Goal: Task Accomplishment & Management: Manage account settings

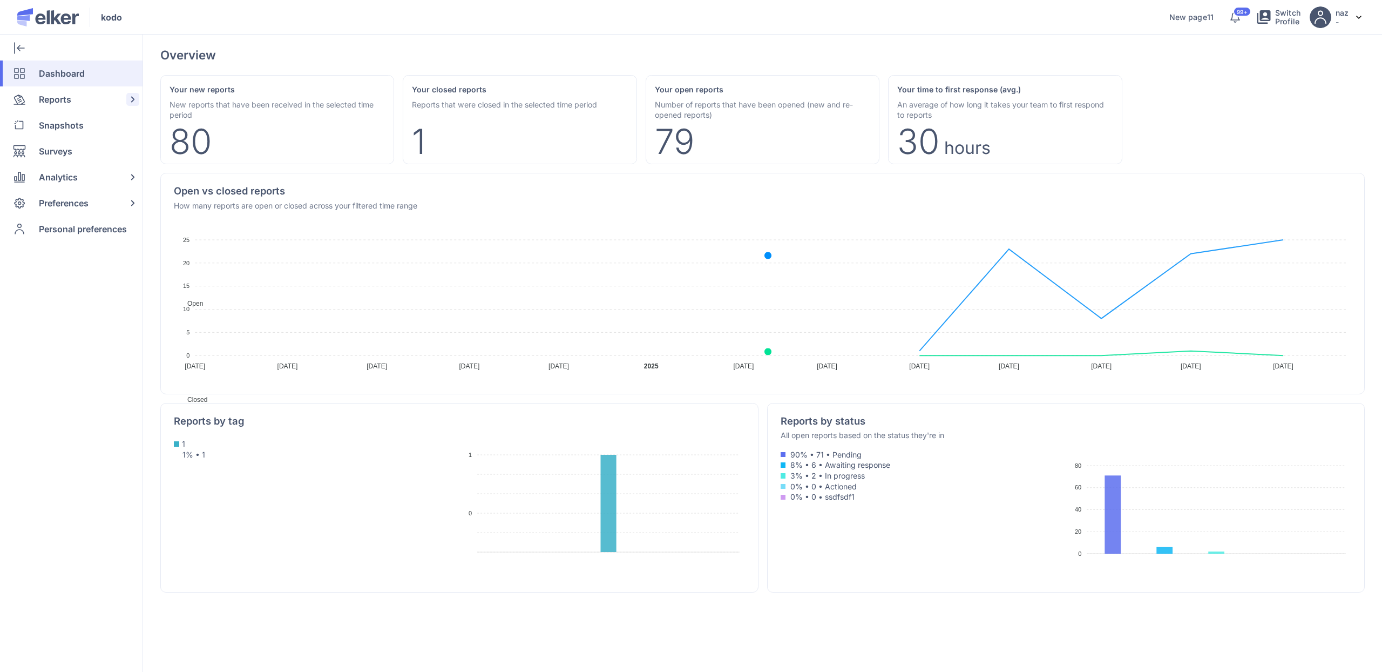
click at [66, 96] on span "Reports" at bounding box center [55, 99] width 32 height 26
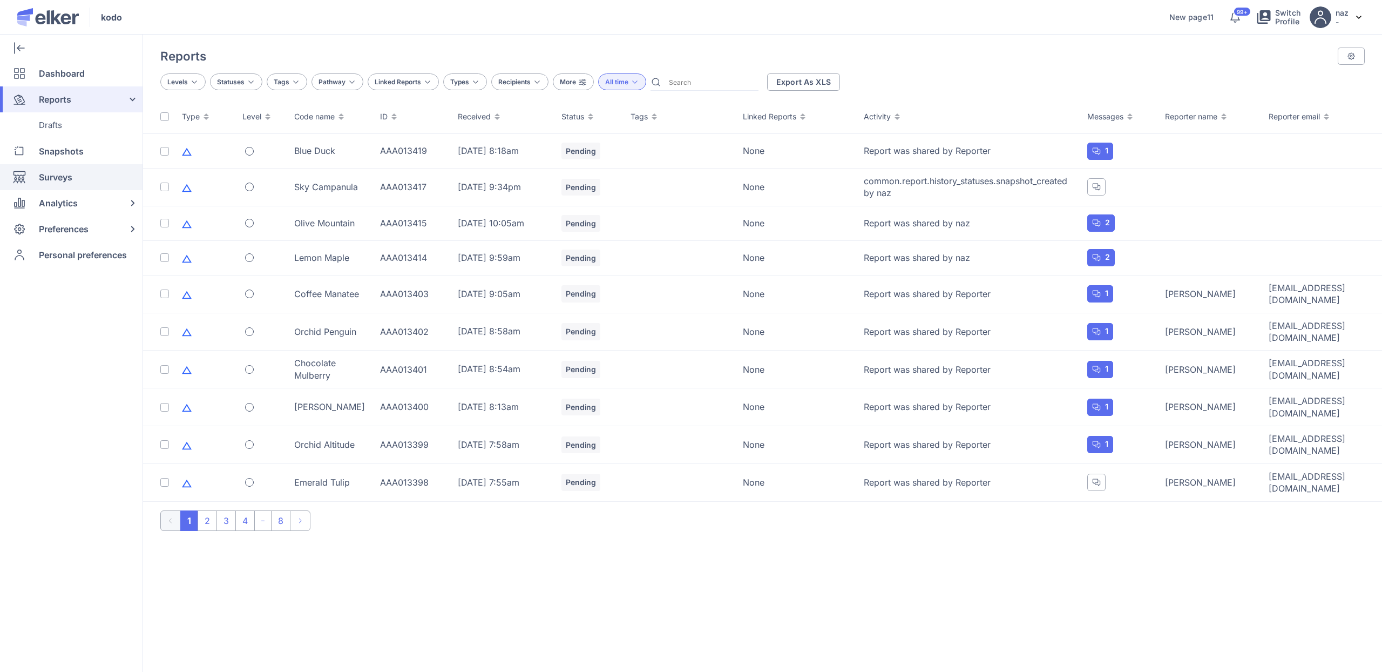
click at [77, 176] on div "Surveys" at bounding box center [69, 177] width 138 height 26
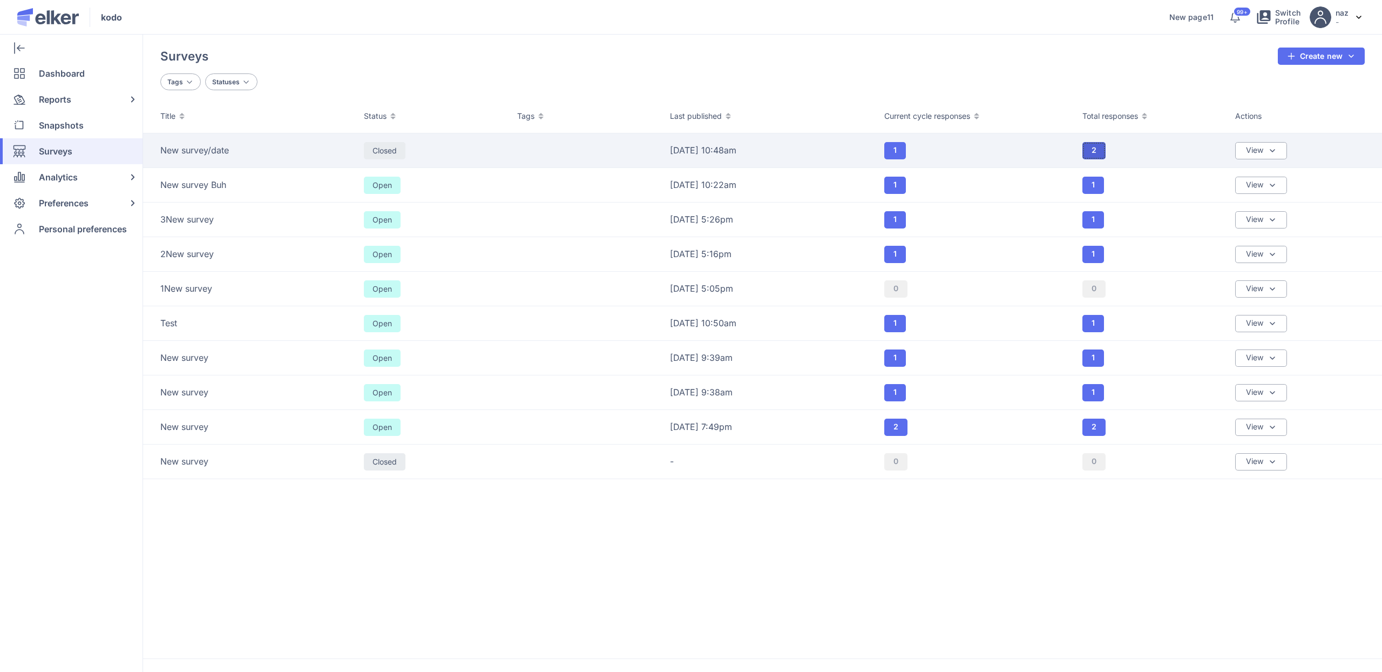
click at [1104, 146] on button "2" at bounding box center [1094, 150] width 23 height 17
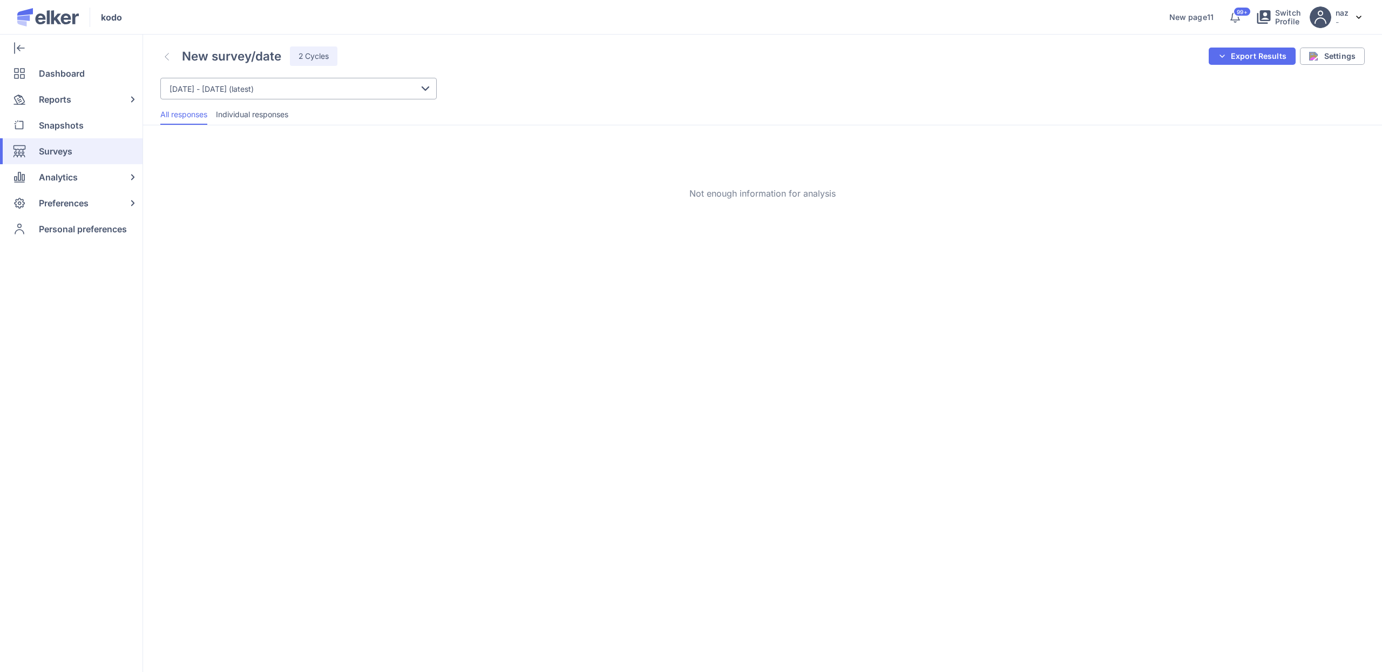
click at [254, 116] on span "Individual responses" at bounding box center [252, 114] width 72 height 11
click at [216, 107] on li "All responses" at bounding box center [252, 114] width 72 height 21
click at [166, 56] on img at bounding box center [167, 57] width 4 height 8
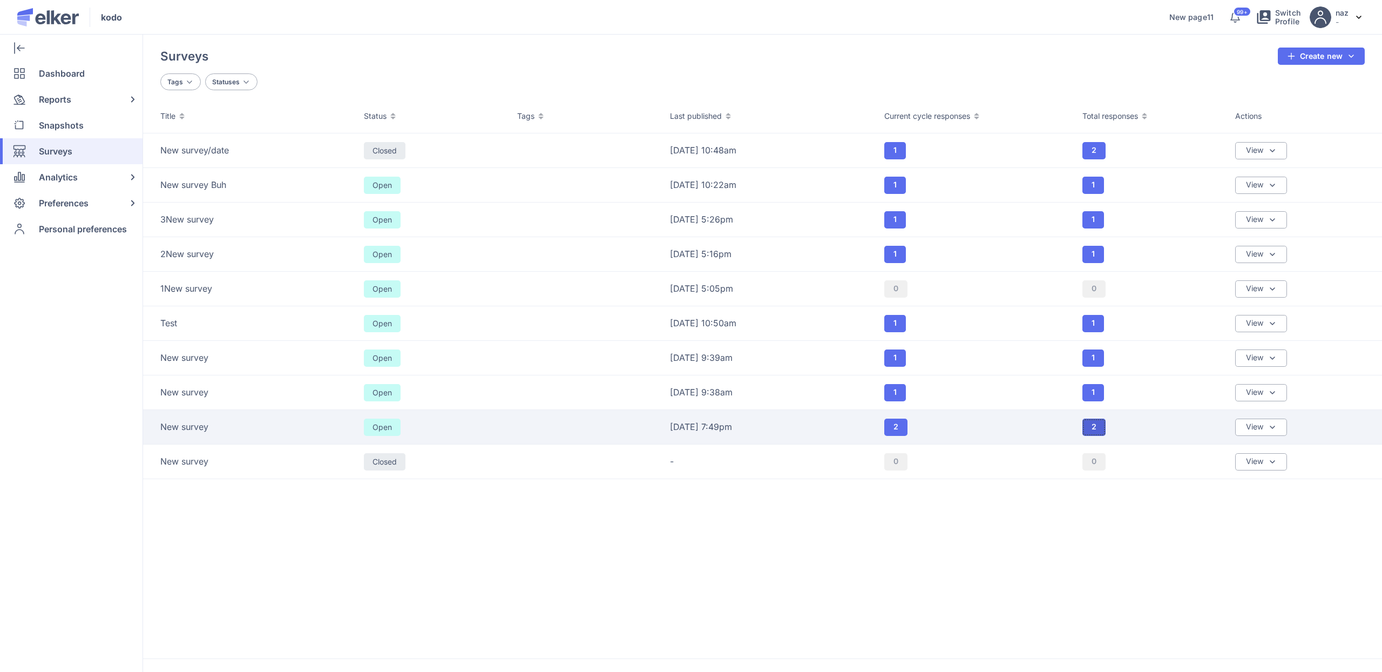
click at [1093, 423] on span "2" at bounding box center [1094, 427] width 5 height 8
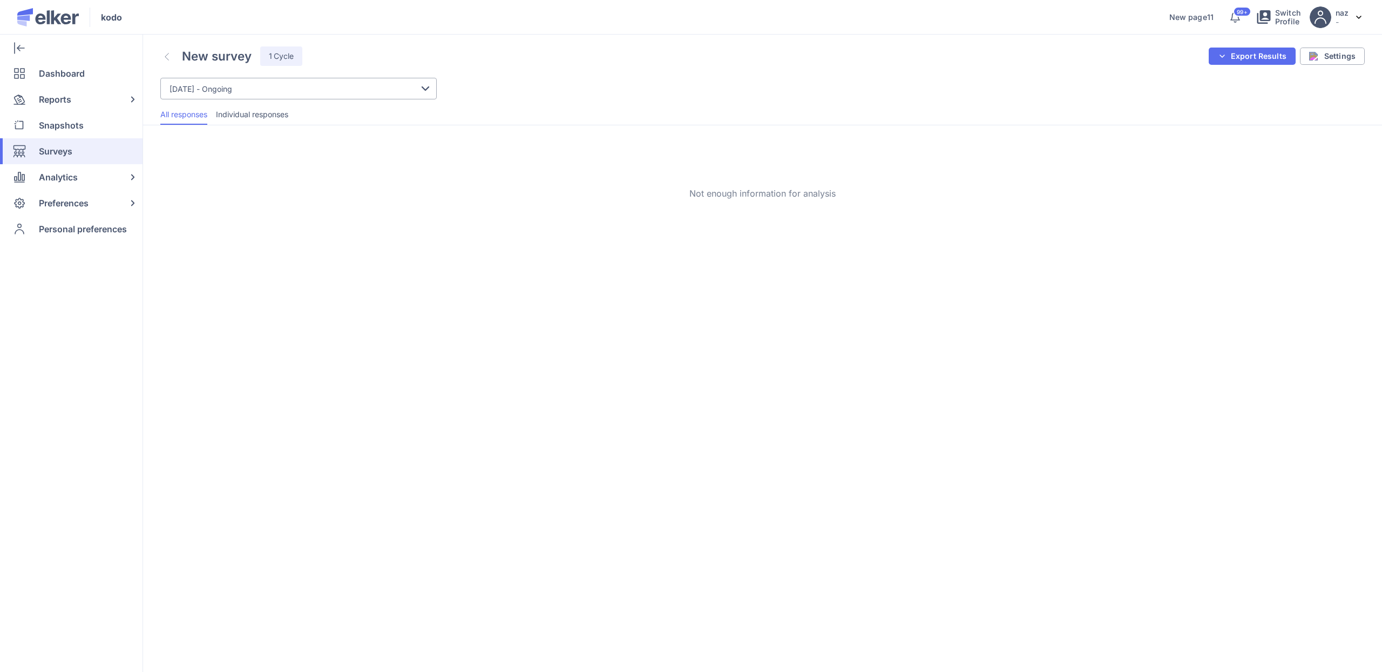
click at [172, 53] on link at bounding box center [166, 57] width 13 height 18
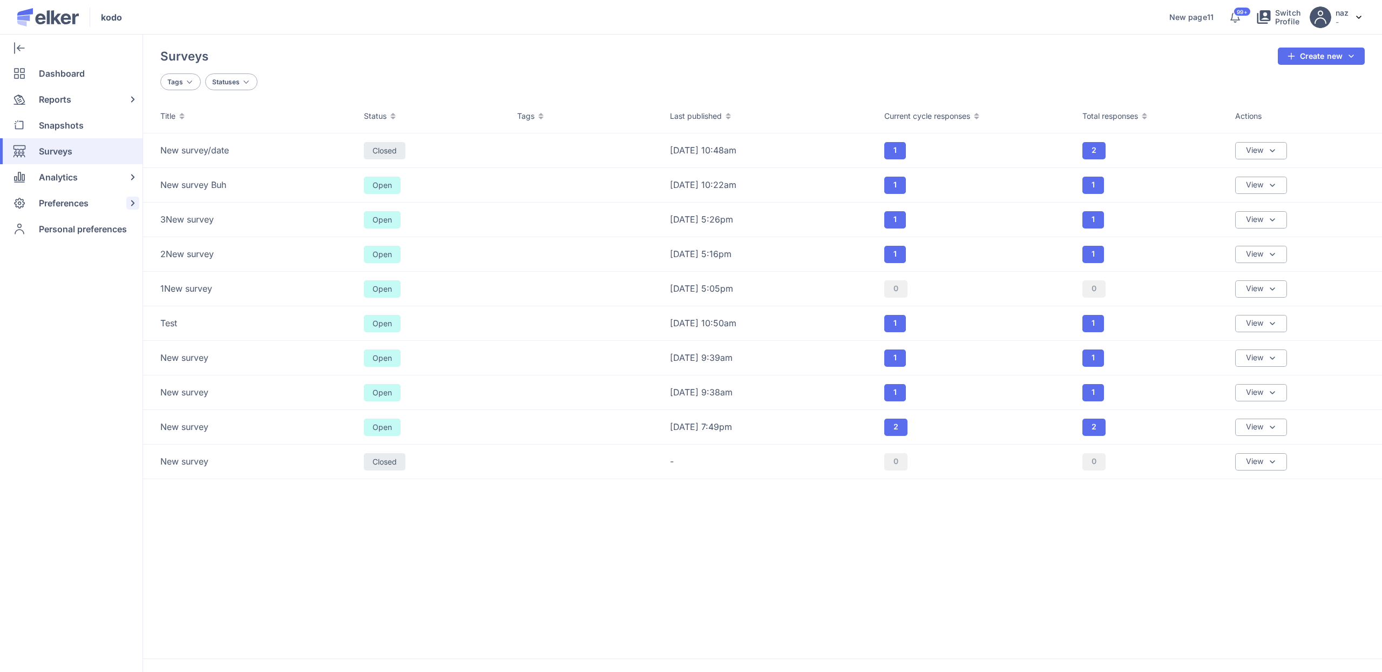
click at [46, 195] on span "Preferences" at bounding box center [64, 203] width 50 height 26
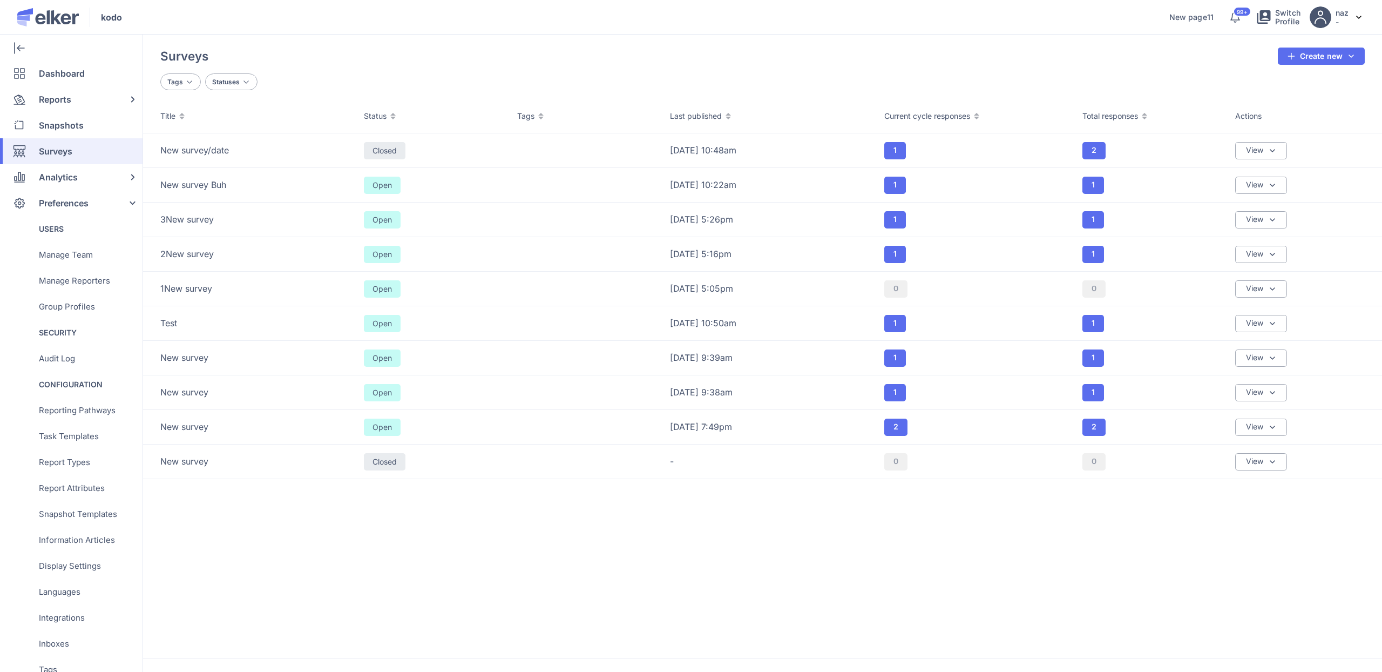
click at [56, 151] on span "Surveys" at bounding box center [55, 151] width 33 height 26
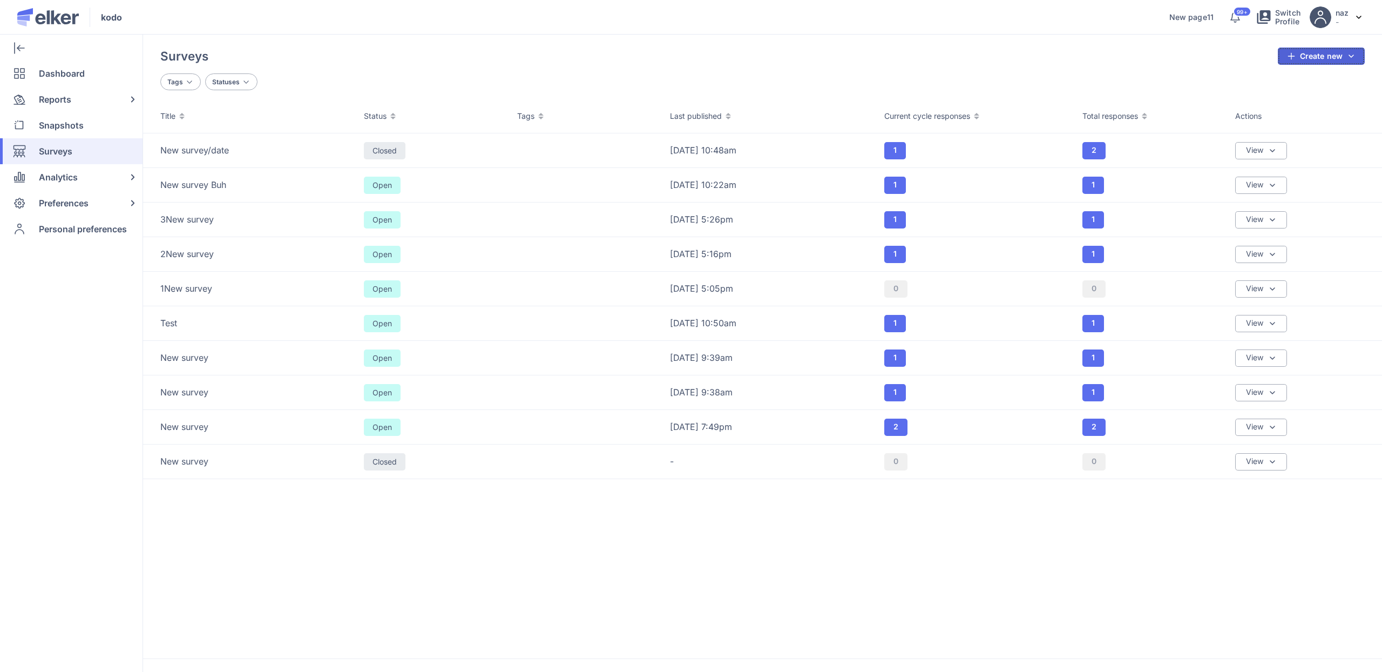
click at [1313, 56] on button "Create new" at bounding box center [1321, 56] width 87 height 17
click at [1282, 81] on div "Create new survey" at bounding box center [1295, 81] width 70 height 11
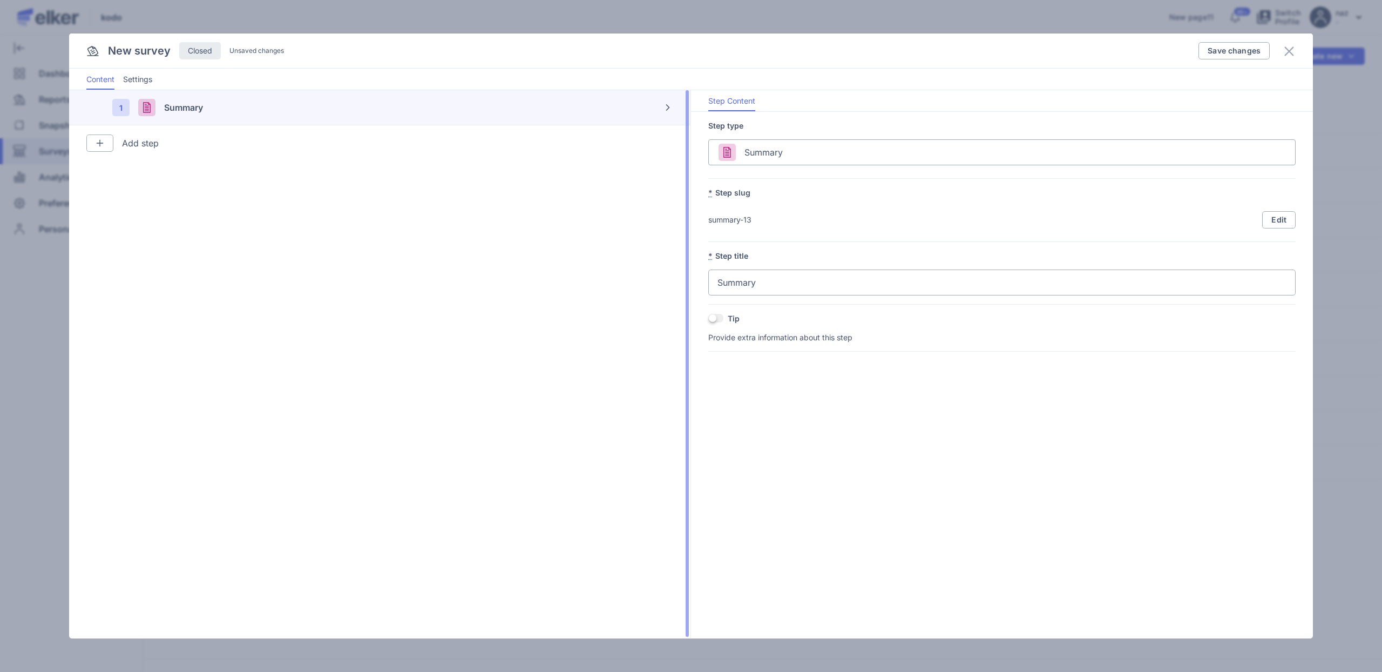
click at [97, 144] on img at bounding box center [100, 143] width 9 height 9
click at [143, 298] on span "Sentiment" at bounding box center [140, 298] width 38 height 11
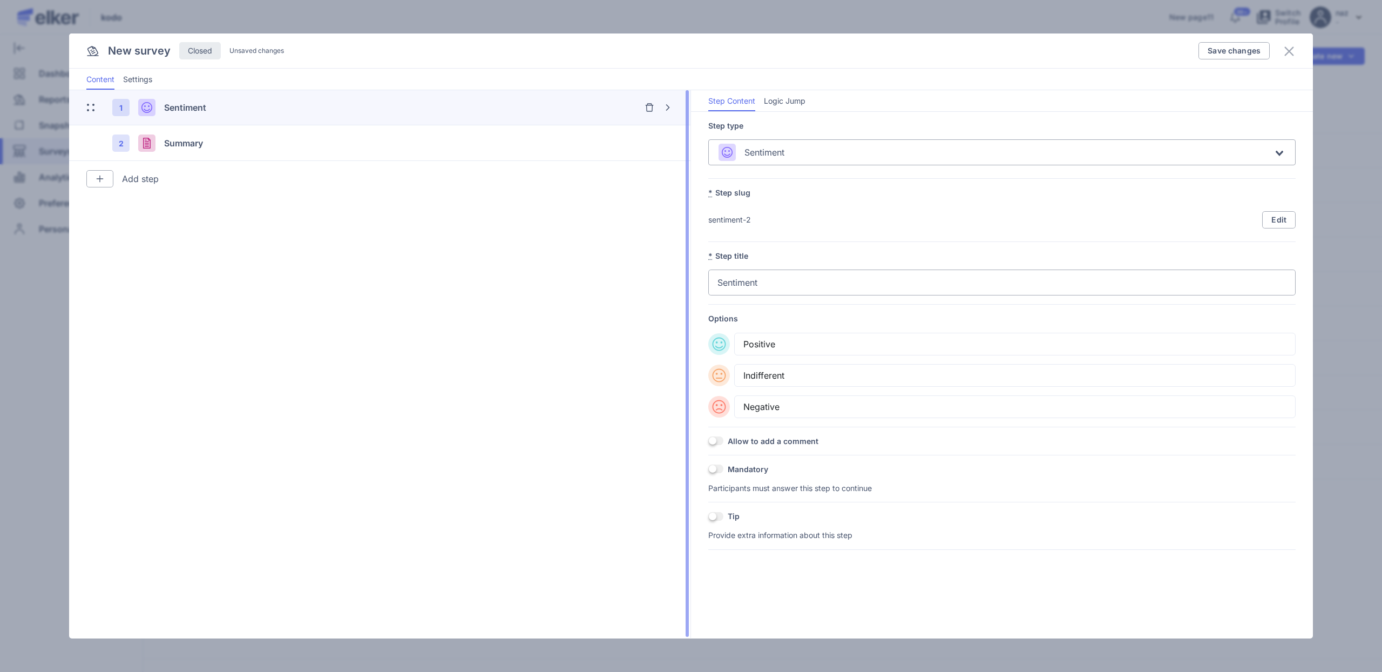
click at [94, 180] on div at bounding box center [99, 178] width 27 height 17
click at [159, 286] on span "Multiple choice" at bounding box center [149, 282] width 57 height 11
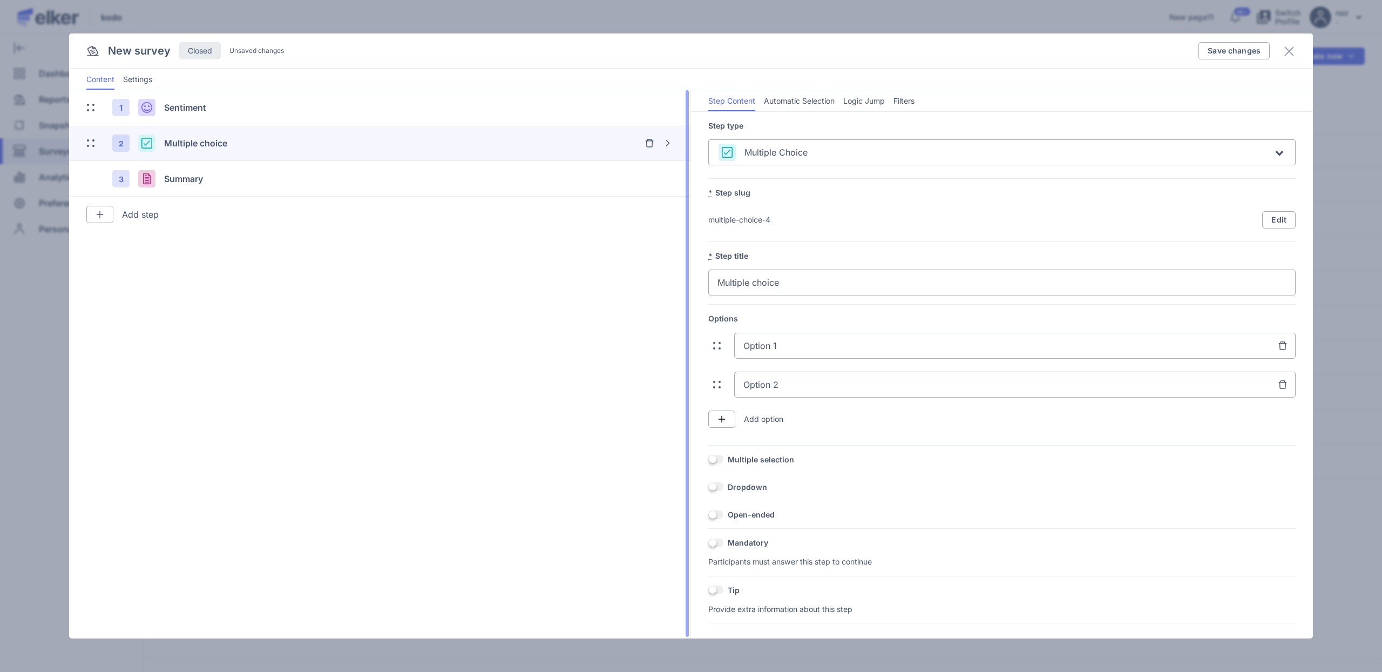
click at [96, 212] on img at bounding box center [100, 214] width 9 height 9
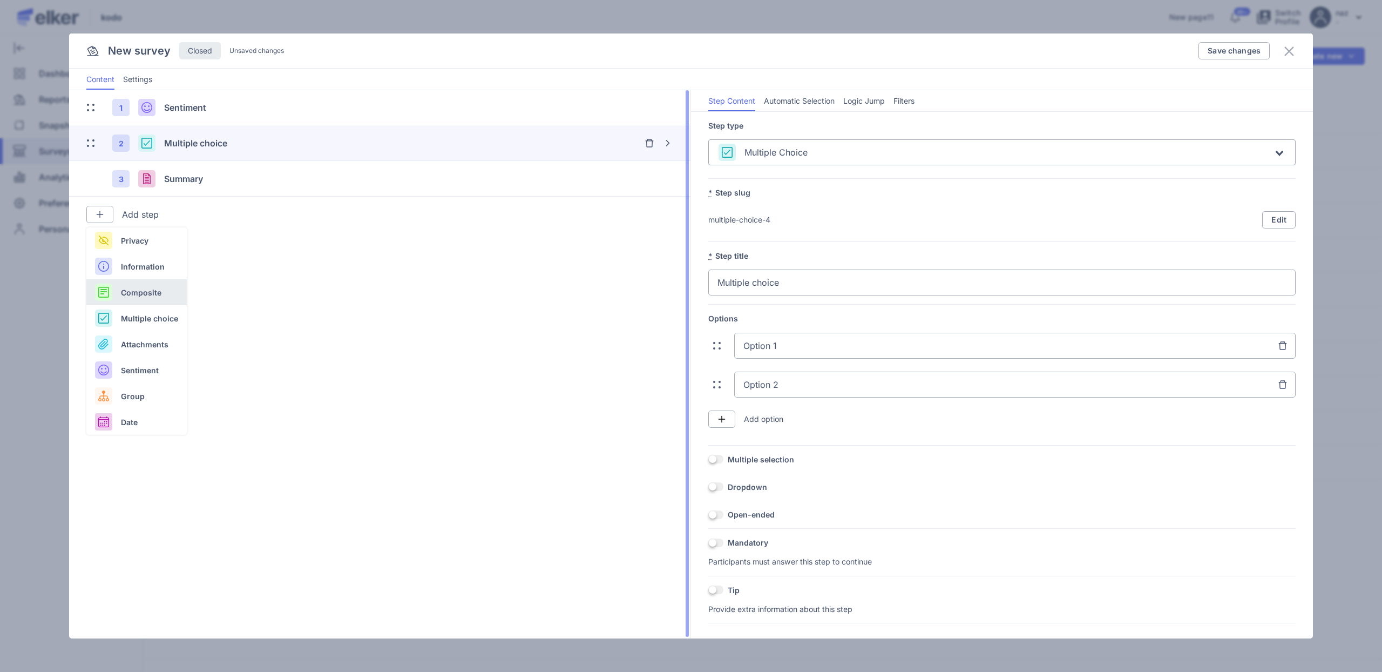
click at [147, 295] on span "Composite" at bounding box center [141, 292] width 41 height 11
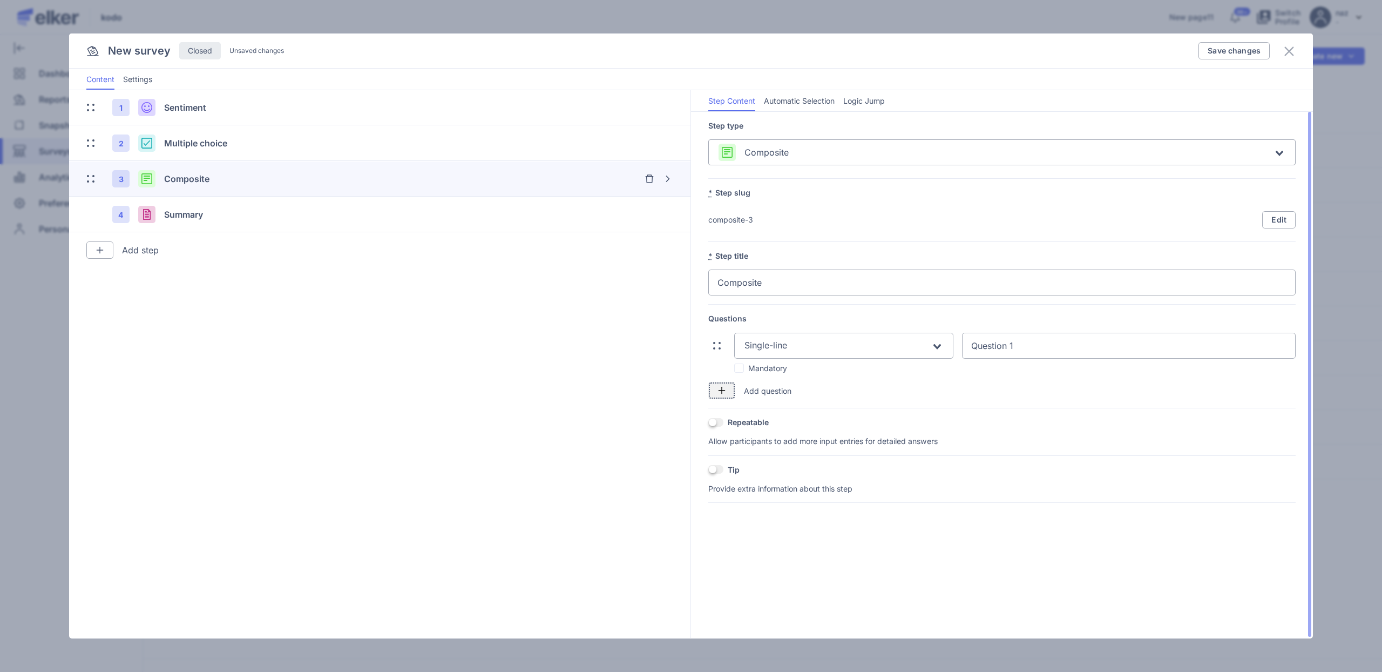
click at [721, 392] on img "button" at bounding box center [722, 390] width 9 height 9
click at [769, 386] on div "Single-line" at bounding box center [838, 394] width 188 height 19
click at [759, 463] on div "List" at bounding box center [844, 464] width 198 height 12
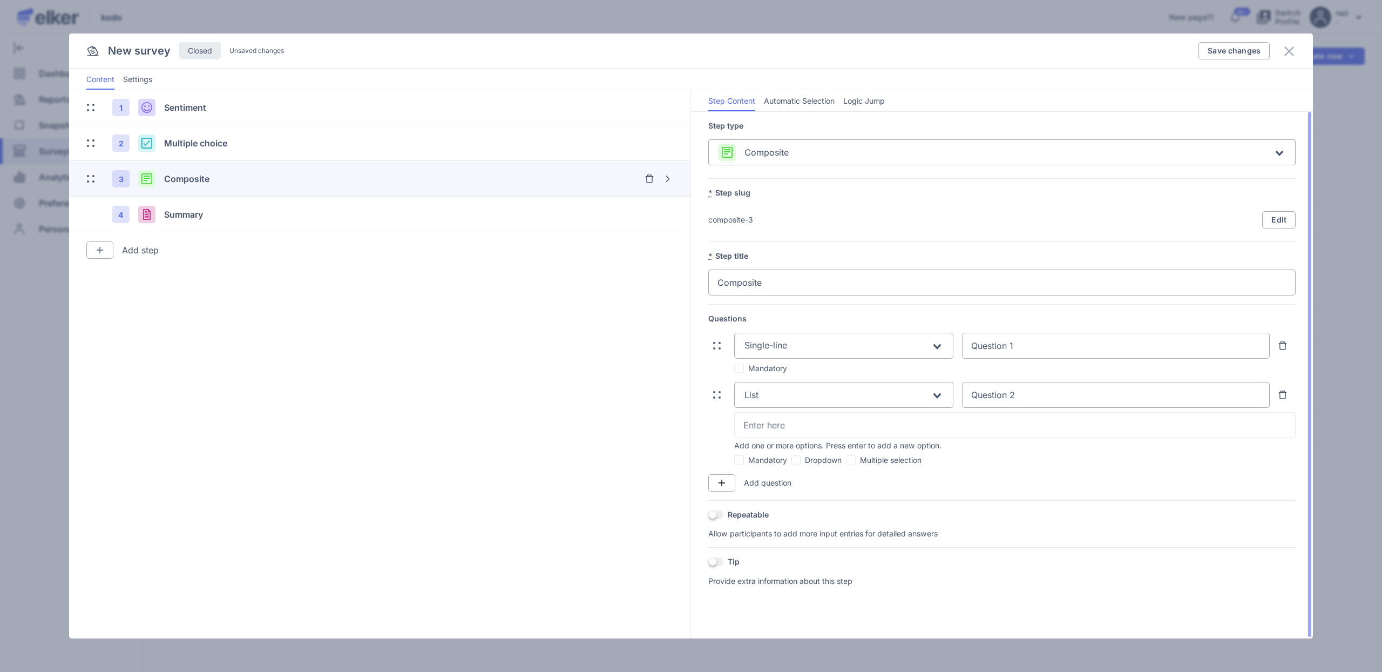
click at [1032, 397] on input "Question 2" at bounding box center [1116, 395] width 308 height 26
click at [840, 424] on textarea at bounding box center [1015, 425] width 543 height 13
type textarea "hello 1"
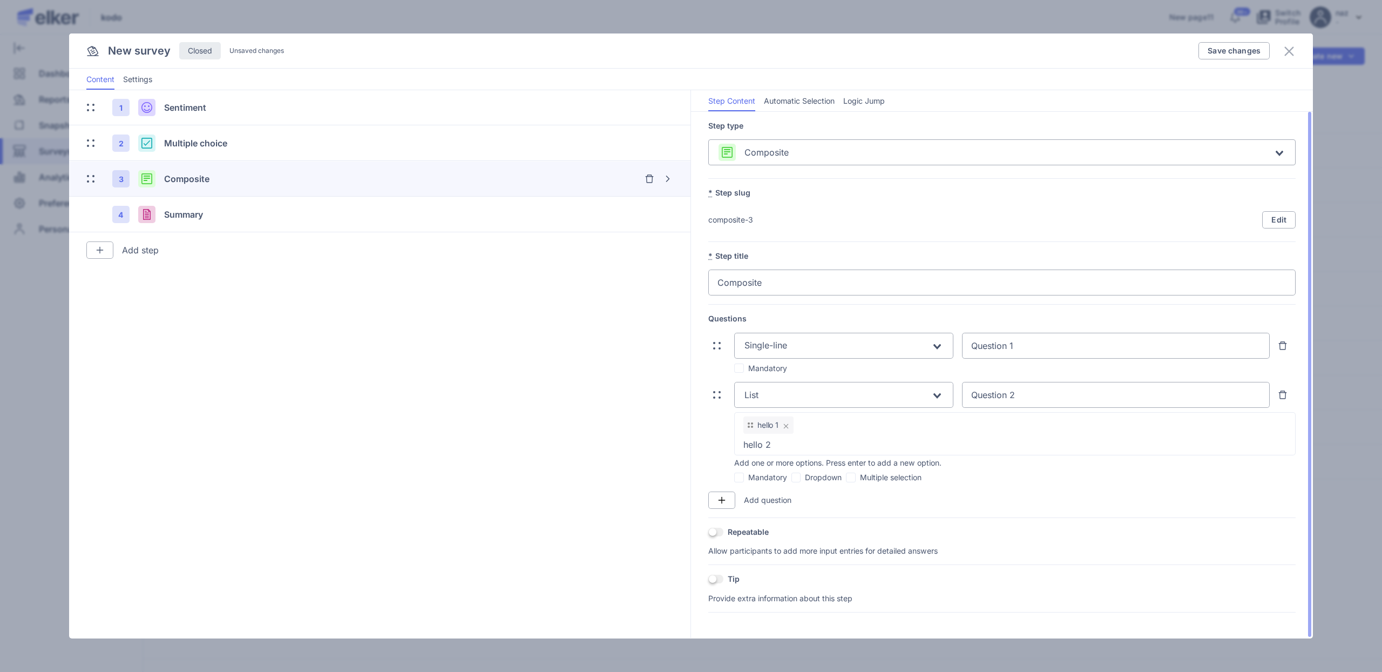
type textarea "hello 2"
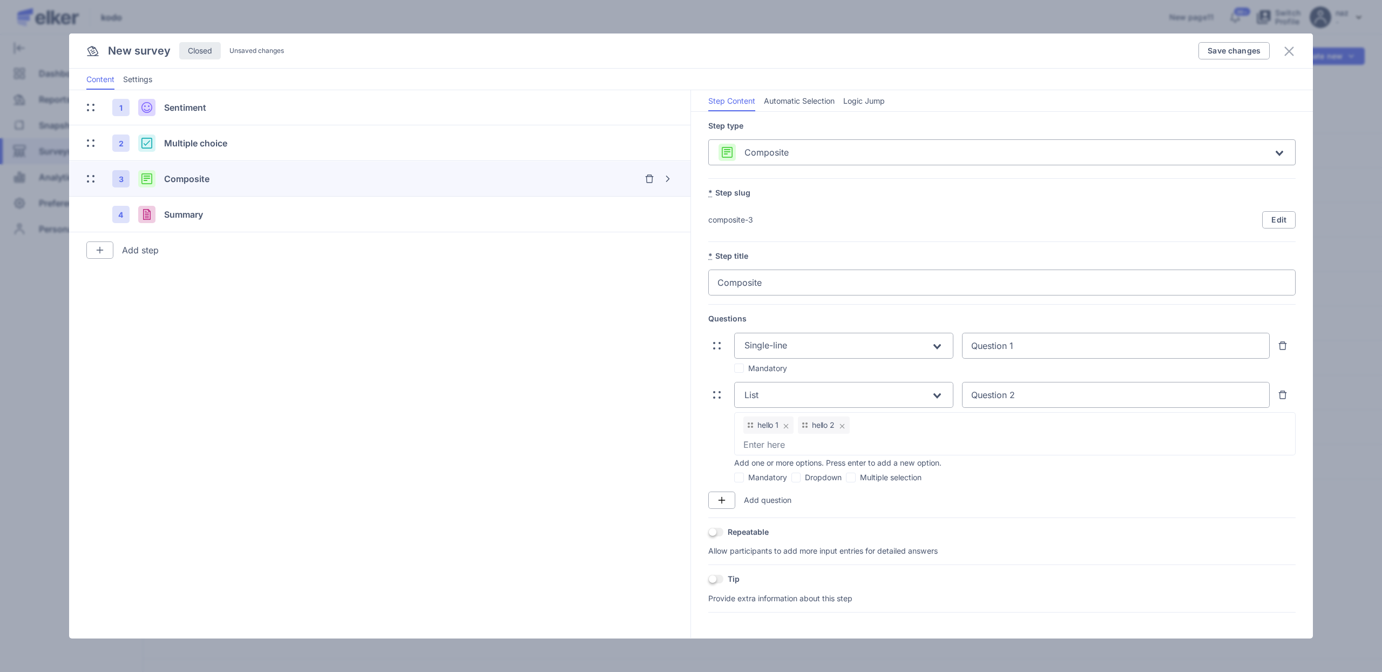
click at [887, 401] on input "Search for option" at bounding box center [845, 395] width 171 height 13
click at [1222, 44] on button "Save changes" at bounding box center [1234, 50] width 71 height 17
click at [147, 76] on span "Settings" at bounding box center [137, 79] width 29 height 11
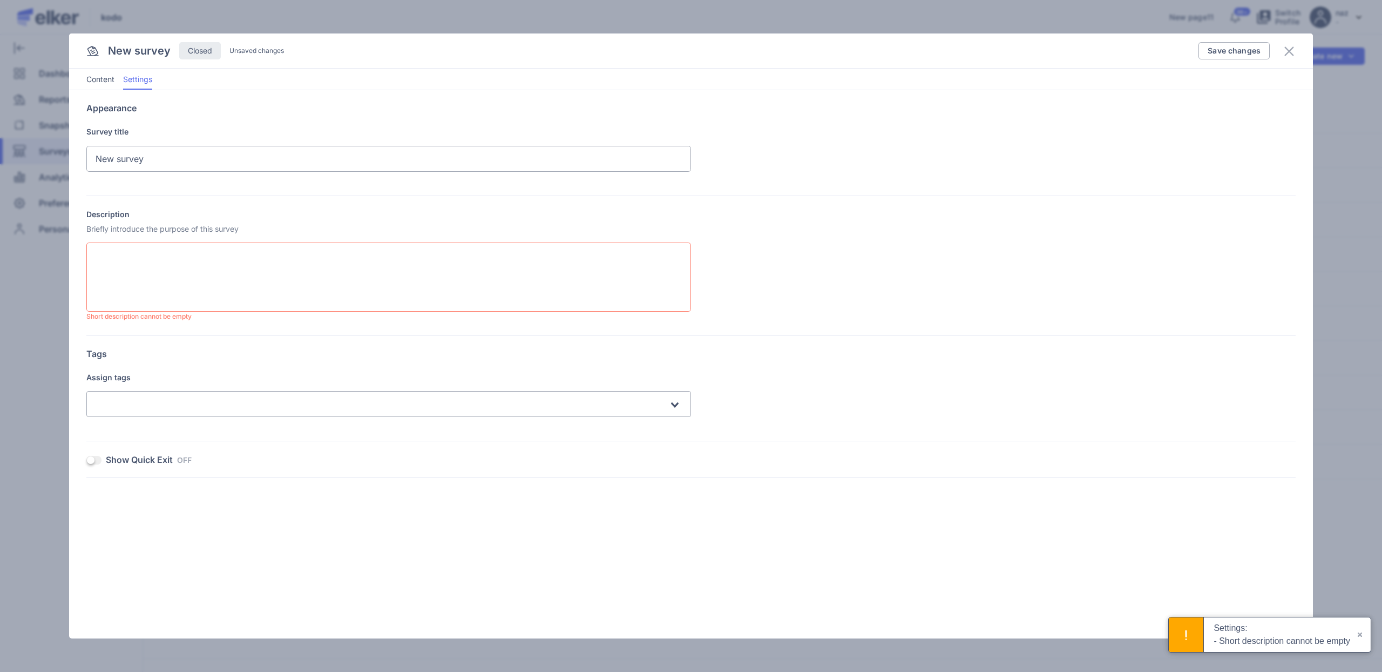
click at [136, 252] on textarea "Description" at bounding box center [388, 276] width 605 height 69
type textarea "fdfdfdf"
click at [1241, 52] on span "Save changes" at bounding box center [1234, 51] width 53 height 8
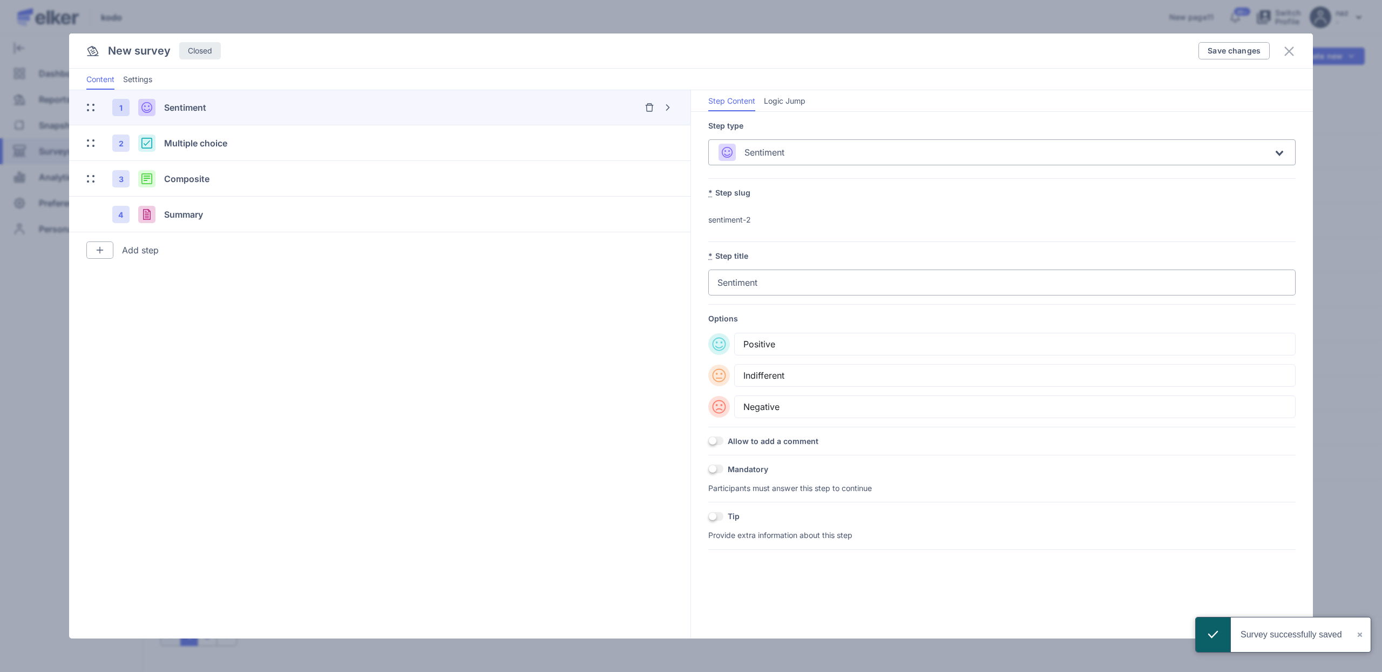
click at [138, 55] on h4 "New survey" at bounding box center [139, 51] width 63 height 15
click at [138, 86] on li "Settings" at bounding box center [137, 79] width 29 height 21
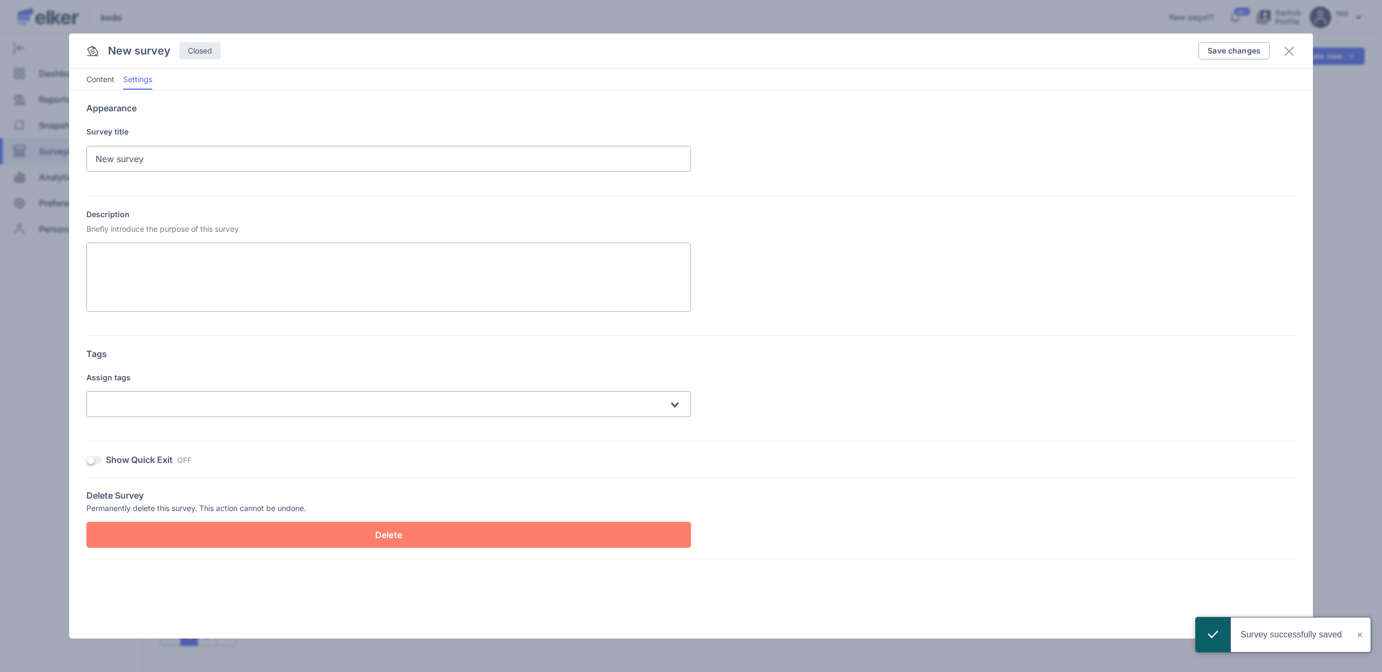
click at [171, 159] on input "New survey" at bounding box center [388, 159] width 605 height 26
type input "New survey 123"
click at [1227, 49] on span "Save changes" at bounding box center [1234, 51] width 53 height 8
click at [1294, 50] on icon at bounding box center [1289, 51] width 13 height 13
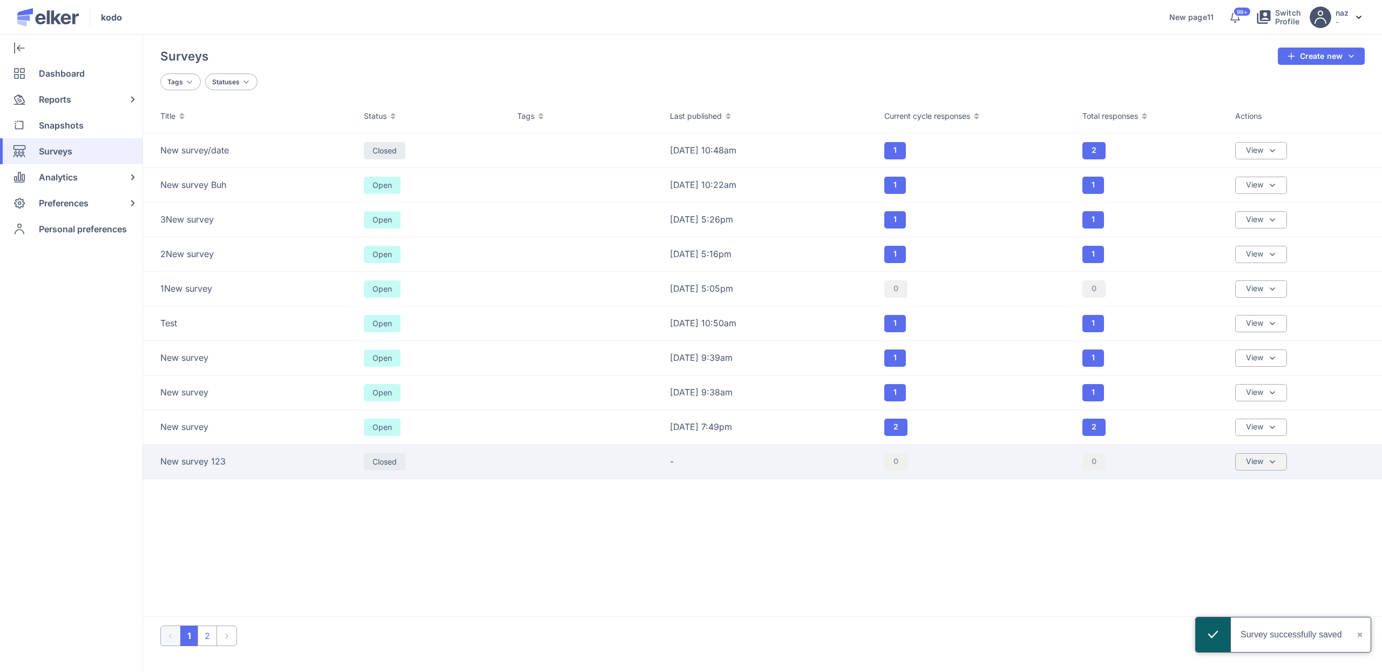
click at [1255, 465] on div "View" at bounding box center [1262, 461] width 52 height 17
click at [1224, 511] on div "Sharing & Visibility" at bounding box center [1224, 513] width 71 height 12
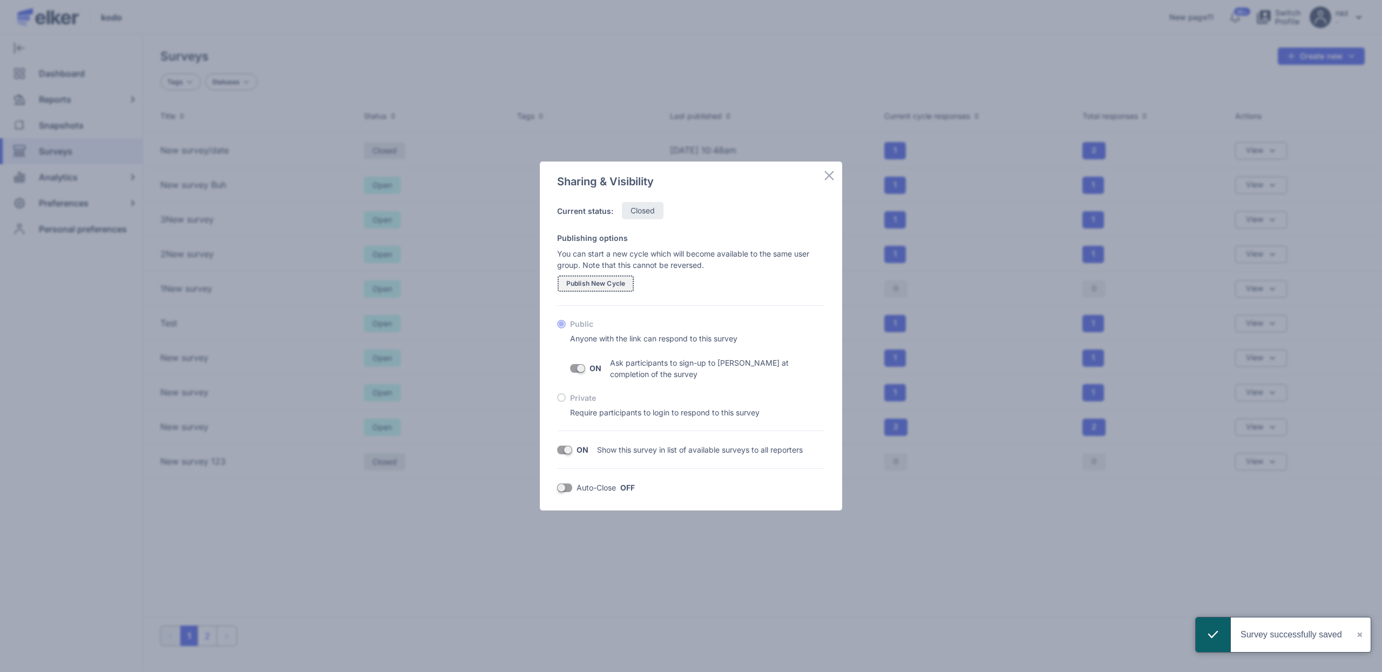
click at [603, 280] on span "Publish New Cycle" at bounding box center [595, 283] width 59 height 6
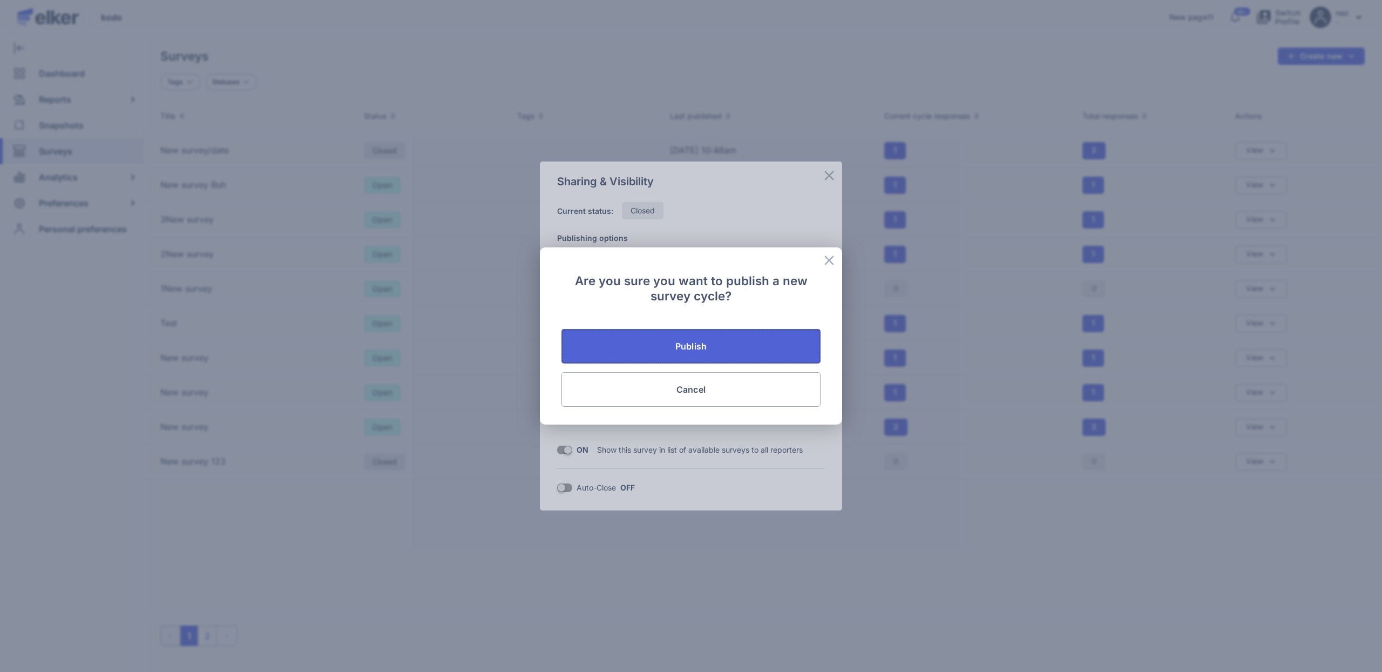
click at [674, 340] on button "Publish" at bounding box center [691, 346] width 259 height 35
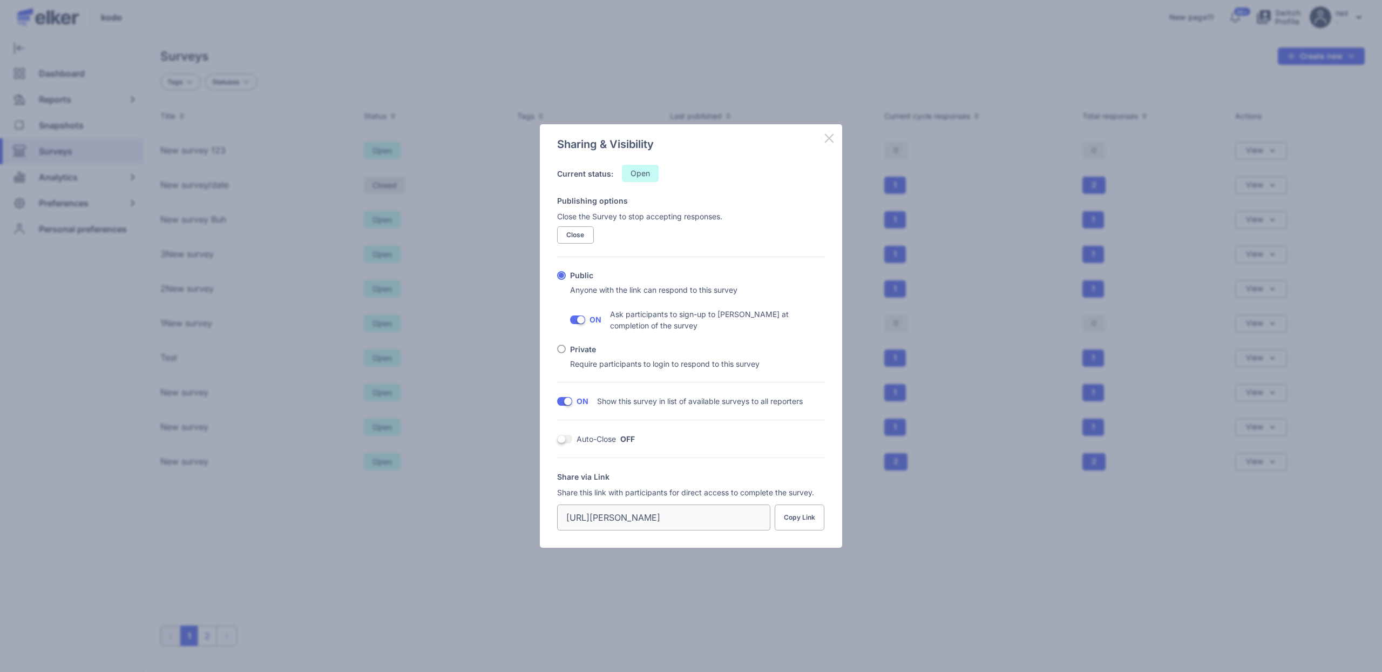
click at [829, 139] on icon at bounding box center [829, 137] width 9 height 9
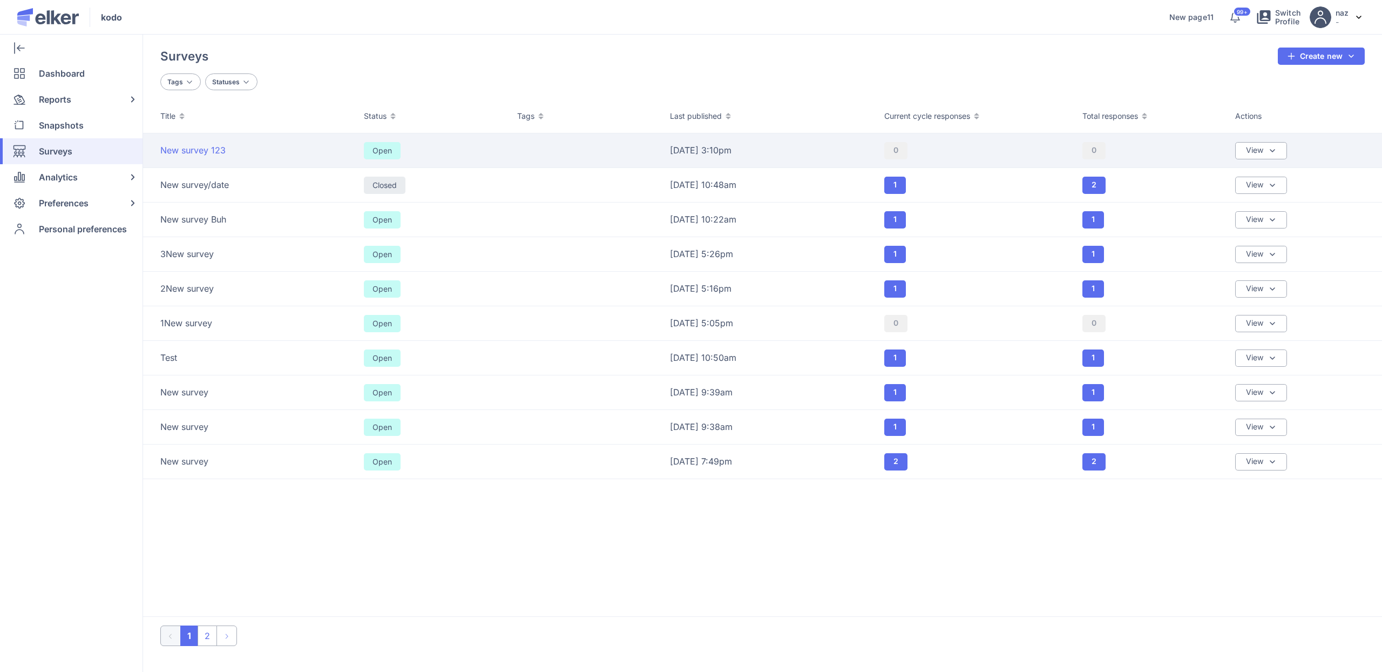
click at [223, 152] on span "New survey 123" at bounding box center [192, 150] width 65 height 12
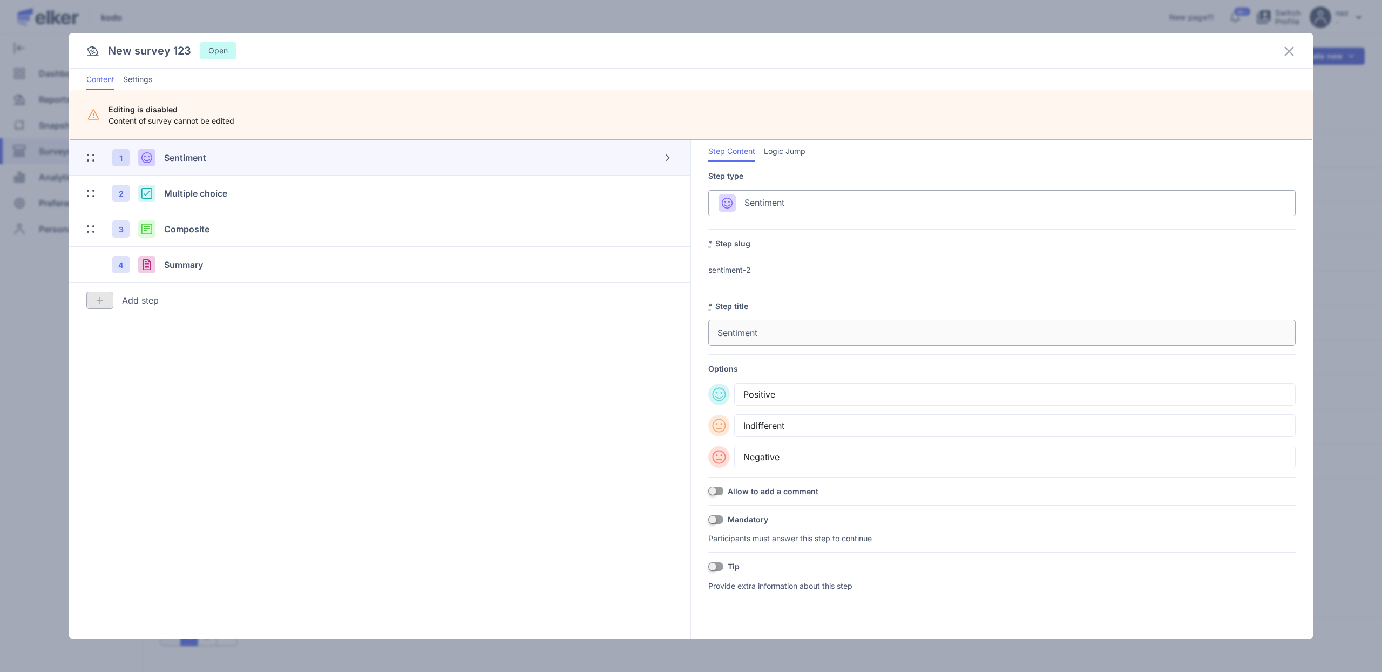
click at [1290, 52] on icon at bounding box center [1289, 51] width 9 height 9
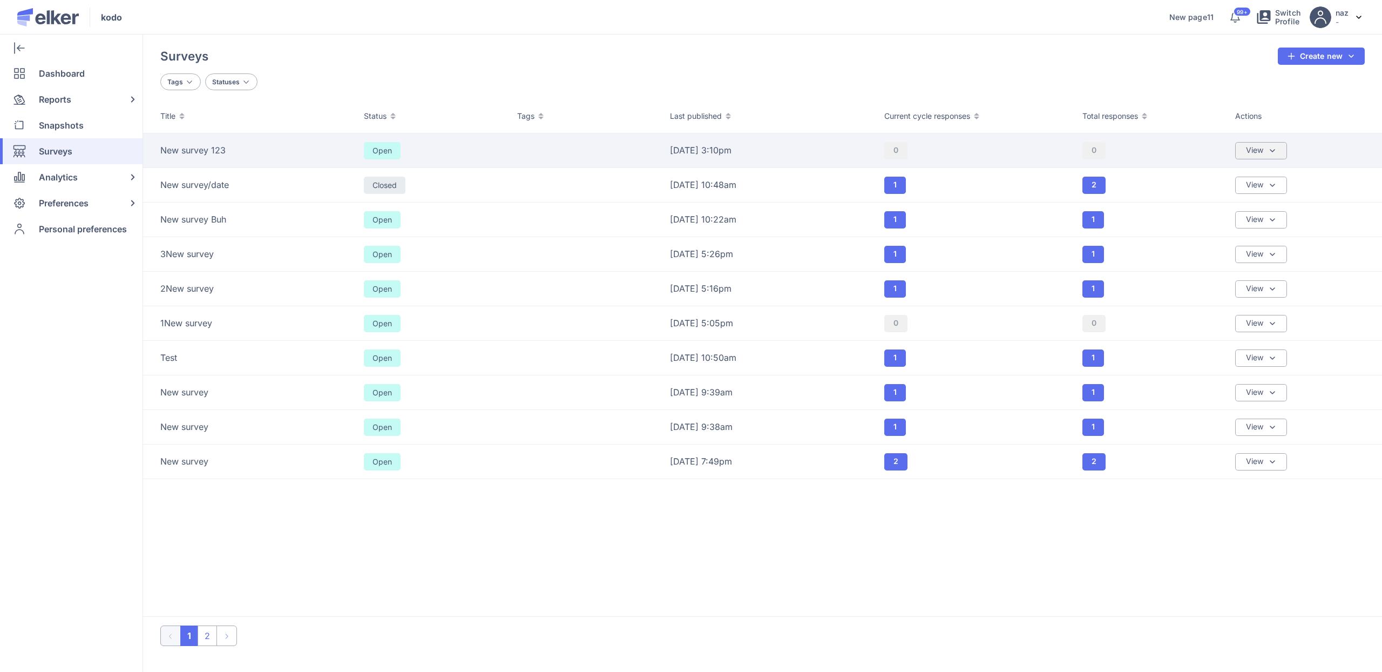
click at [1268, 150] on img at bounding box center [1272, 150] width 9 height 9
click at [1217, 200] on div "Sharing & Visibility" at bounding box center [1224, 202] width 71 height 12
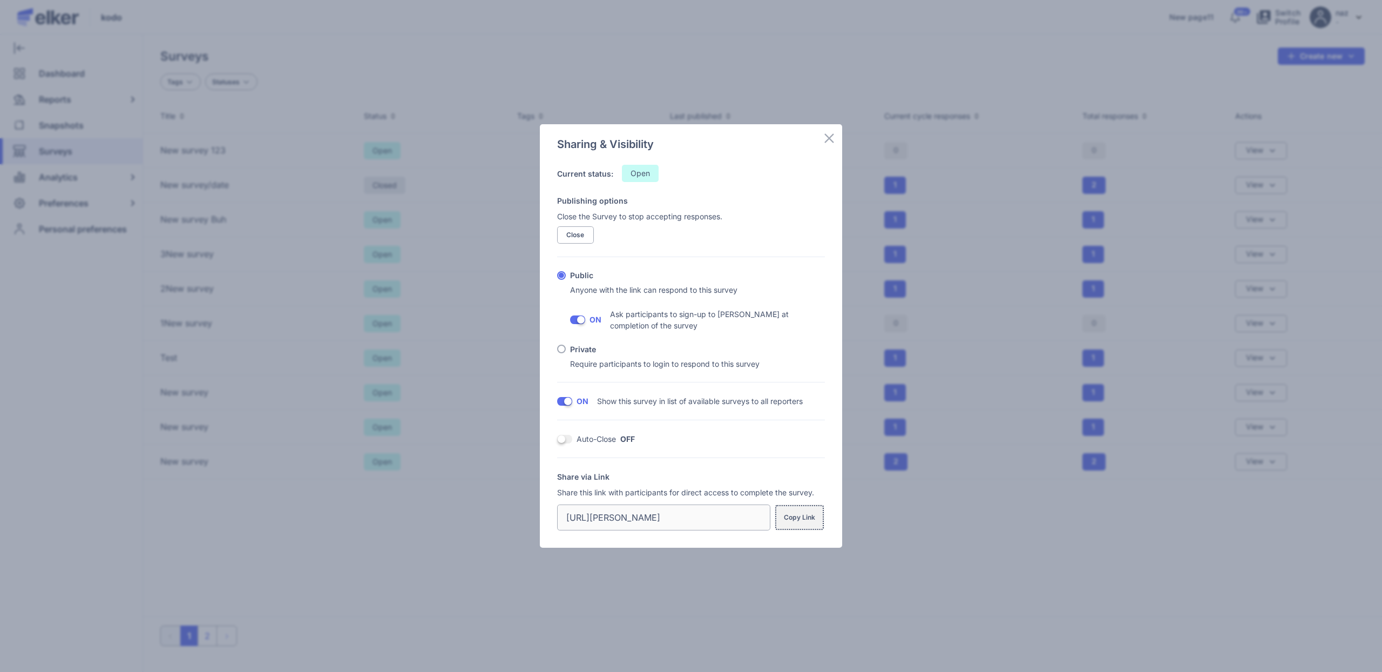
click at [797, 519] on span "Copy Link" at bounding box center [799, 517] width 31 height 9
click at [832, 138] on icon at bounding box center [829, 138] width 13 height 13
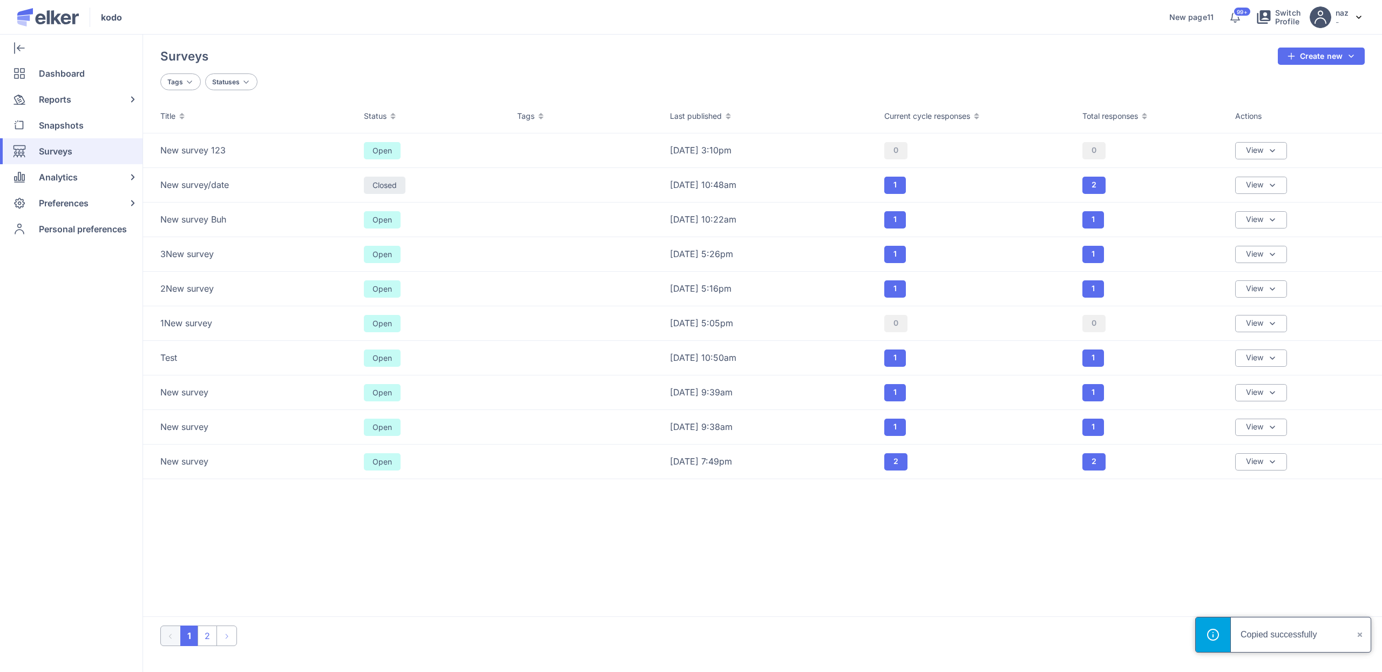
click at [781, 528] on div "Title Status Tags Last published Current cycle responses Total responses Action…" at bounding box center [762, 358] width 1239 height 518
click at [92, 205] on div "Preferences" at bounding box center [69, 203] width 138 height 26
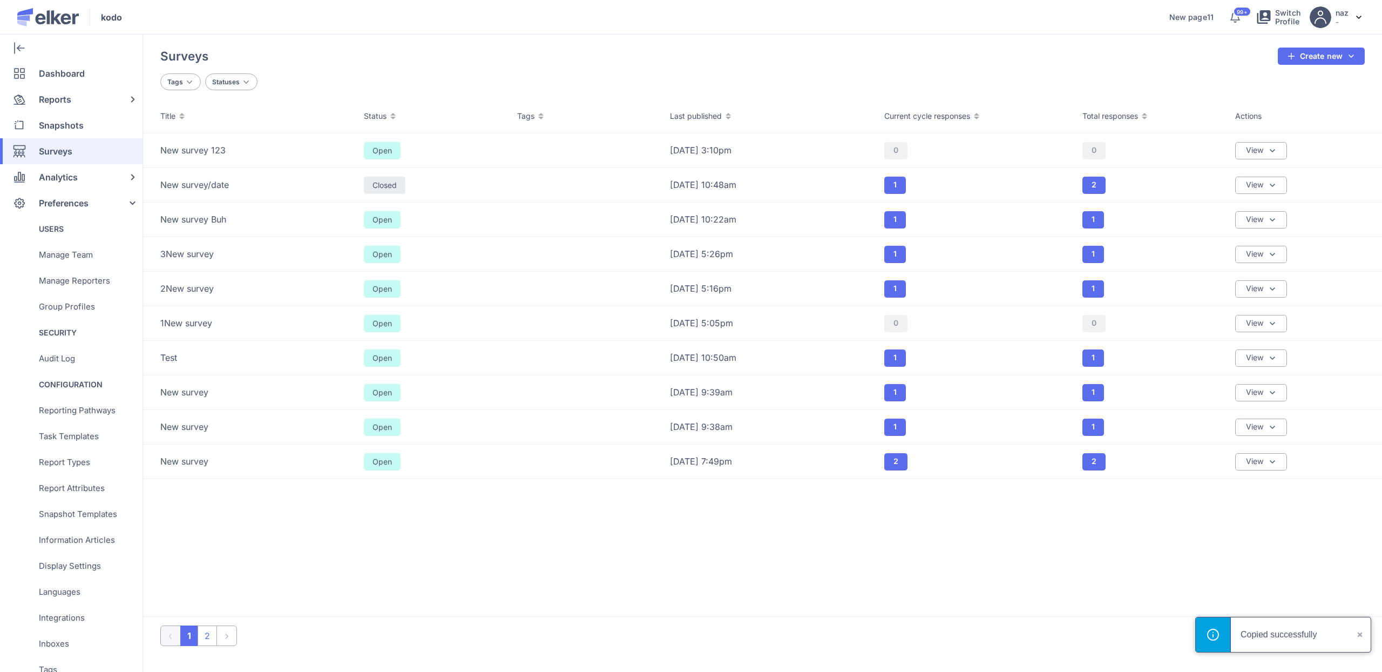
scroll to position [158, 0]
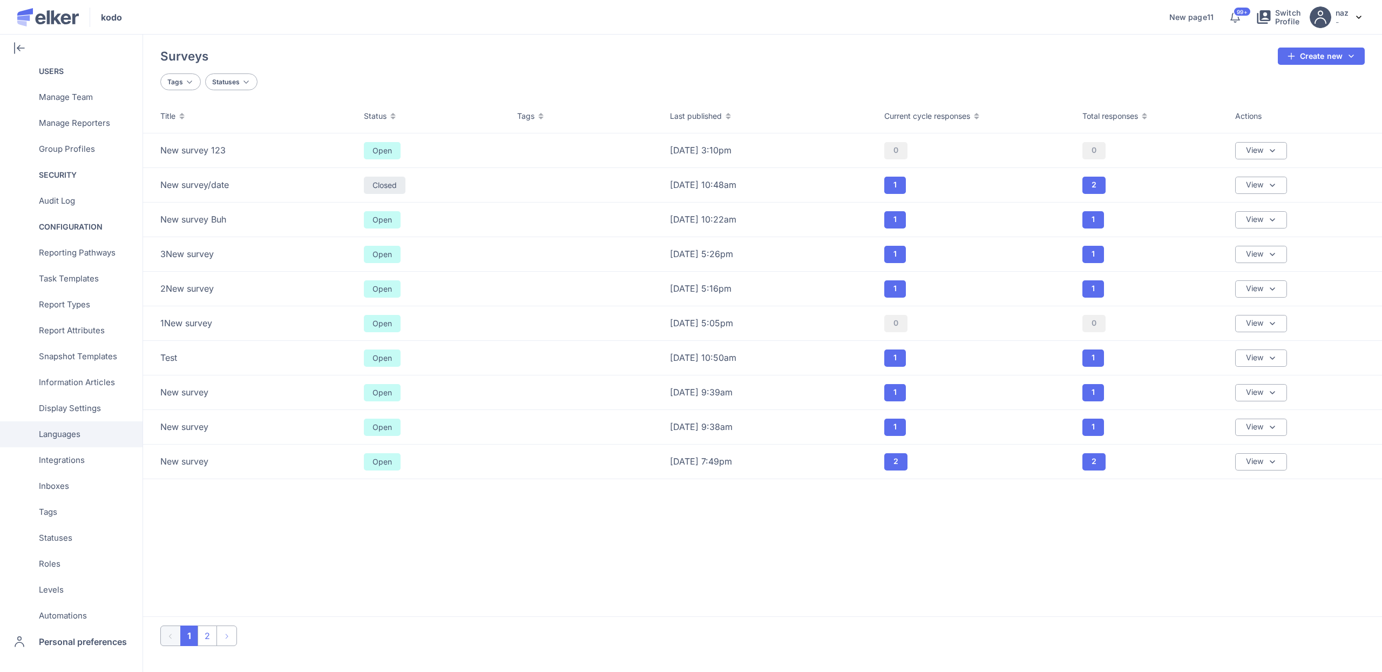
click at [86, 424] on div "Languages" at bounding box center [69, 434] width 138 height 26
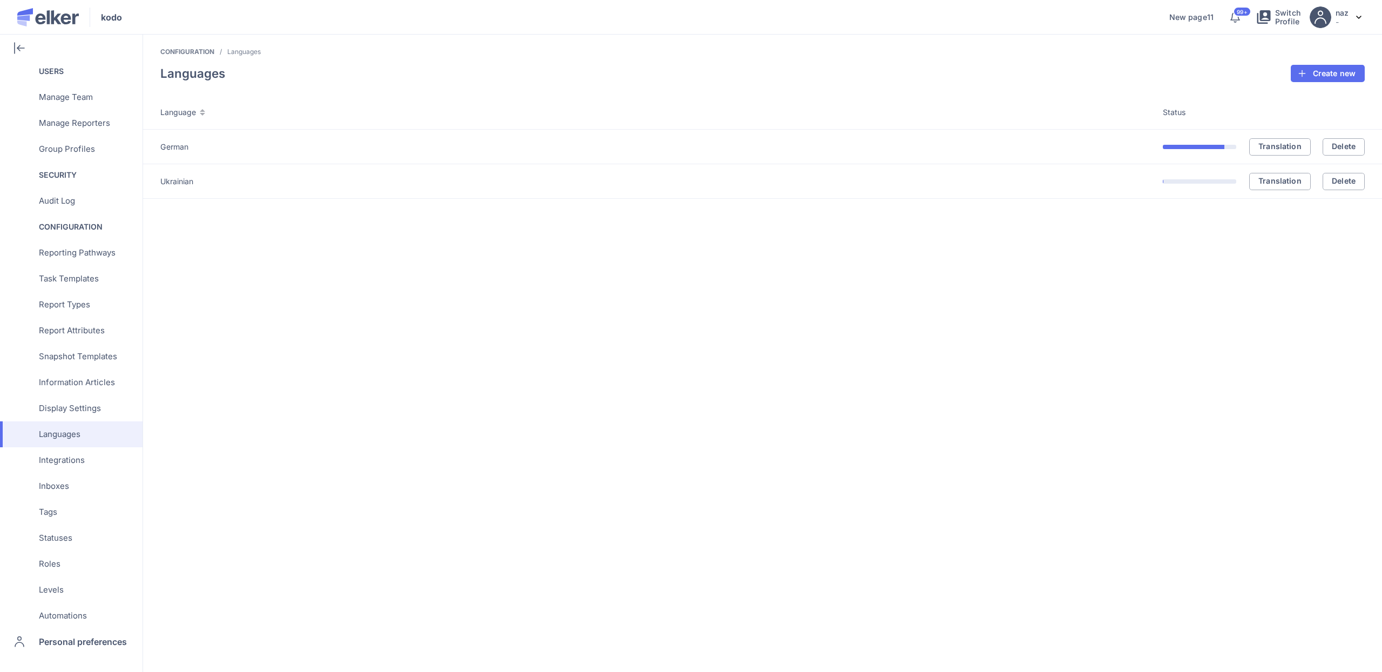
click at [174, 182] on div "Ukrainian" at bounding box center [661, 181] width 1003 height 11
click at [1279, 186] on button "Translation" at bounding box center [1281, 181] width 62 height 17
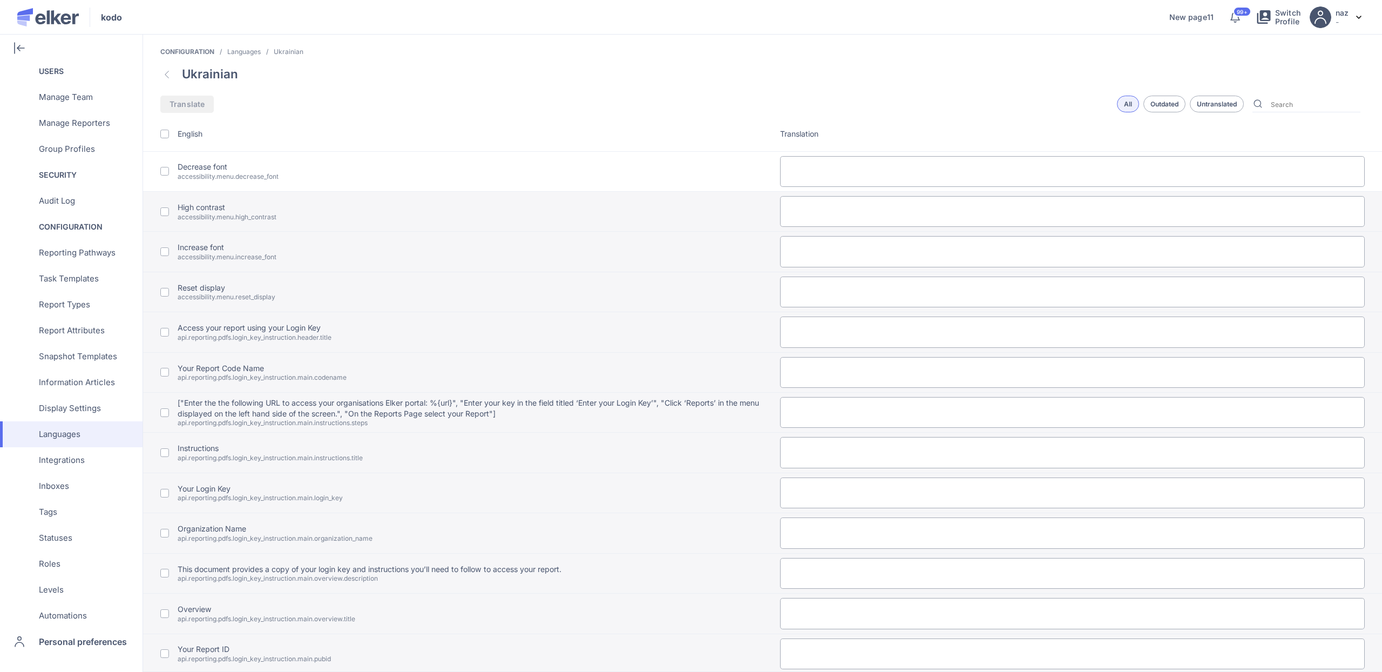
click at [1200, 110] on div "Untranslated" at bounding box center [1217, 104] width 54 height 17
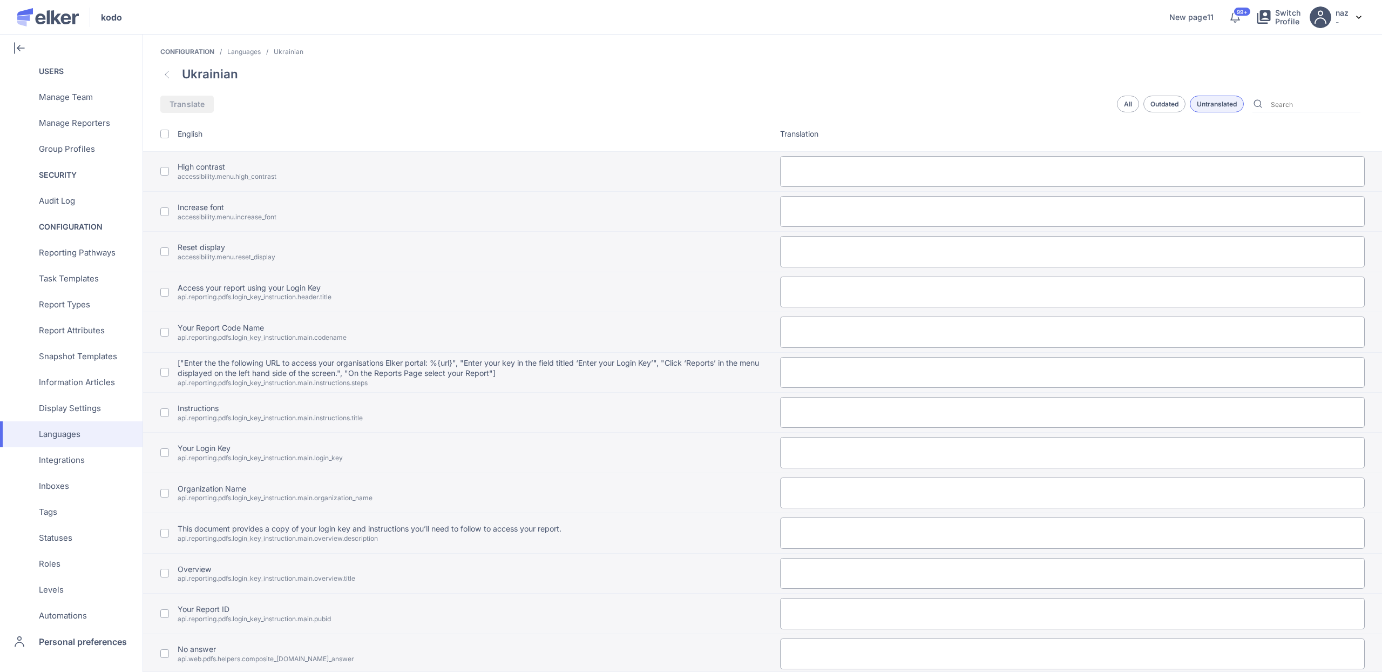
click at [1211, 102] on div "Untranslated" at bounding box center [1217, 104] width 54 height 17
click at [166, 134] on span at bounding box center [164, 134] width 9 height 9
click at [193, 102] on span "Translate" at bounding box center [187, 104] width 35 height 8
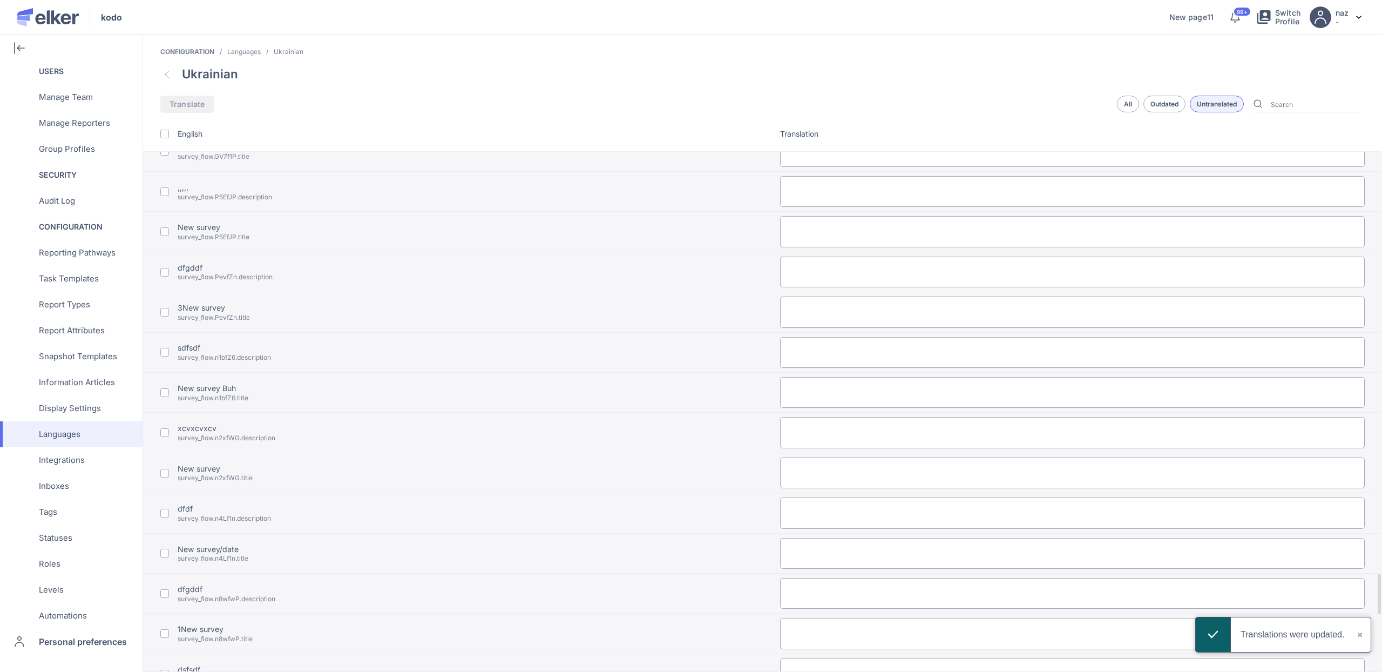
scroll to position [7074, 0]
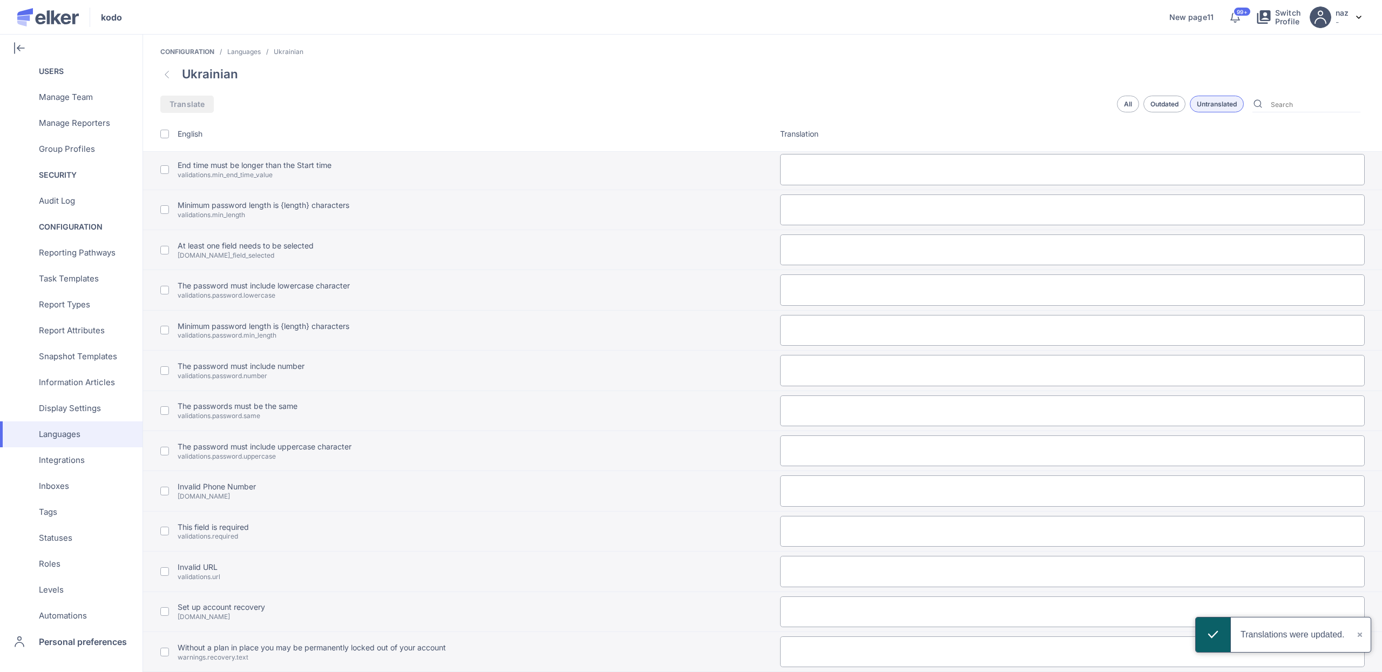
click at [1144, 107] on div "All" at bounding box center [1165, 104] width 42 height 17
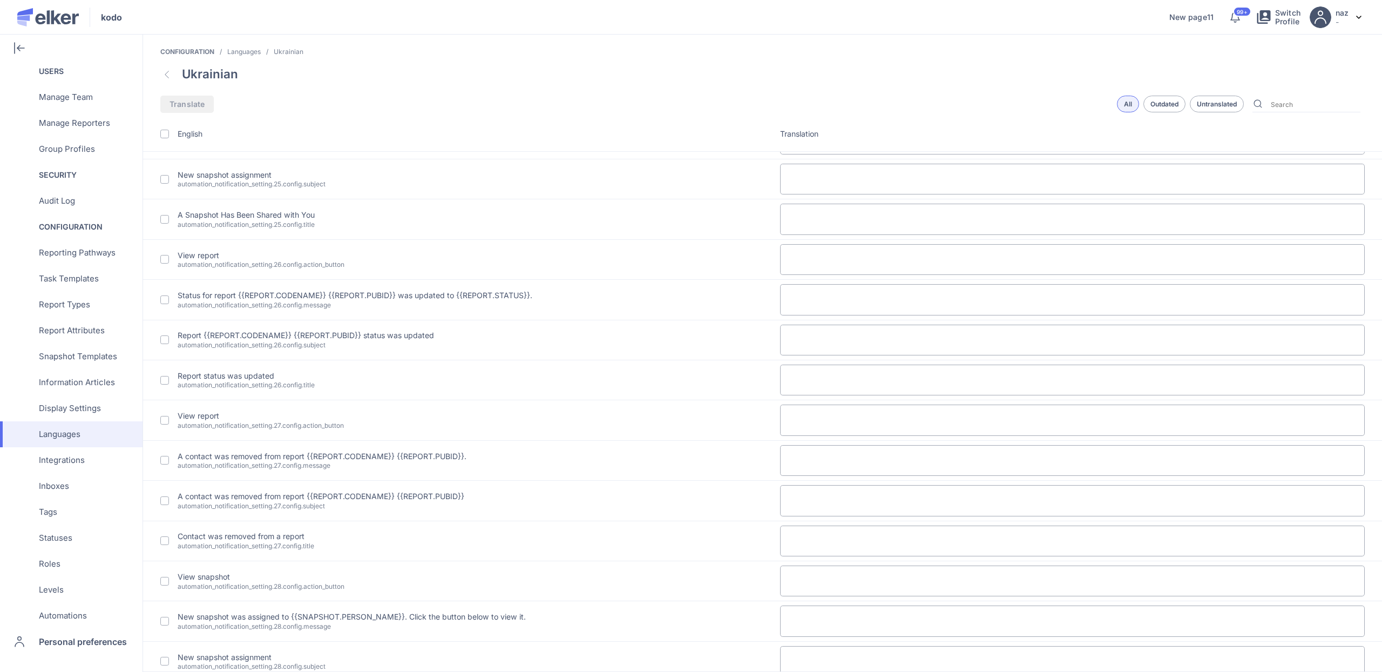
type textarea "Зменшити шрифт"
type textarea "Високий контраст"
type textarea "Збільшити розмір шрифту"
type textarea "Скинути відображення"
type textarea "Отримайте доступ до свого звіту за допомогою вашого ключа входу"
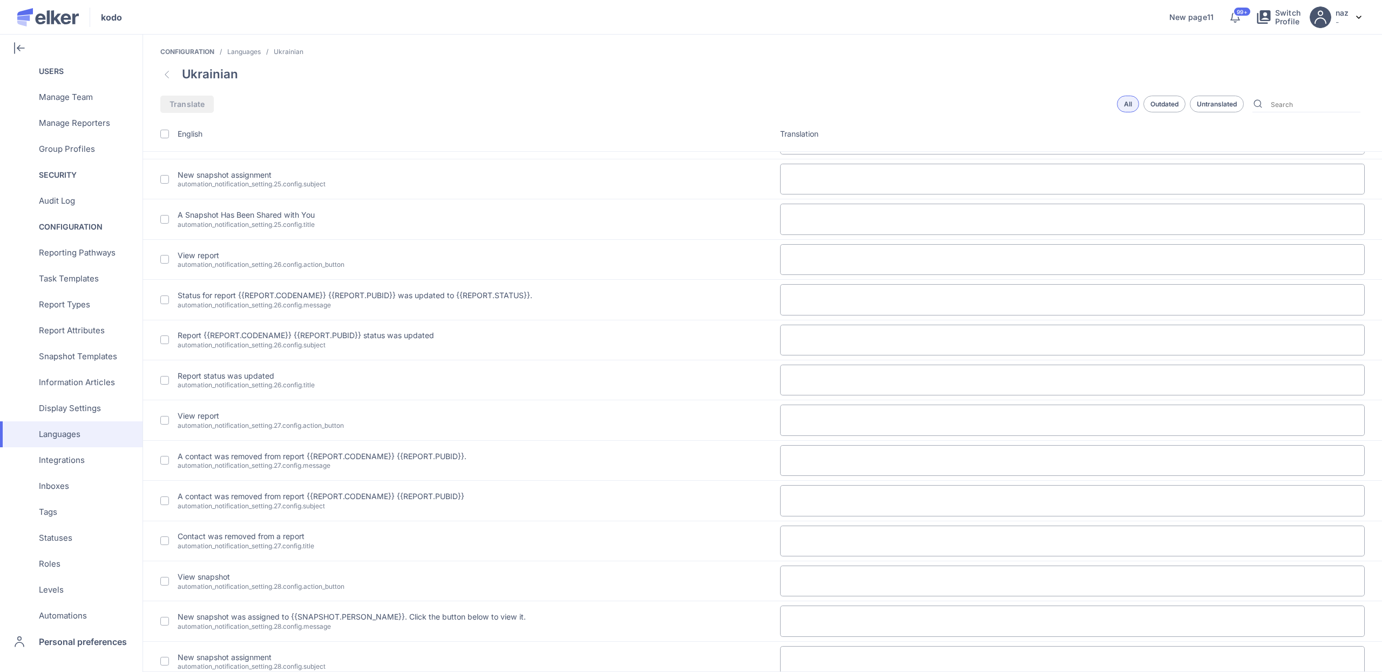
type textarea "Ваш кодове ім'я звіту"
type textarea "["Введіть наступну URL-адресу, щоб отримати доступ до порталу Elker вашої орган…"
type textarea "Інструкції"
type textarea "Ваш ключ входу"
type textarea "Назва організації"
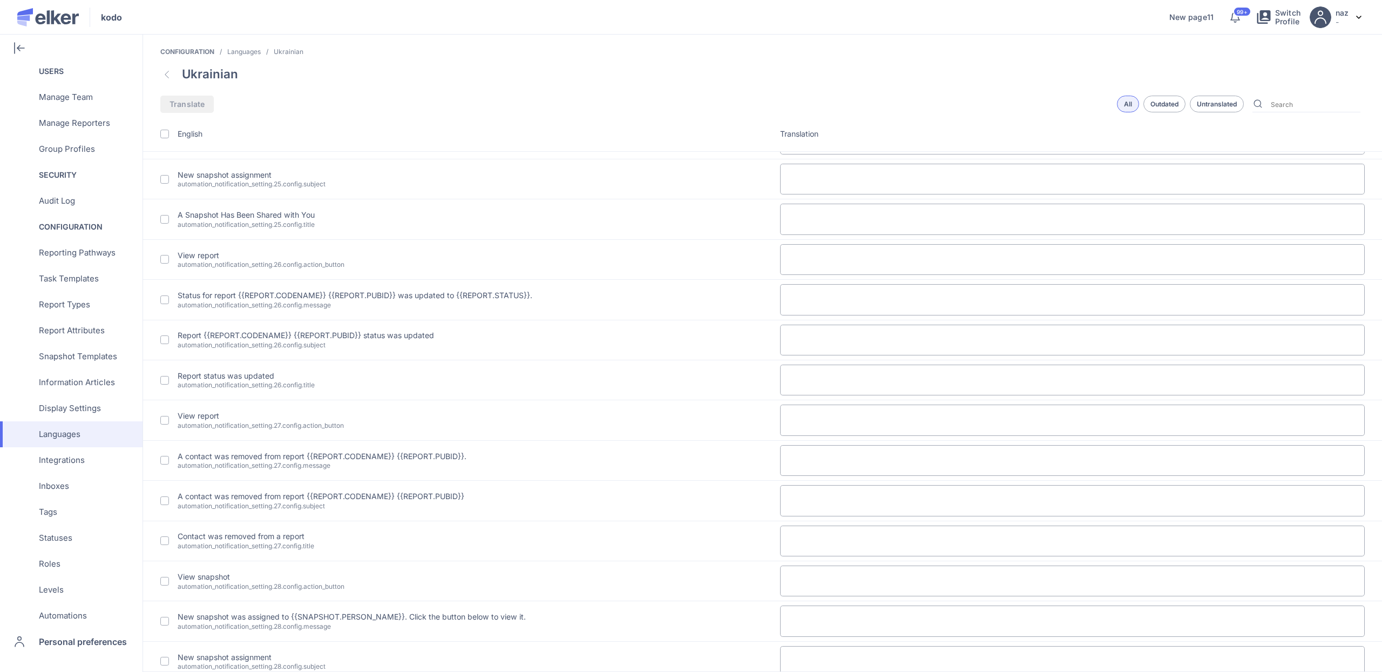
type textarea "Цей документ містить копію вашого ключа входу та інструкції, які вам потрібно б…"
type textarea "Огляд"
type textarea "Ваш ідентифікатор звіту"
type textarea "Немає відповіді"
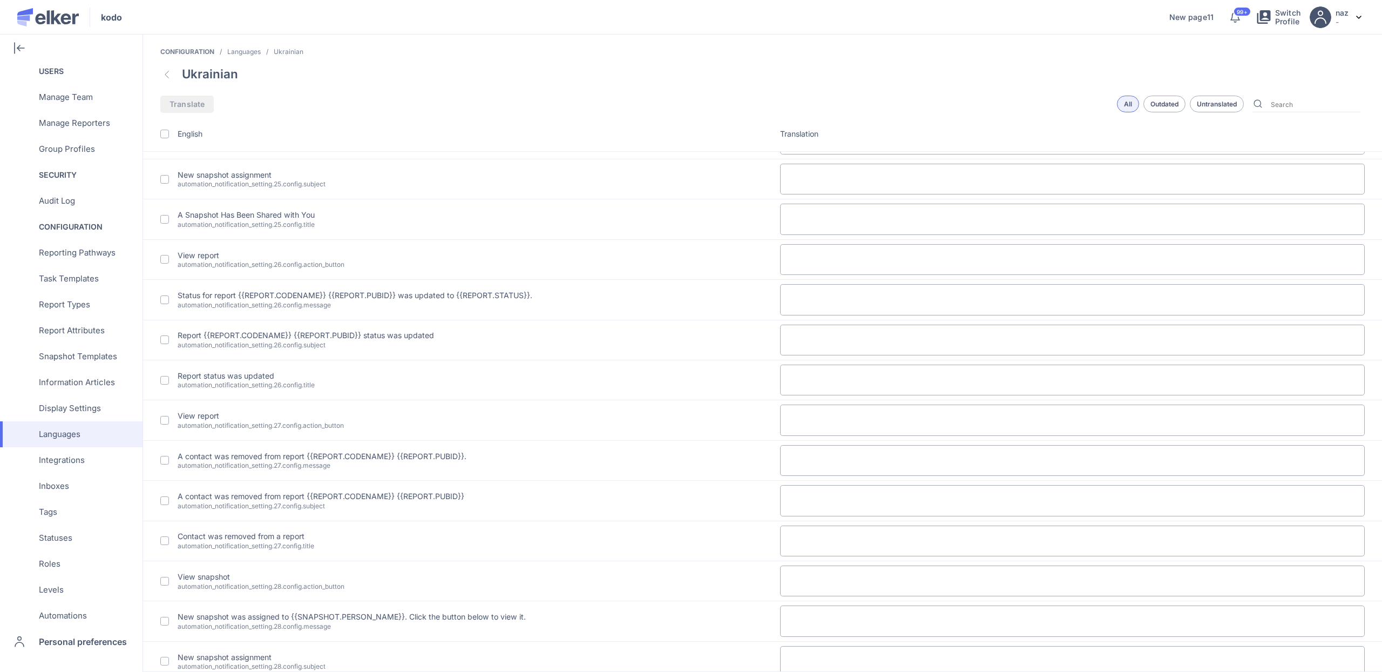
type textarea "Невідомий вид дати: %{kind}"
type textarea "Доступ звітника не налаштований"
type textarea "Звітник активував сповіщення"
type textarea "Ні"
type textarea "Так"
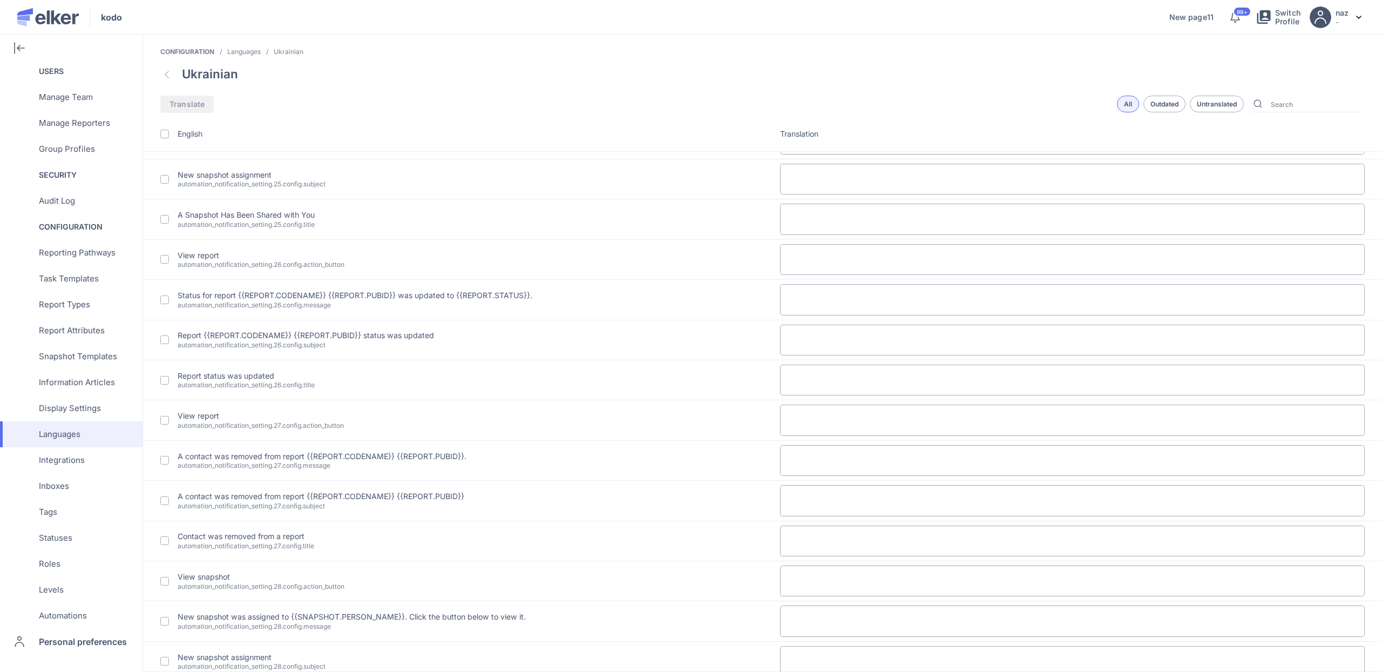
type textarea "Звітник бажає бути включеним"
type textarea "Деталі звітника"
type textarea "Останній візит звітника"
type textarea "Час до першої відповіді"
type textarea "Інформація про відповідь типу %{kind} буде додана пізніше!"
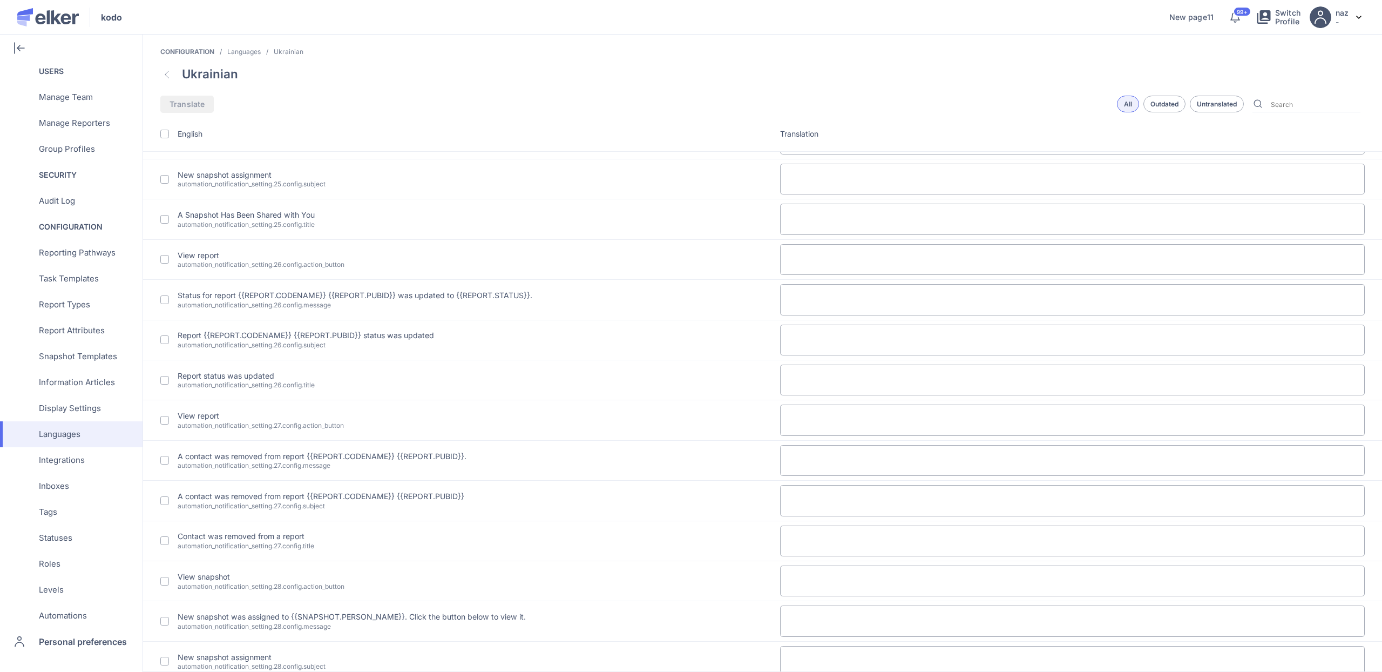
type textarea "Ідентифікатор звіту"
type textarea "%{file_name} було додано до звіту"
type textarea "%{file_name} було видалено зі звіту"
type textarea "%{file_name} було поділено з Репортером"
type textarea "%{file_name} було приховано від Репортера"
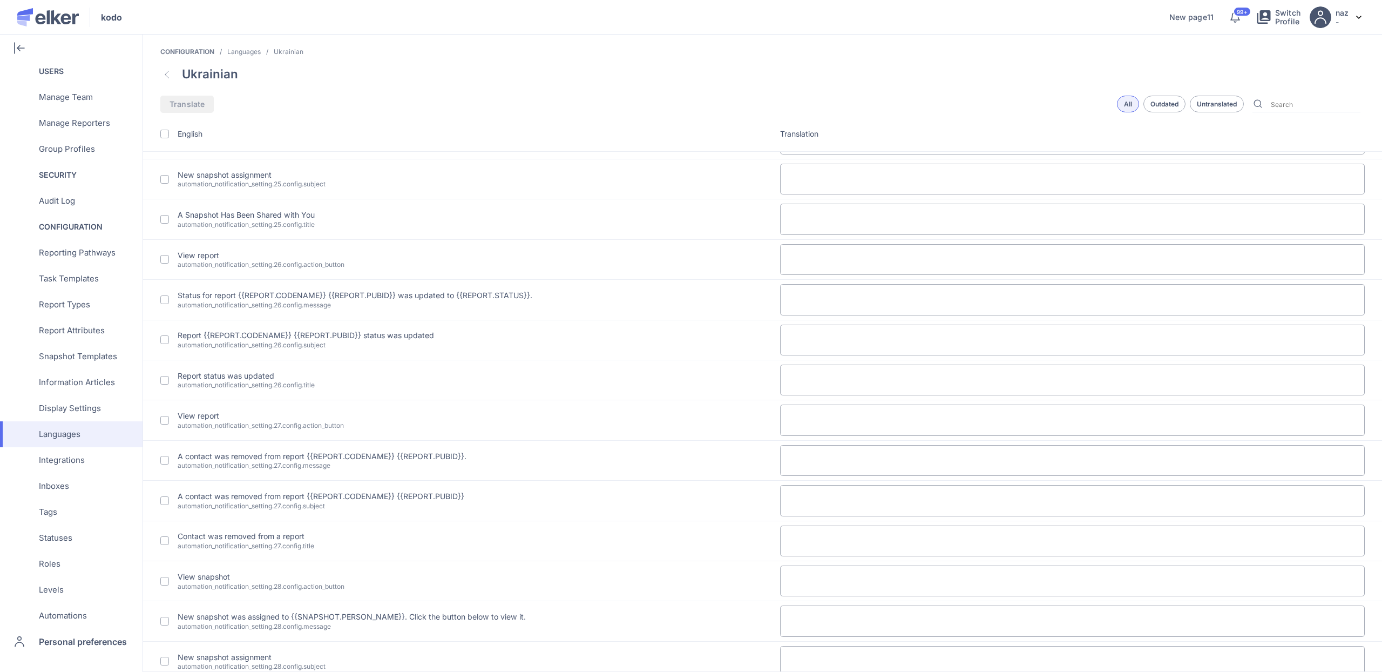
type textarea "Автор"
type textarea "Була додана примітка до справи"
type textarea "Примітка до справи була видалена"
type textarea "Примітка до справи була оновлена"
type textarea "Створено"
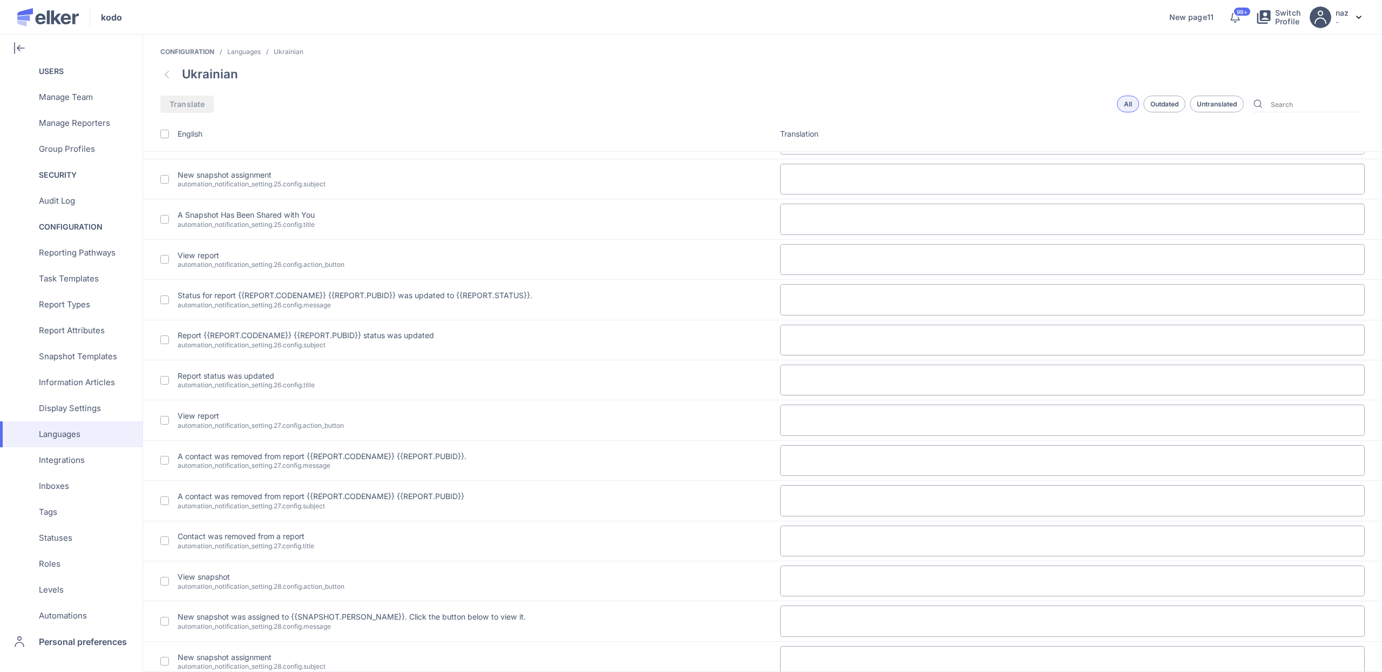
type textarea "Створено чернетку звіту"
type textarea "Атрибут звіту <b>%{field_name}</b> %{action}"
type textarea "було очищено"
type textarea "було оновлено до %{values}"
type textarea "Повний доступ"
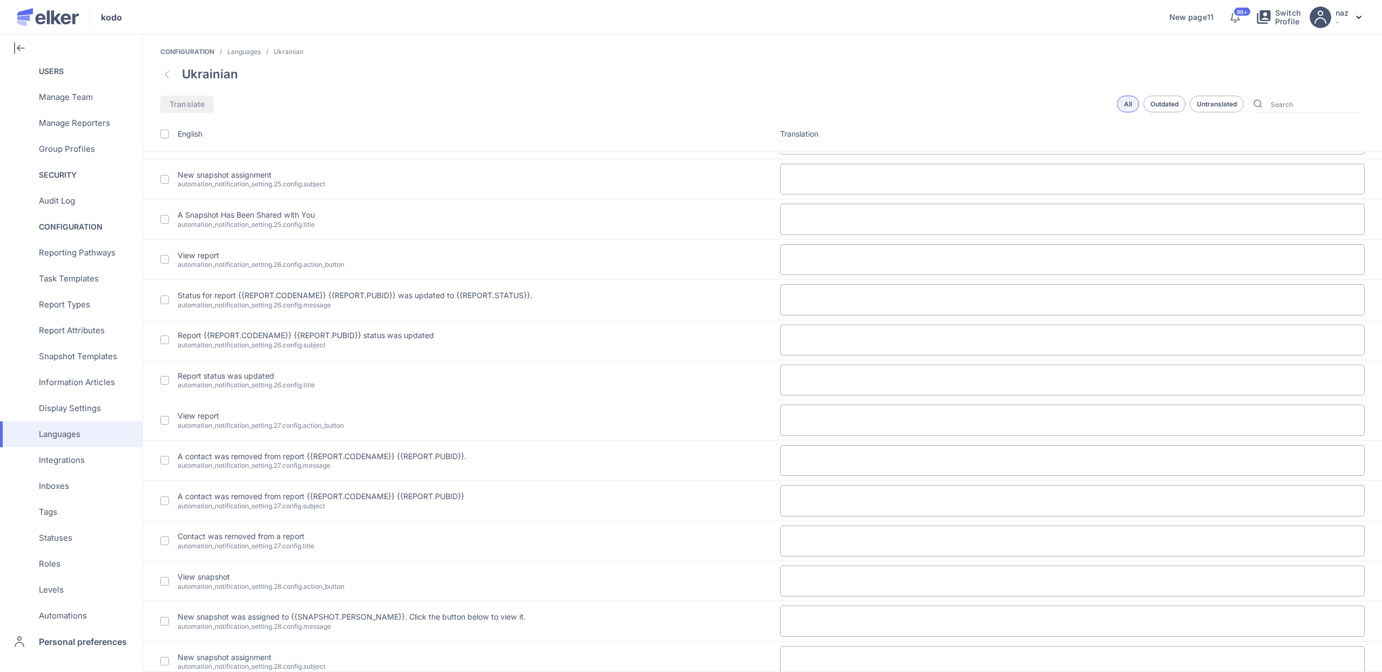
type textarea "Власник"
type textarea "Скорочено"
type textarea "Ім'я"
type textarea "Відхилено запит на перепризначення до %{contact_name}"
type textarea "Створено запит на перепризначення до %{contact_name}"
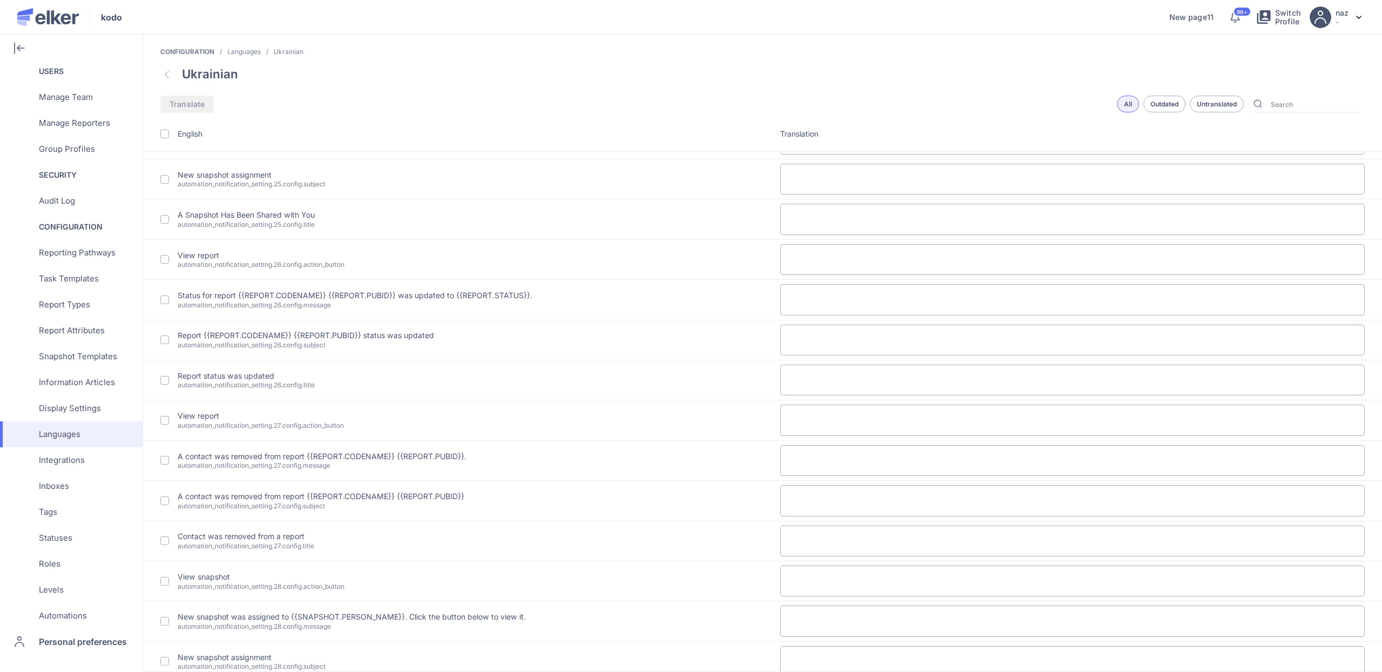
type textarea "Звіт було закрито"
type textarea "Звіт було створено"
type textarea "Звіт було відкрито знову"
type textarea "Приватність була змінена на "Анонімний""
type textarea "Приватність була змінена на "Ідентифікований""
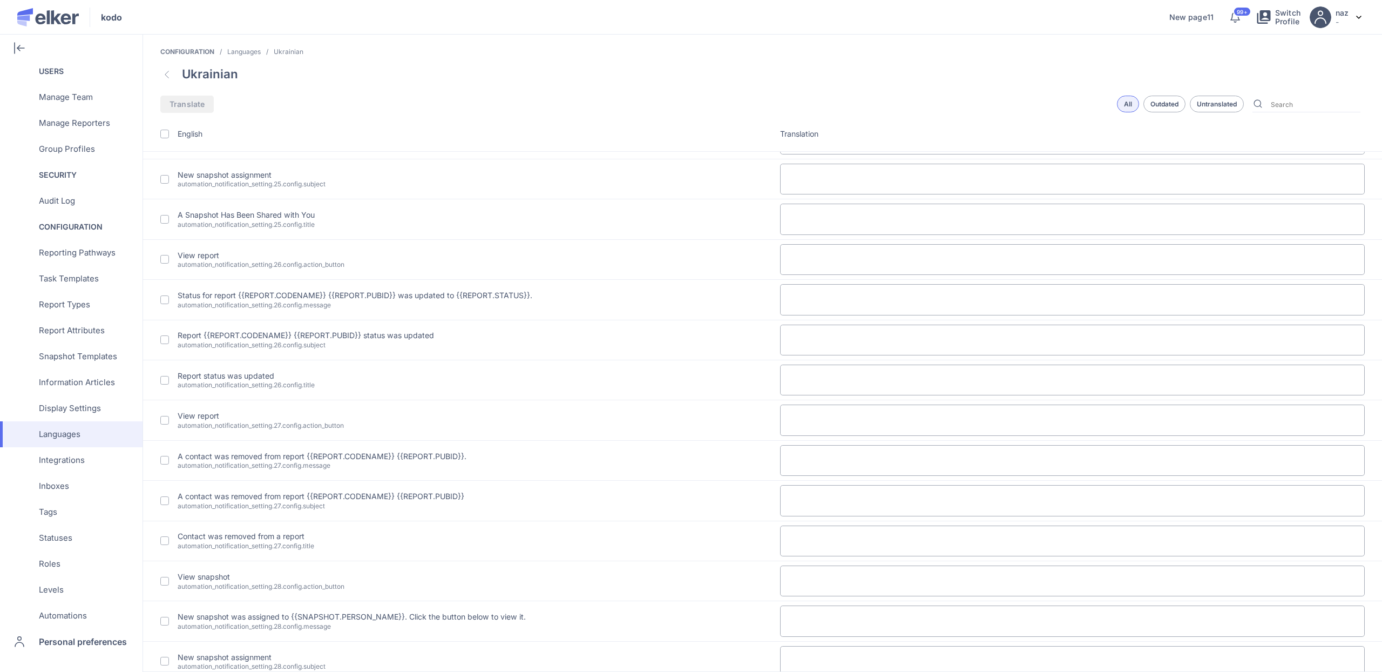
type textarea "Відповідь на звіт була створена"
type textarea "Немає відповіді"
type textarea "Інше"
type textarea "Інформація про відповідь типу %{kind} буде додана пізніше!"
type textarea "Анонімний"
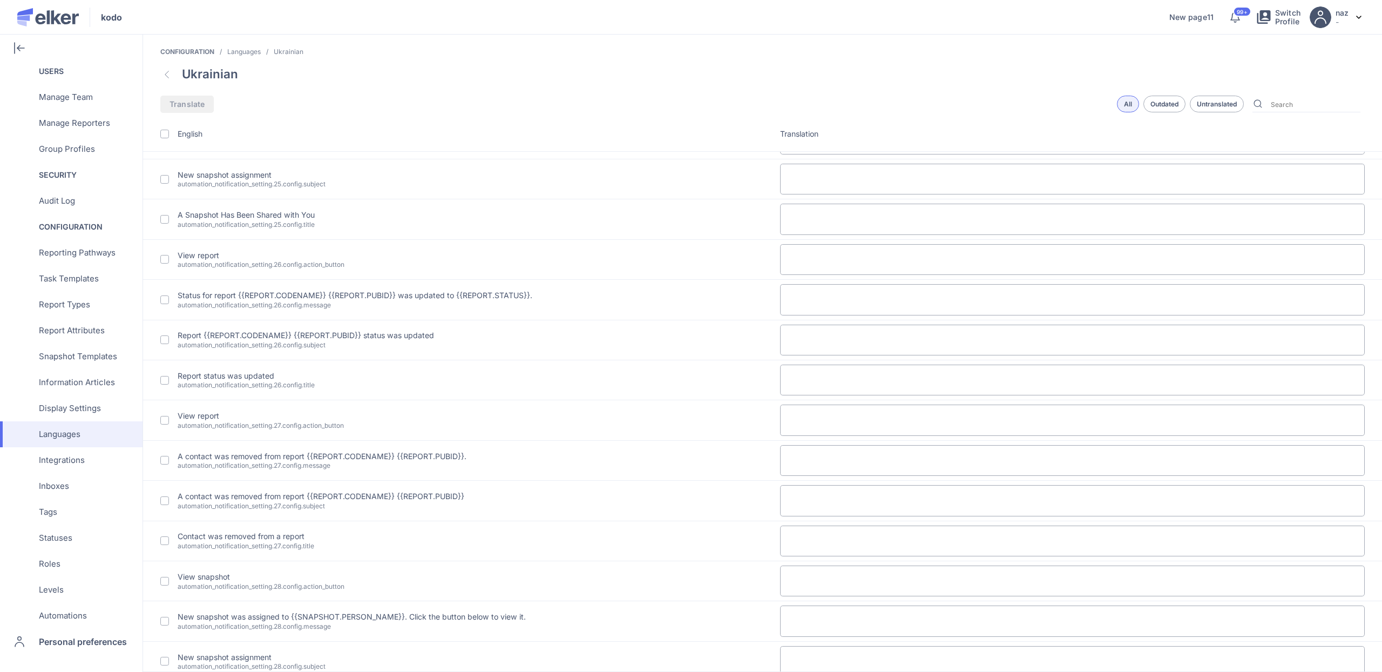
type textarea "Ідентифікований"
type textarea "Немає відповіді"
type textarea "Експортовано о"
type textarea "Експортовано"
type textarea "Чат було заархівовано"
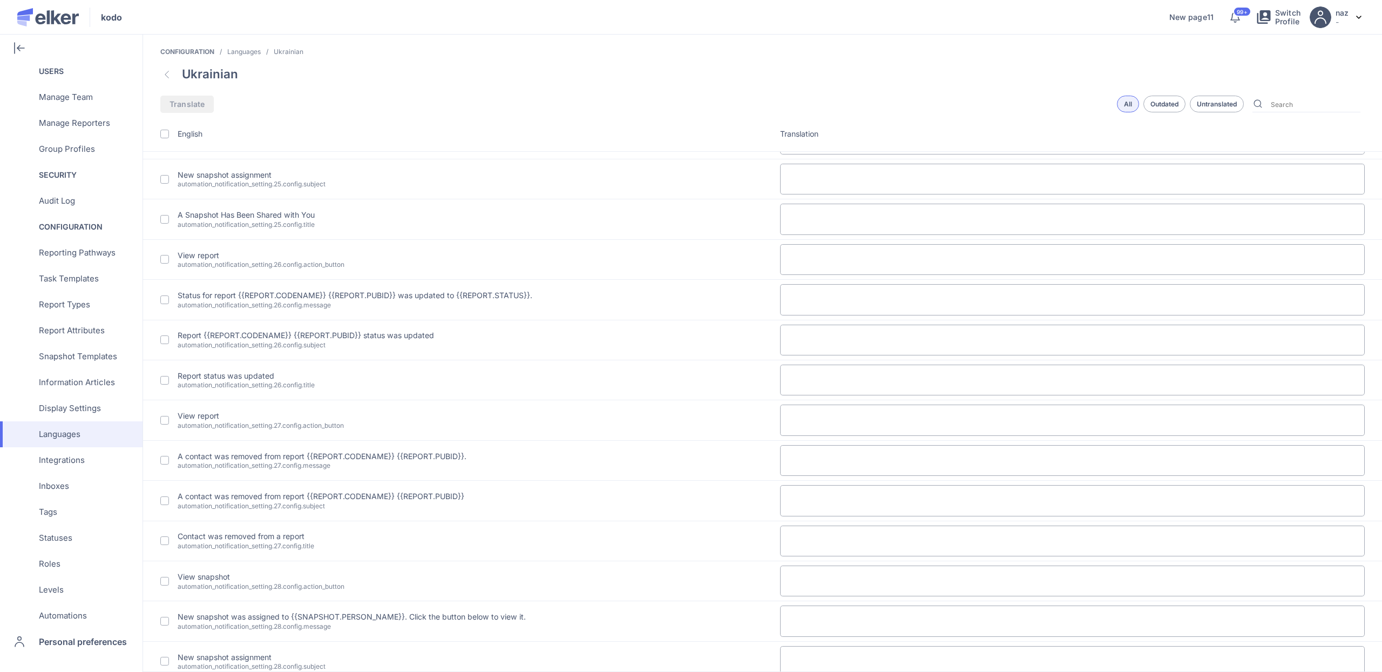
type textarea "Це початок вашого чату. Усі повідомлення зашифровані."
type textarea "Це повідомлення було видалено"
type textarea "приєднався до чату"
type textarea "покинув чат"
type textarea "У цьому чаті ще немає повідомлень"
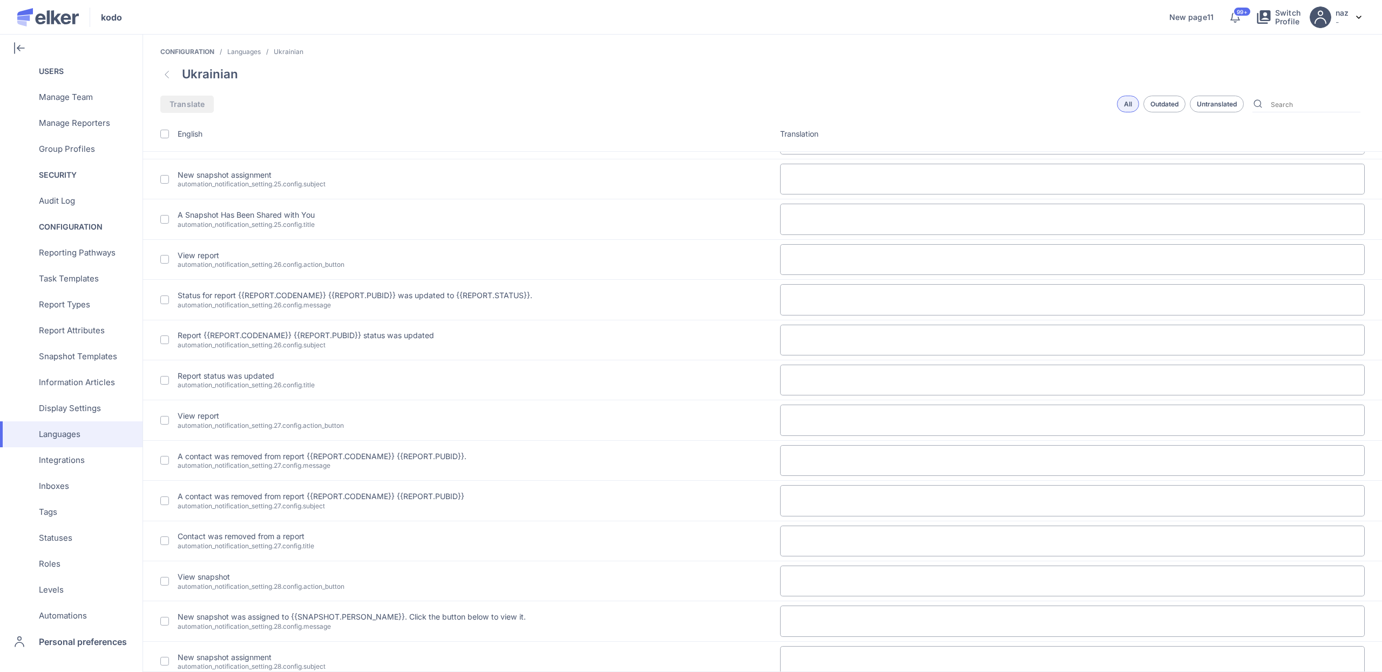
type textarea "Учасники"
type textarea "Чат доступний тільки для читання"
type textarea "Безпечна пошта"
type textarea "Повідомлення"
type textarea "Чат"
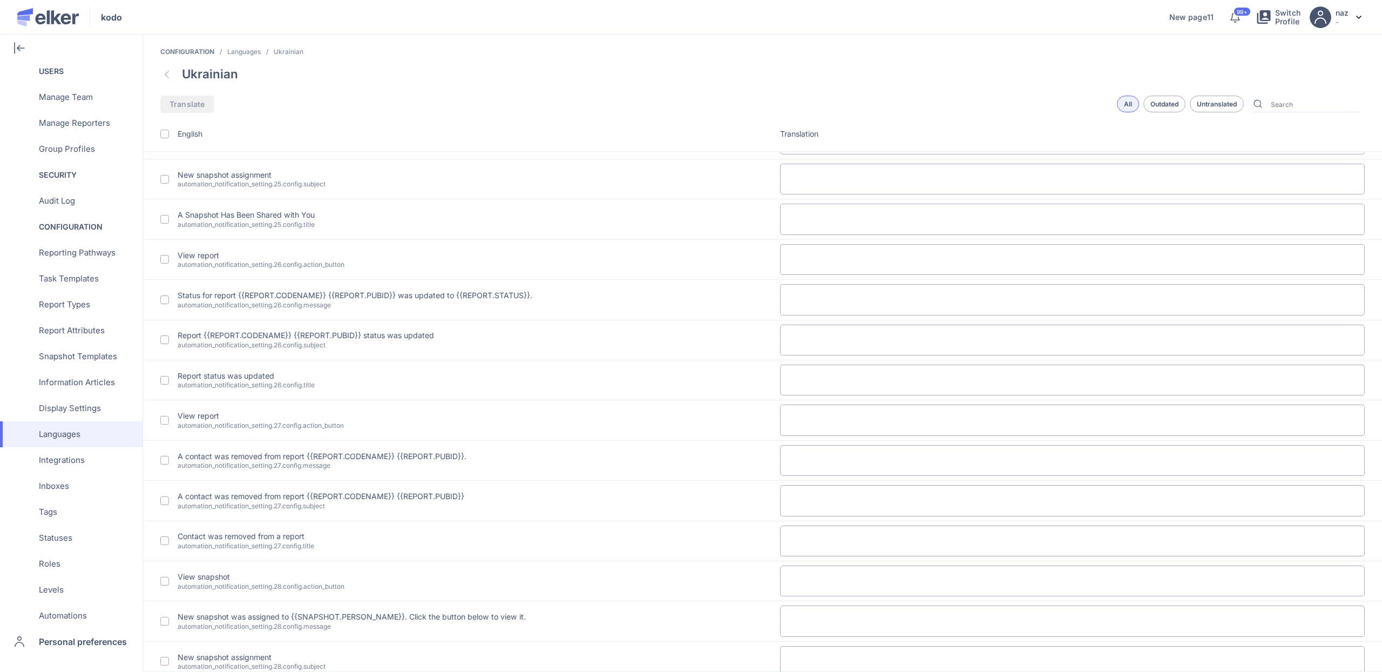
type textarea "Чат %{chat_number}"
type textarea "Немає даних для відображення"
type textarea "Додатки"
type textarea "Анонімний"
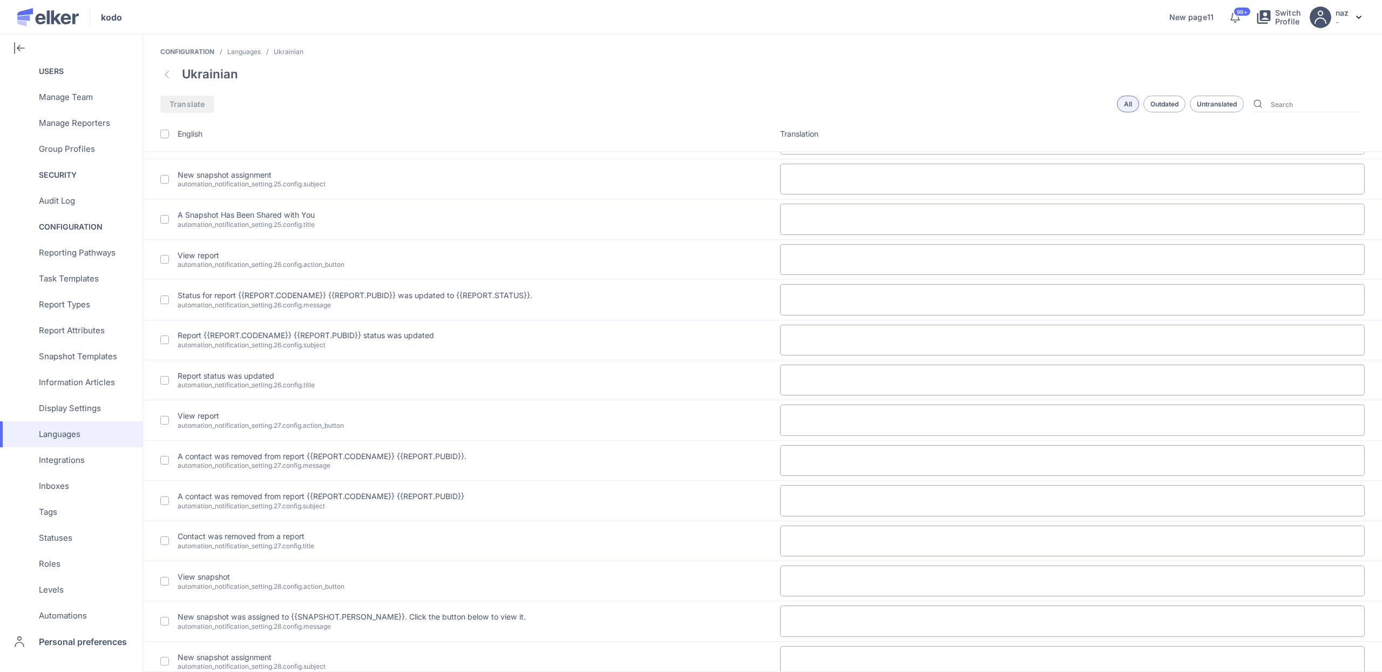
type textarea "Видалений користувач"
type textarea "Помічник Elker"
type textarea "Репортер"
type textarea "Ви"
type textarea "Повернутися до реєстрації"
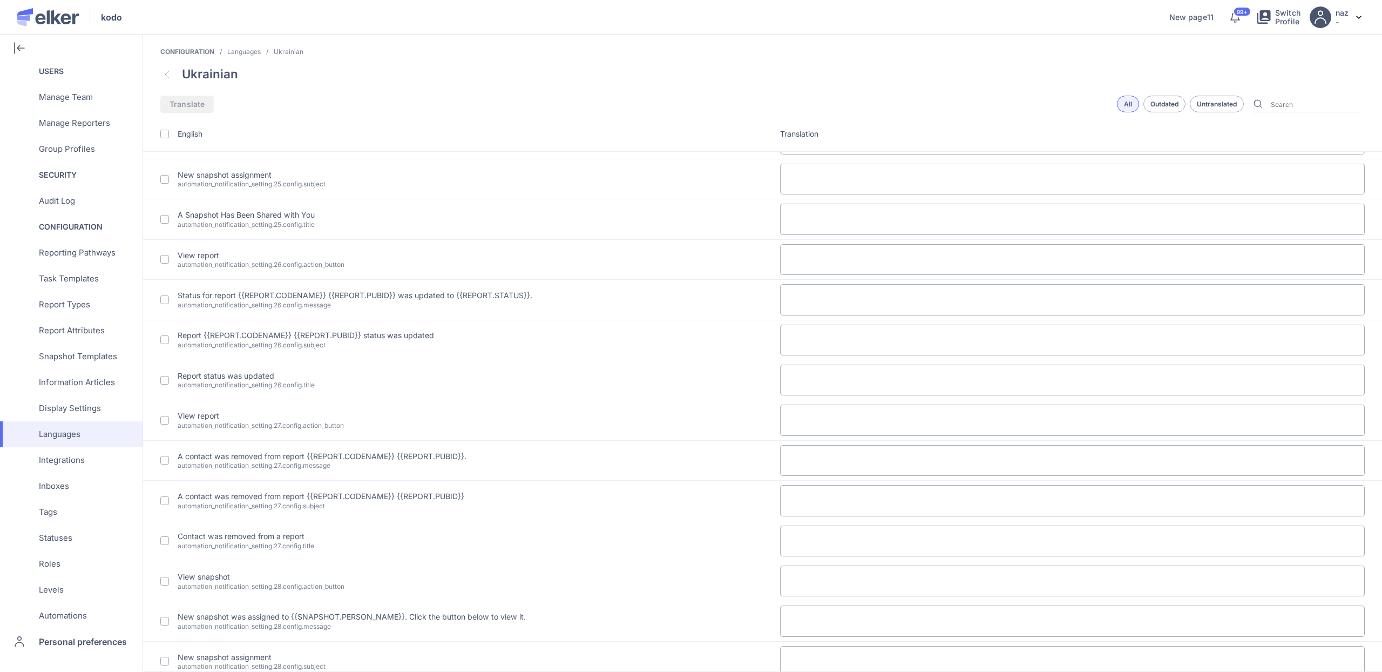
type textarea "Добре, виберіть метод входу"
type textarea "Я не хочу облікового запису Elker"
type textarea "Не маєте облікового запису?"
type textarea "Вже маєте обліковий запис?"
type textarea "Ваш звіт буде назавжди видалено."
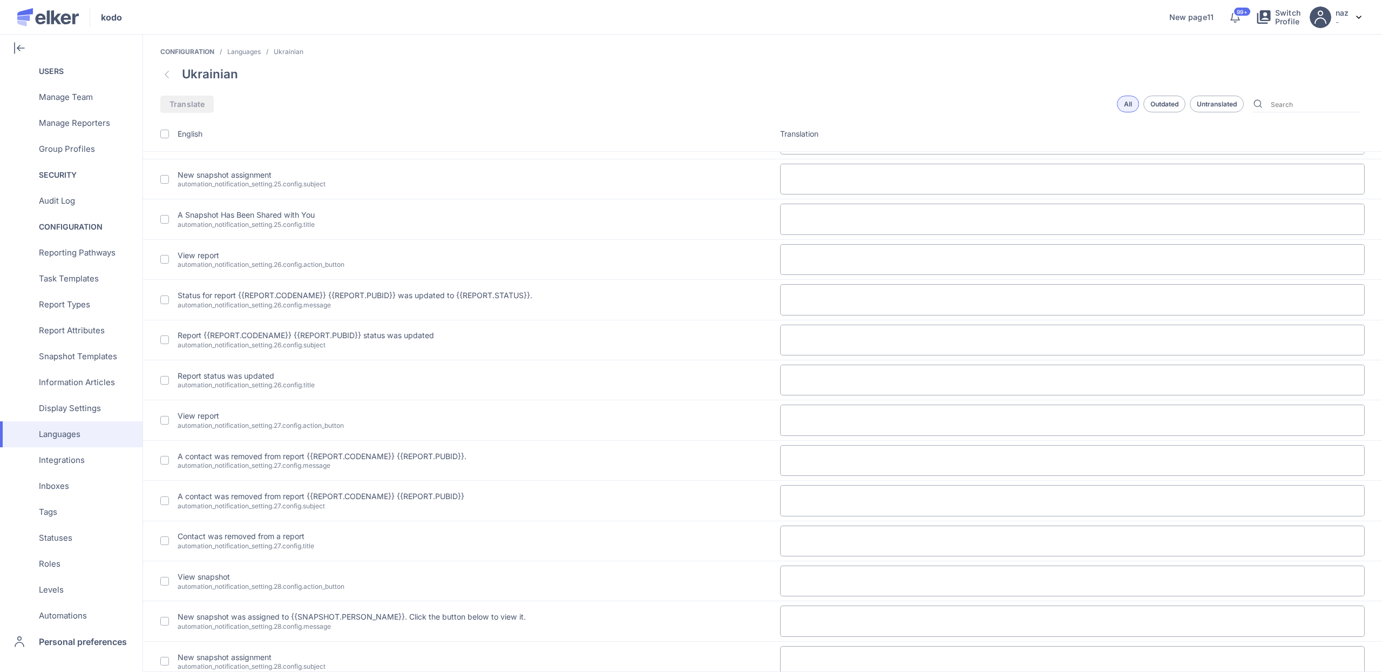
type textarea "Ви не зможете увійти без методу входу."
type textarea "Ви впевнені, що не хочете створити обліковий запис?"
type textarea "Створіть обліковий запис, щоб зберегти свій звіт"
type textarea "Переглянути звіт"
type textarea "Звіт {{REPORT.CODENAME}} {{REPORT.PUBID}} було призначено {{REPORT.CONTACT_NAME…"
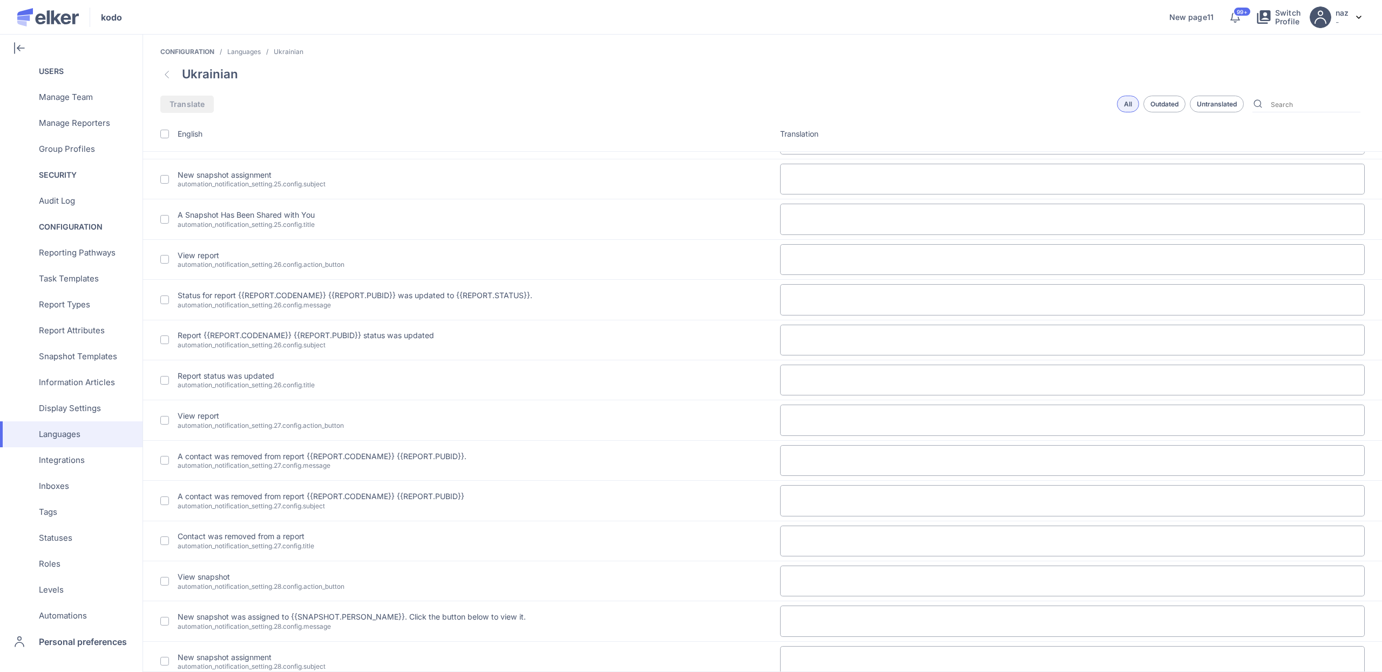
type textarea "Нове призначення звіту"
type textarea "Переглянути запит"
type textarea "Запит на звіт було створено на звіт {{REPORT.PUBID}}. Будь ласка, натисніть кно…"
type textarea "Запит на звіт створено"
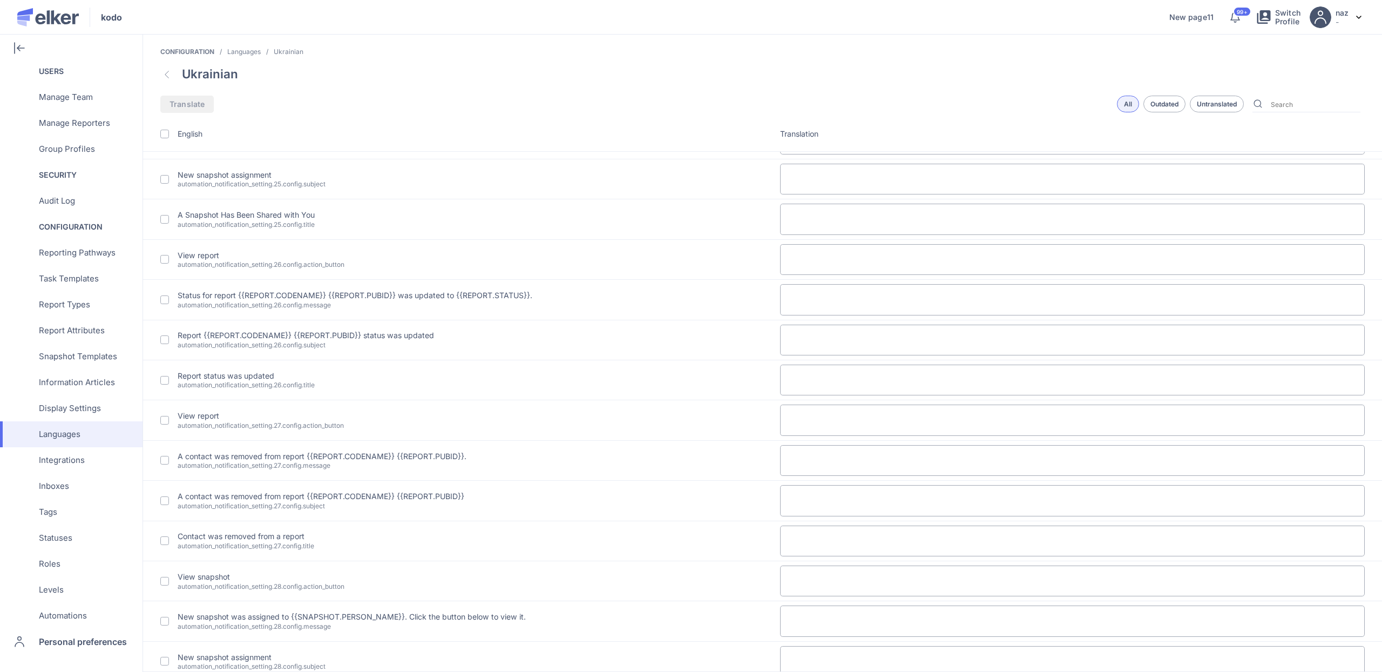
type textarea "Запит на звіт створено"
type textarea "Переглянути сигнал {{ORGANISATION.NAME}} {{REPORT.CONTACT_NAME}} {{REPORT.PUBID…"
type textarea "Сигнал {{REPORT.CODENAME}} {{REPORT.PUBID}} відповідає. Натисніть кнопку нижче,…"
type textarea "Сигнал відповідає {{ORGANISATION.NAME}} {{REPORT.CONTACT_NAME}} {{REPORT.PUBID}…"
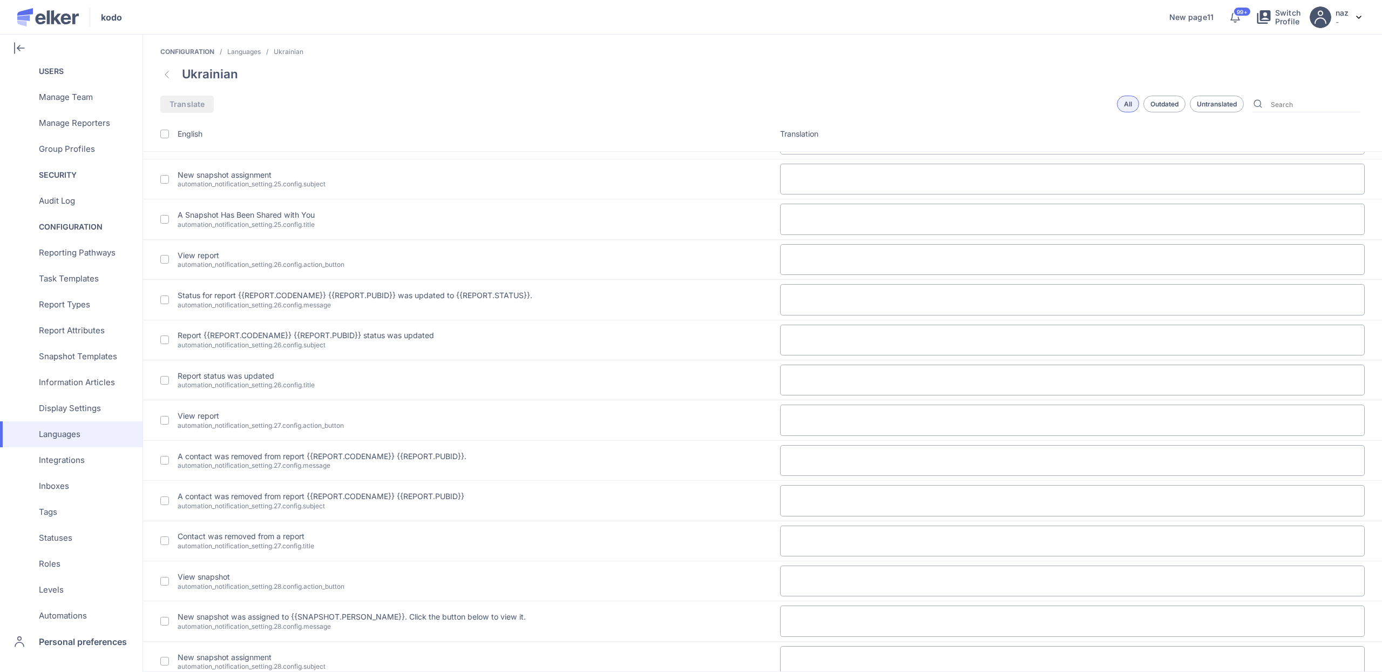
type textarea "Переглянути звіт {{ORGANISATION.NAME}} {{REPORT.CONTACT_NAME}} {{REPORT.PUBID}}…"
type textarea "Статус для звіту {{ORGANISATION.NAME}} {{REPORT.CONTACT_NAME}} {{REPORT.PUBID}}…"
type textarea "Статус звіту {{ORGANISATION.NAME}} {{REPORT.CONTACT_NAME}} {{REPORT.PUBID}} {{R…"
type textarea "Статус звіту {{ REPORT.ATTRIBUTE.DSFDF1 }} {{ REPORT.ATTRIBUTE.DSFDF }}"
type textarea "Переглянути завдання"
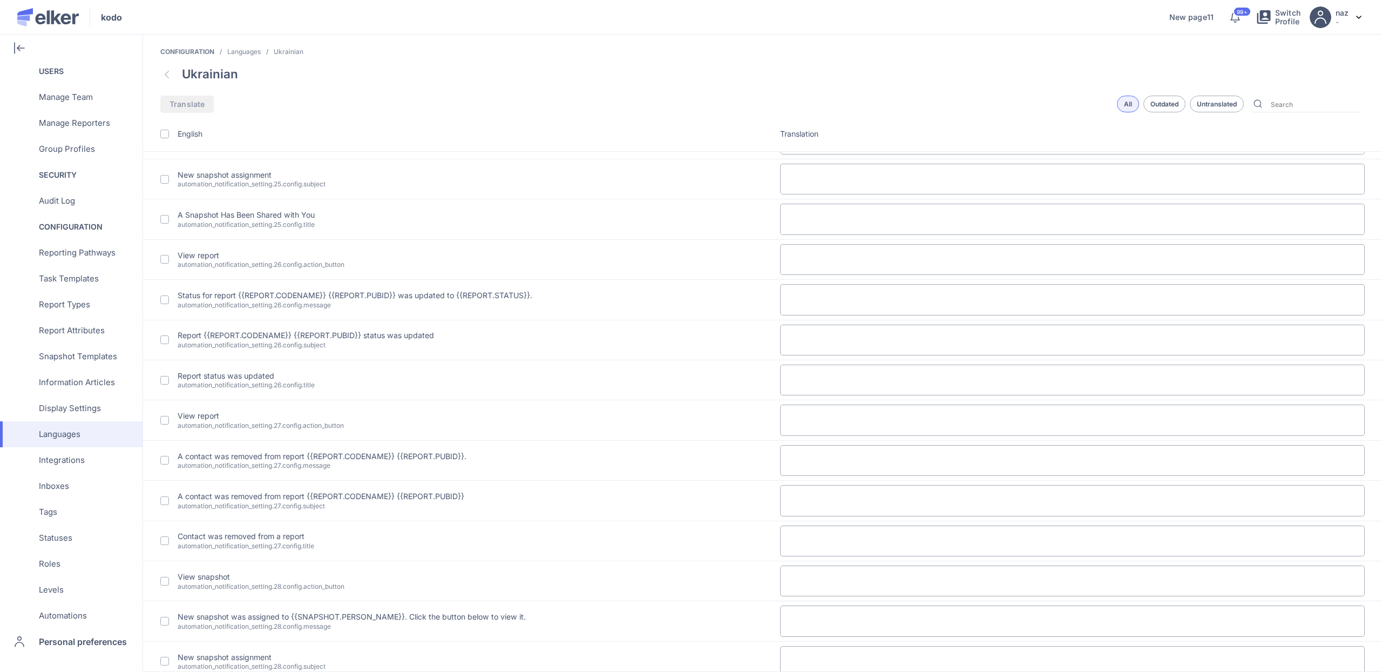
type textarea "Завдання на звіт {{REPORT.CODENAME}} {{REPORT.PUBID}} було виконано."
type textarea "Завдання на звіт {{REPORT.CODENAME}} {{REPORT.PUBID}} було виконано"
type textarea "Завдання виконано"
type textarea "Переглянути завдання"
type textarea "Завдання на звіт {{REPORT.CODENAME}} {{REPORT.PUBID}} має бути виконано за {{EV…"
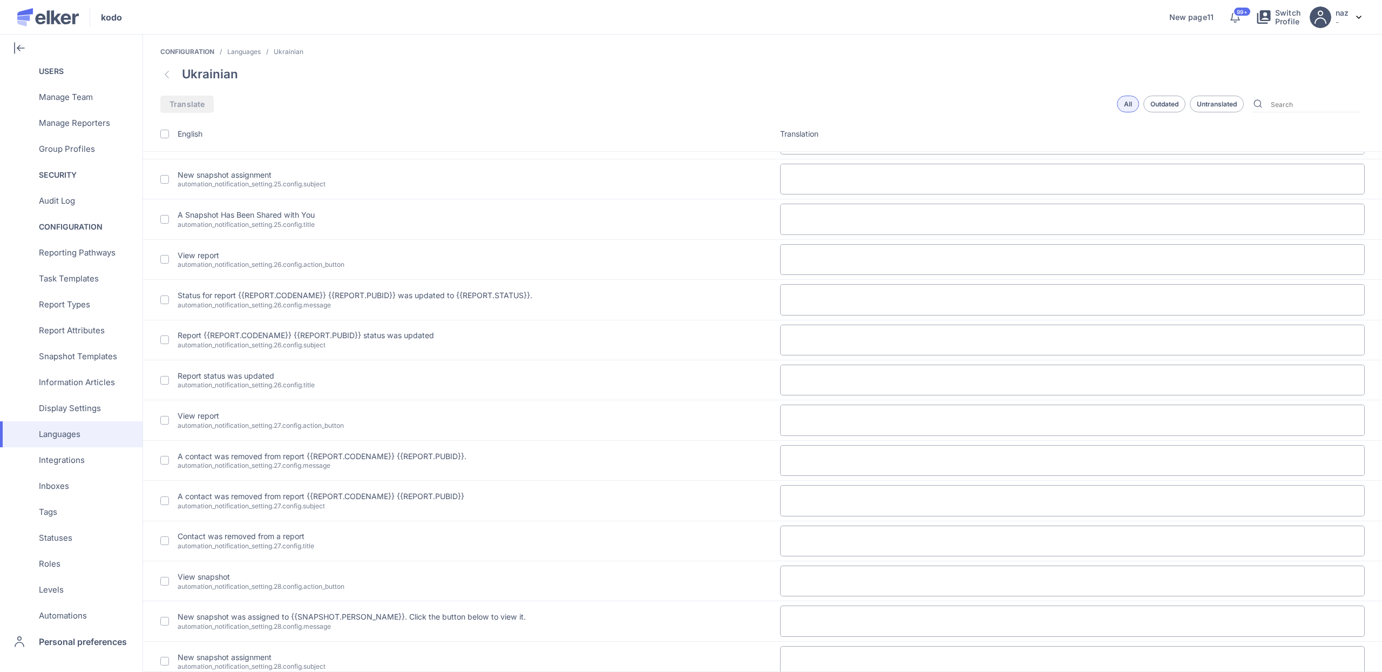
type textarea "Завдання на звіт {{REPORT.CODENAME}} {{REPORT.PUBID}} наближається до терміну"
type textarea "Завдання наближається до терміну {{REPORT.PUBID}}"
type textarea "Переглянути звіт"
type textarea "Контакт був видалений звіту {{REPORT.CODENAME}} {{REPORT.PUBID}}."
type textarea "Контакт був видалений звіту"
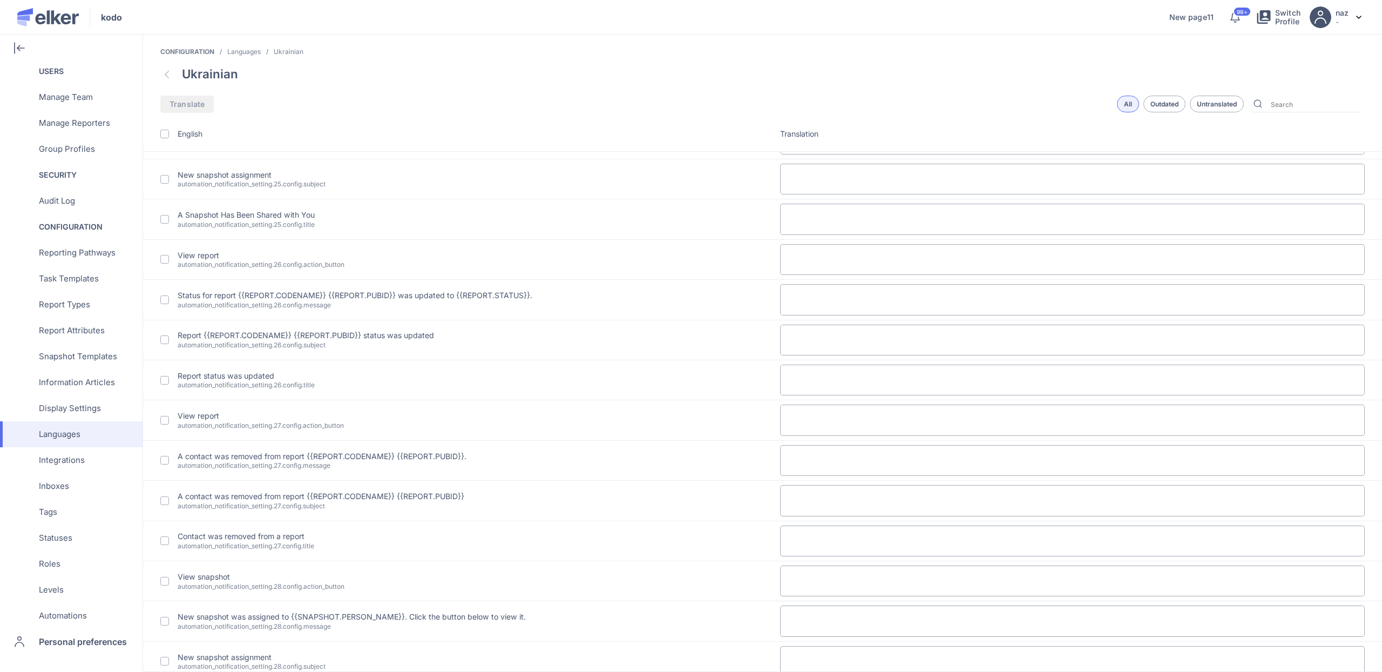
type textarea "Контакт був видалений звіту"
type textarea "Переглянути знімок"
type textarea "Нова знімка була призначена для {{EVENT.CONTACT_NAME}}. Натисніть кнопку нижче,…"
type textarea "Нове призначення знімки"
type textarea "З вами було поділена знімка"
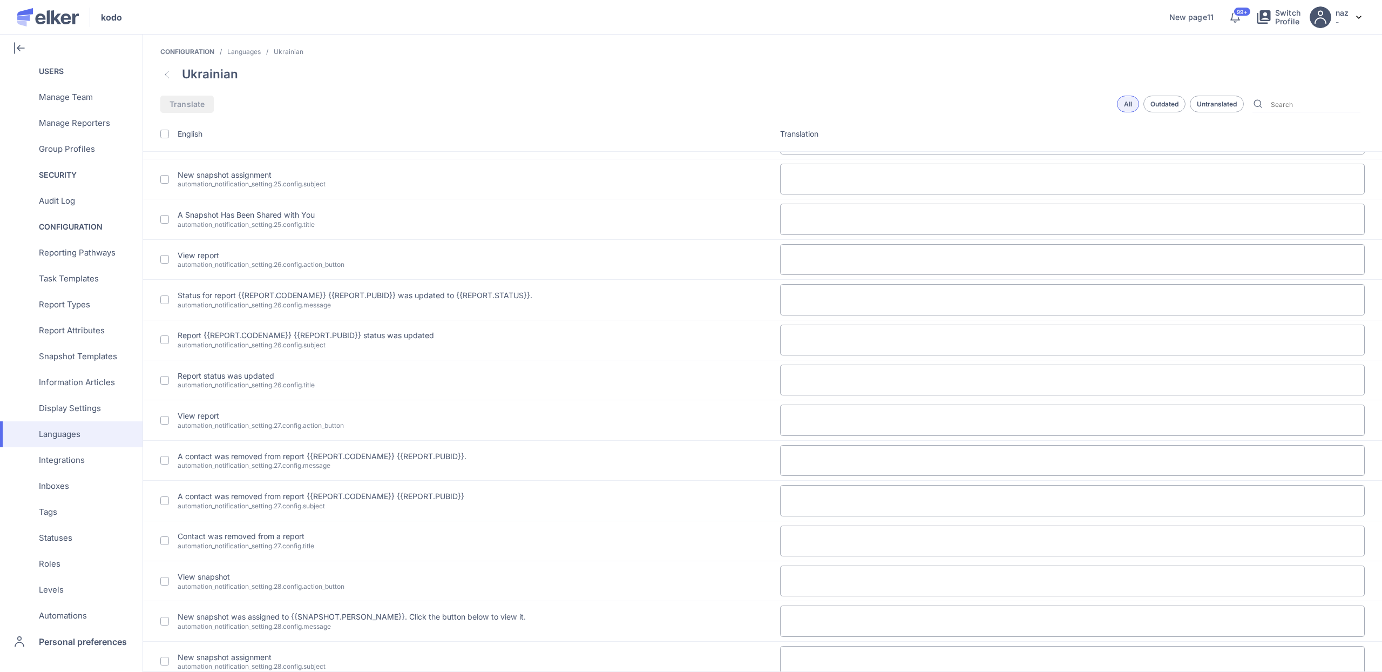
type textarea "Переглянути звіт"
type textarea "Файл {{ATTACHMENT.NAME}} був завантажений до звіту {{REPORT.CODENAME}} {{REPORT…"
type textarea "Файл був завантажений до звіту"
type textarea "Файл {{ATTACHMENT.NAME}} був завантажений до звіту {{REPORT.CODENAME}} {{REPORT…"
type textarea "Переглянути знімок"
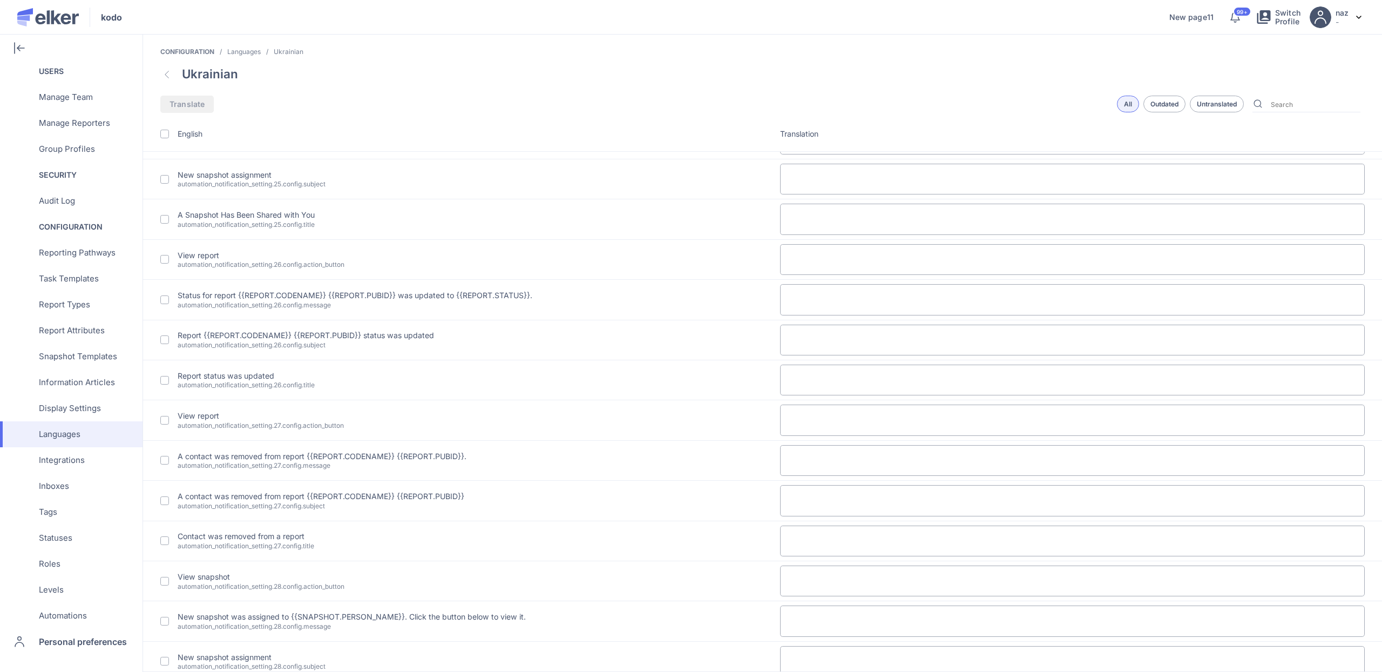
type textarea "Нова знімка була призначена для {{SNAPSHOT.PERSON_NAME}}. Натисніть кнопку нижч…"
type textarea "Нове призначення знімки"
type textarea "З вами було поділена знімка"
type textarea "Переглянути звіт"
type textarea "Статус для звіту {{REPORT.CODENAME}} {{REPORT.PUBID}} був оновлений на {{REPORT…"
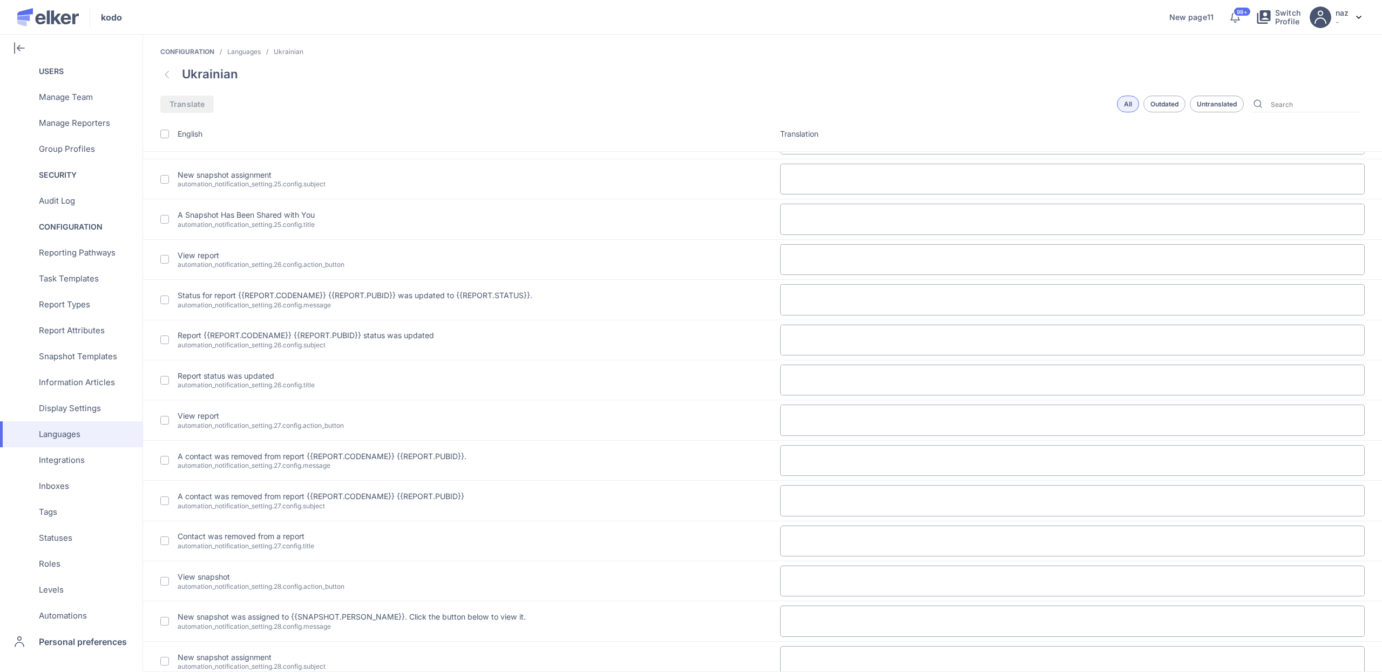
type textarea "Статус звіту {{REPORT.CODENAME}} {{REPORT.PUBID}} був оновлений"
type textarea "Статус звіту був оновлений"
type textarea "Переглянути звіт"
type textarea "Контакт був видалений звіту {{REPORT.CODENAME}} {{REPORT.PUBID}}."
type textarea "Контакт був видалений звіту {{REPORT.CODENAME}} {{REPORT.PUBID}}"
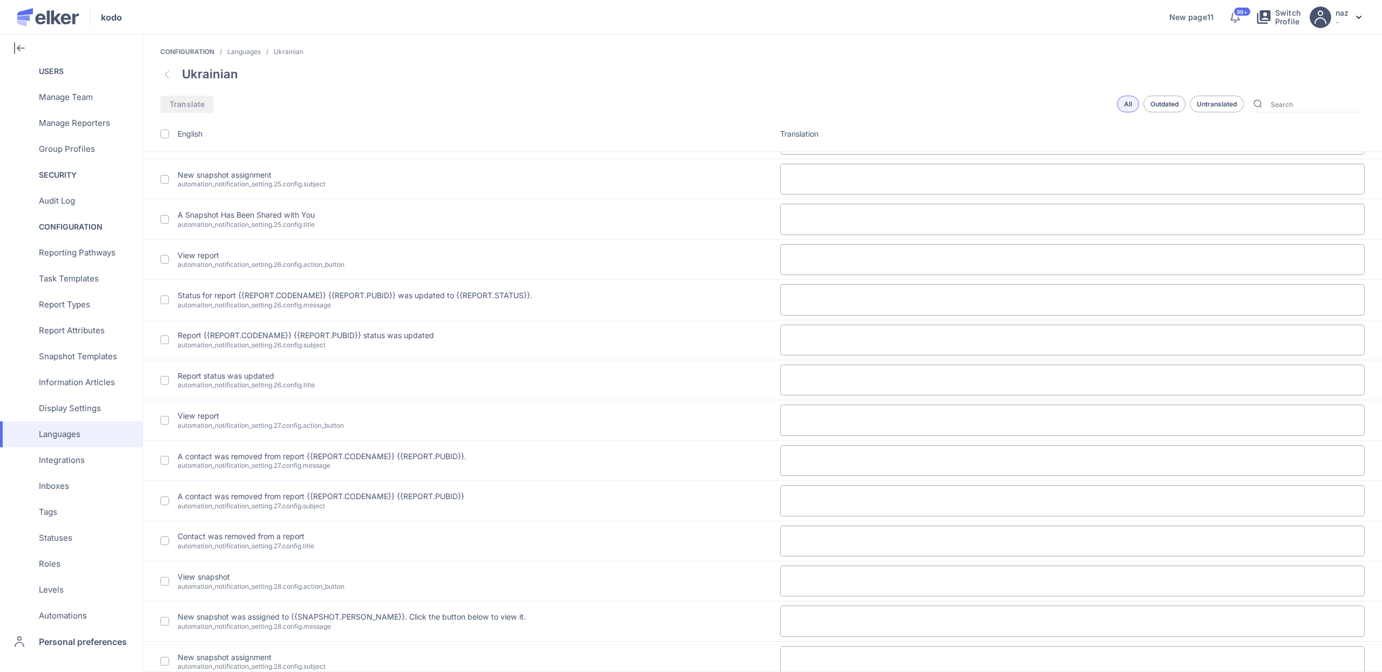
type textarea "Контакт був видалений звіту"
type textarea "Переглянути знімок"
type textarea "Нова знімка була призначена для {{SNAPSHOT.PERSON_NAME}}. Натисніть кнопку нижч…"
type textarea "Нове призначення знімки"
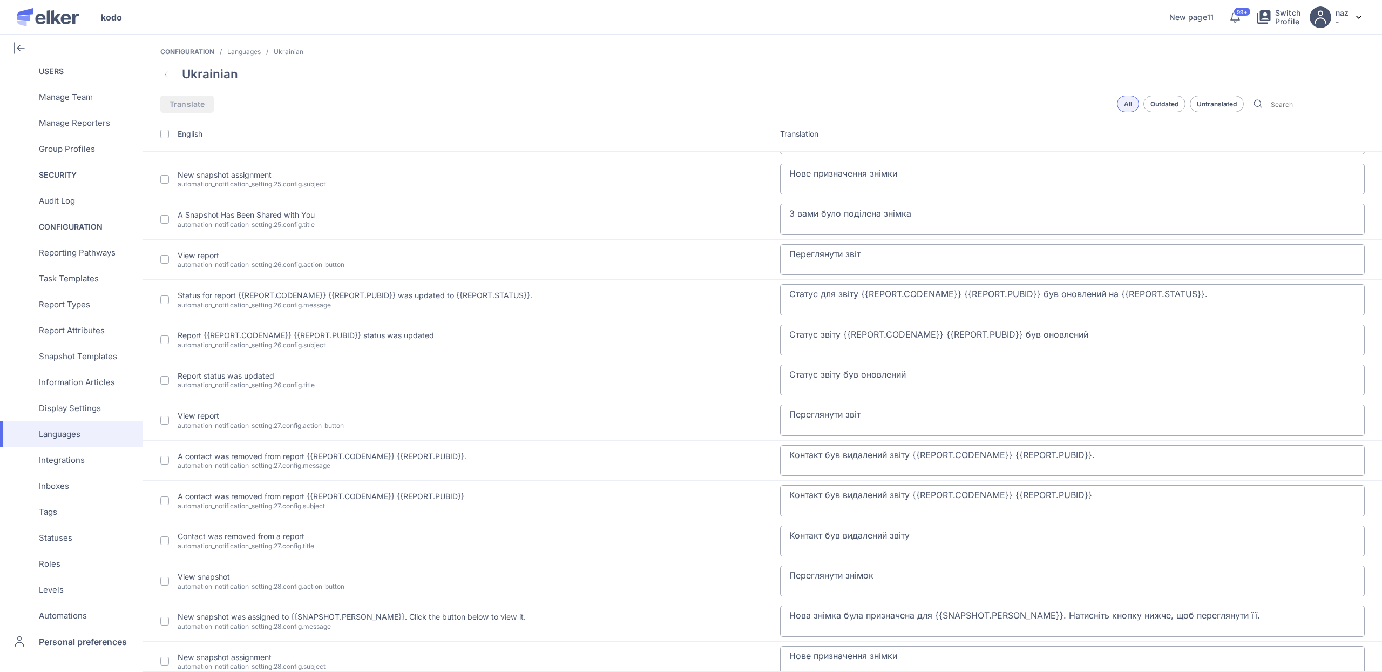
click at [1123, 101] on div "All" at bounding box center [1128, 104] width 22 height 17
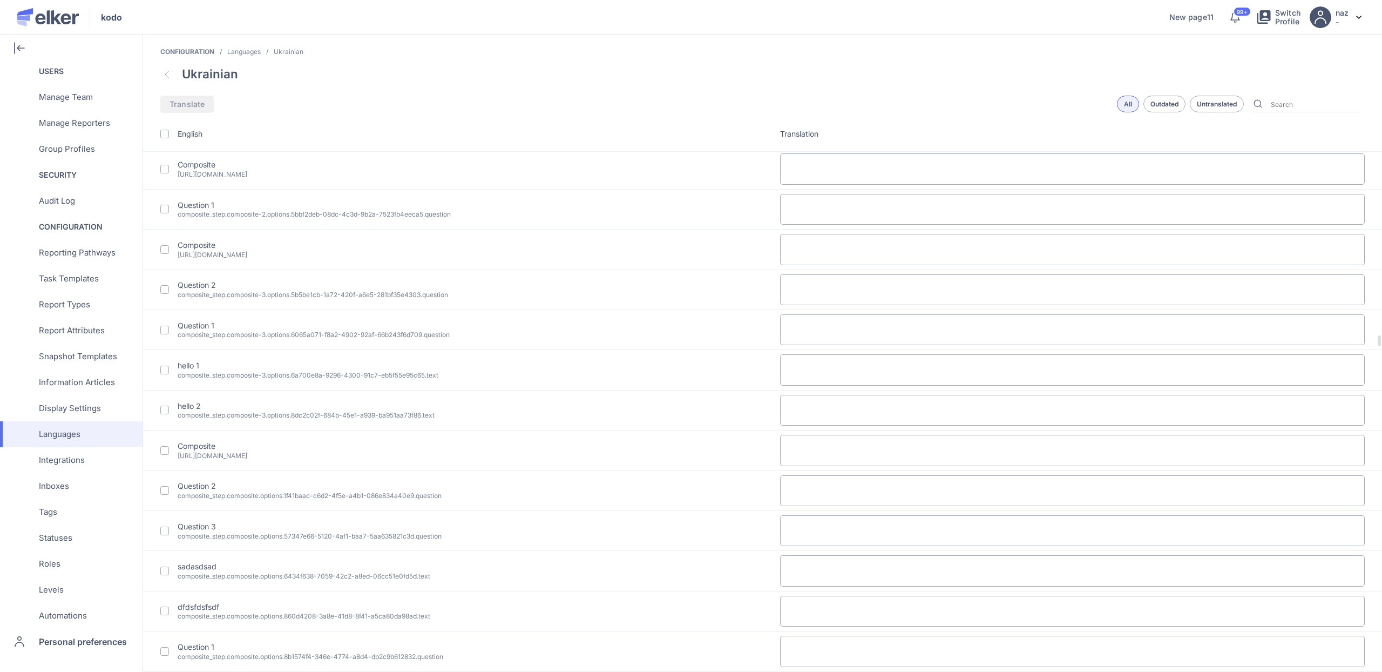
click at [799, 385] on textarea at bounding box center [1072, 369] width 585 height 31
type textarea "hello 1"
type textarea "Вашу електронну адресу було пов'язано з вашим обліковим записом"
type textarea "Повідомлення по електронній пошті успішно вимкнено"
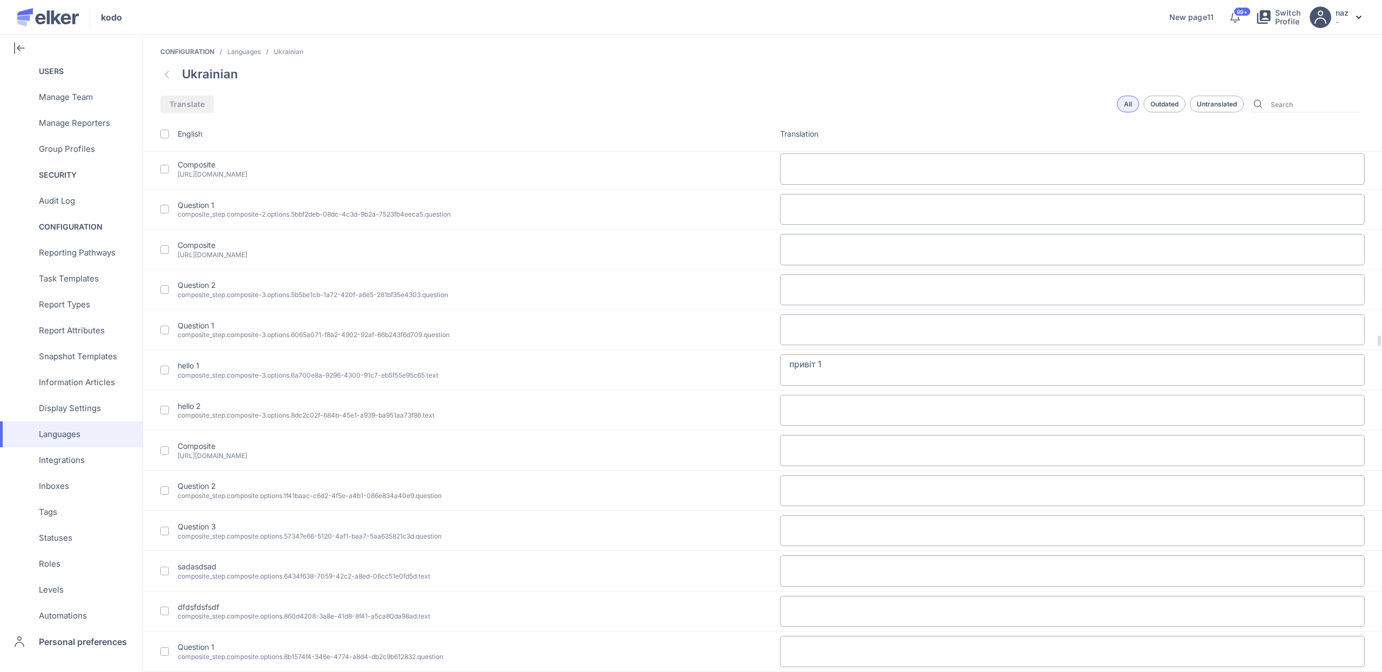
type textarea "Повідомлення по електронній пошті успішно увімкнено"
type textarea "Електронну адресу успішно видалено"
type textarea "Ваша електронна адреса зашифрована і ніколи не буде доступна вашій організації."
type textarea "Повідомлення по електронній пошті"
type textarea "Пов'яжіть свій обліковий запис з електронною адресою"
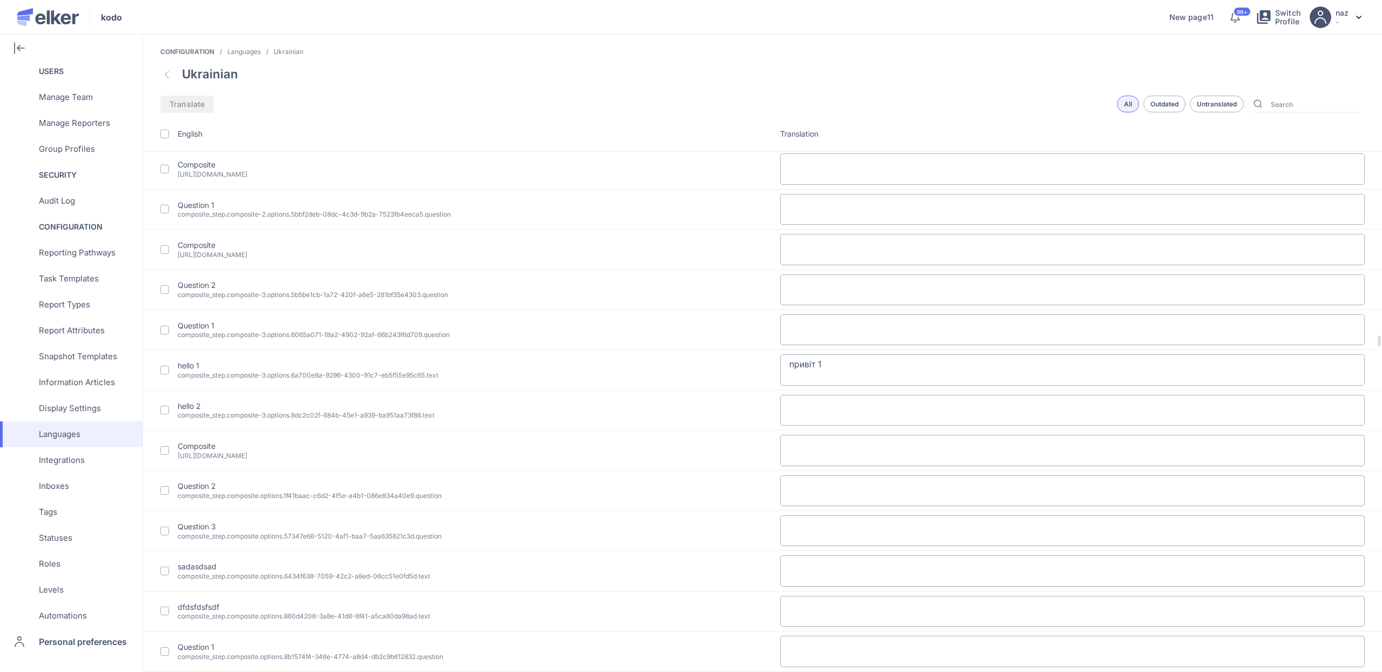
type textarea "Бажаєте отримувати оновлення про ваші дії через електронну пошту?"
type textarea "Ця електронна адреса вже використовується. Будь ласка, використовуйте іншу адре…"
type textarea "Невірний код. Будь ласка, перевірте свій код і спробуйте ще раз"
type textarea "Ця електронна адреса невірна. Будь ласка, підтвердіть, що вона правильна"
type textarea "Ця електронна адреса не існує"
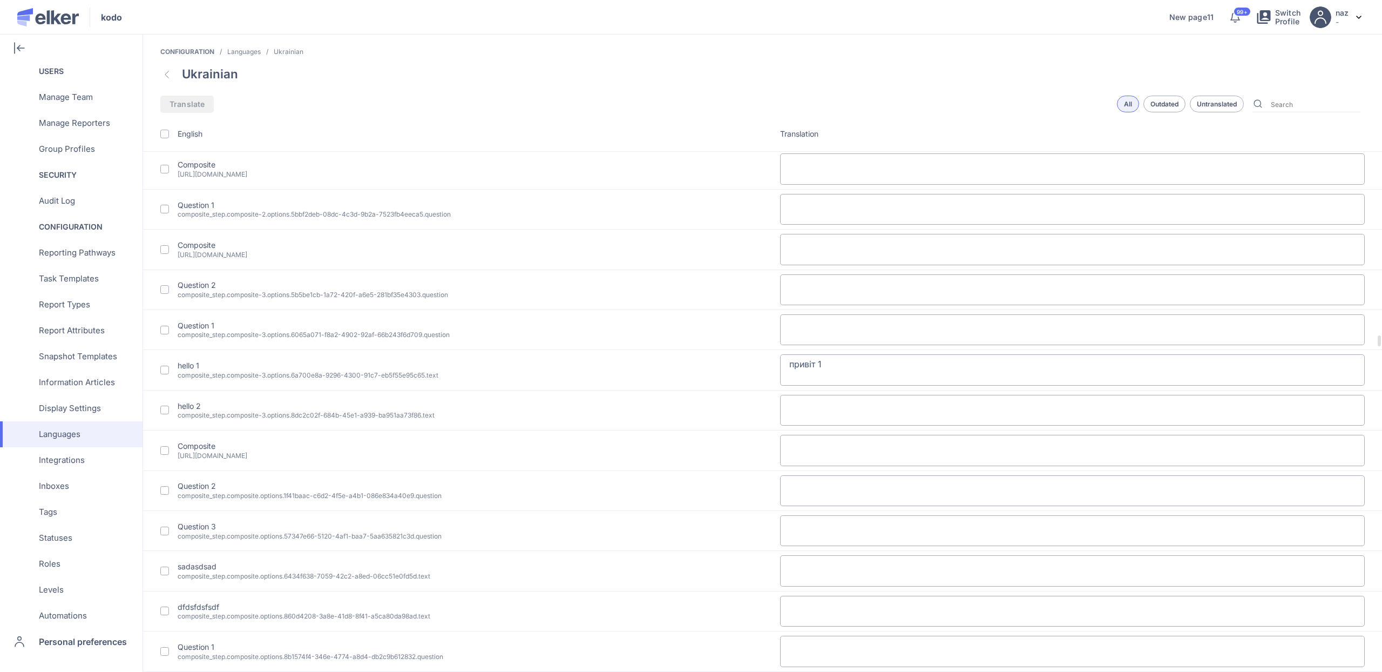
type textarea "Невірний код. Будь ласка, перевірте свій код і спробуйте ще раз"
type textarea "Код було успішно відправлено повторно"
type textarea "Пароль було успішно відправлено повторно"
type textarea "Пов'яжіть свій обліковий запис з мобільним додатком Elker"
type textarea "Ваш номер телефону зашифрований і не буде нікому розкрито."
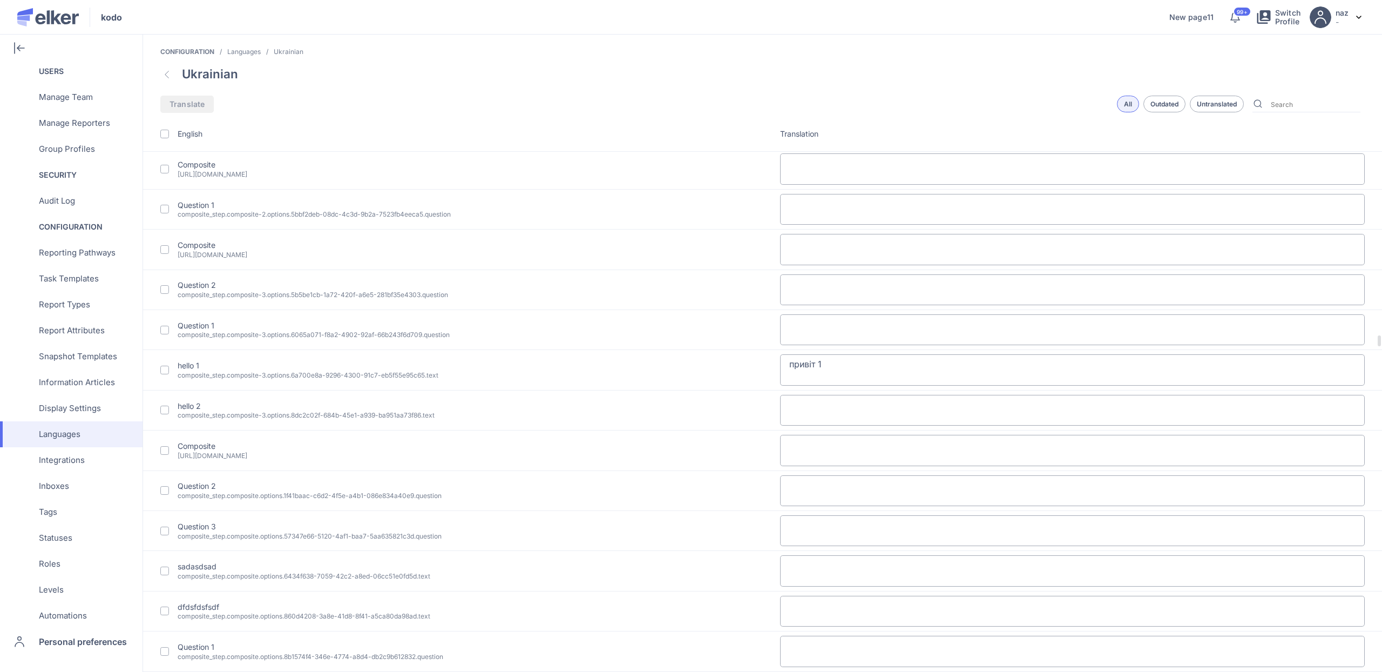
type textarea "Бажаєте отримувати оновлення про ваші дії через телефон?"
type textarea "Повідомлення по телефону успішно вимкнено"
type textarea "Повідомлення по телефону успішно увімкнено"
type textarea "Номер телефону був доданий до вашого профілю"
type textarea "Номер телефону успішно видалено"
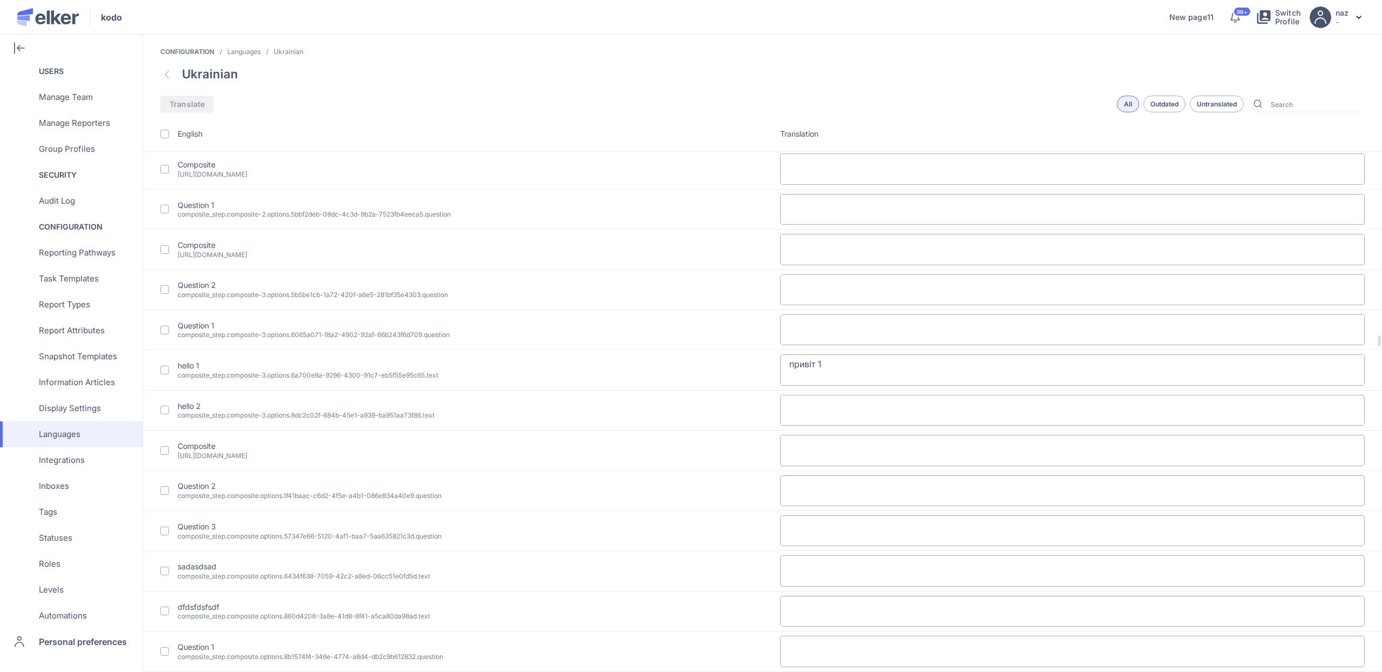
type textarea "Ваш номер телефону зашифрований і ніколи не буде доступний вашій організації."
type textarea "Повідомлення по телефону"
type textarea "Пов'яжіть свій обліковий запис з номером телефону"
type textarea "Відновлення облікового запису"
type textarea "Налаштування"
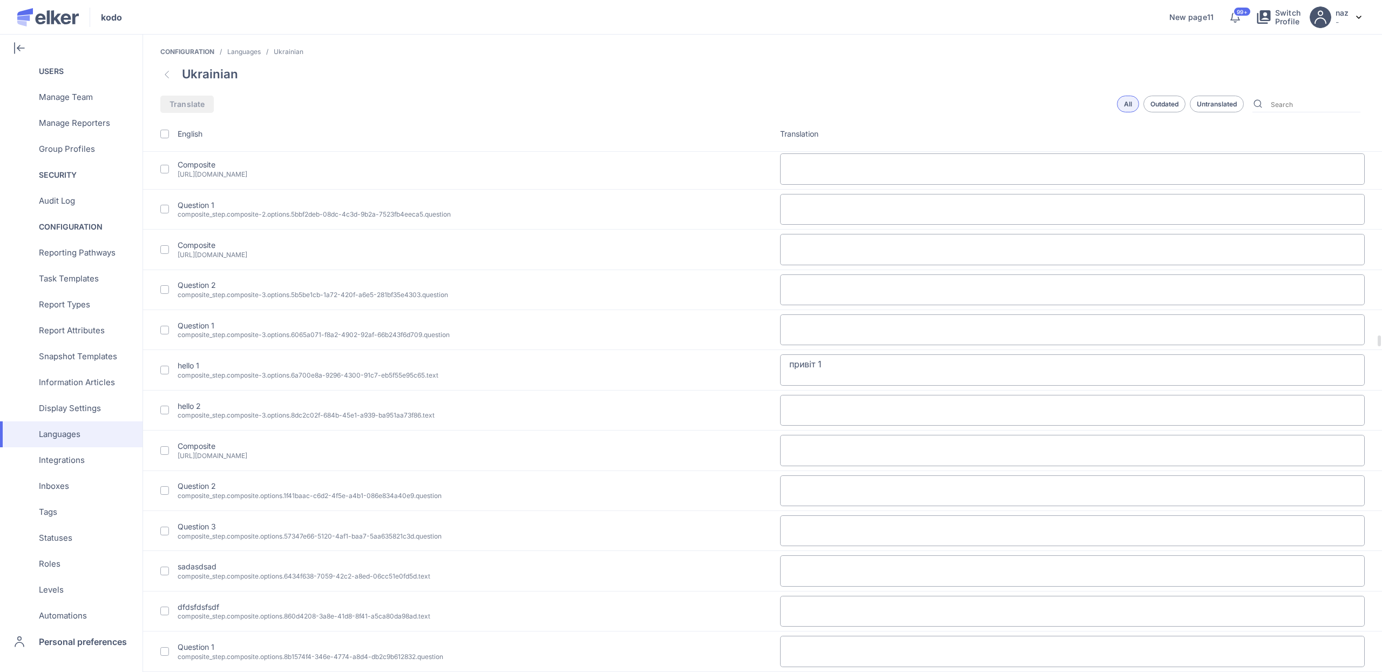
type textarea "Бажаєте залишитися анонімним чи надати своє ім'я?"
type textarea "Мої приватні нотатки"
type textarea "Закрито"
type textarea "Не відправлено"
type textarea "Мої звіти"
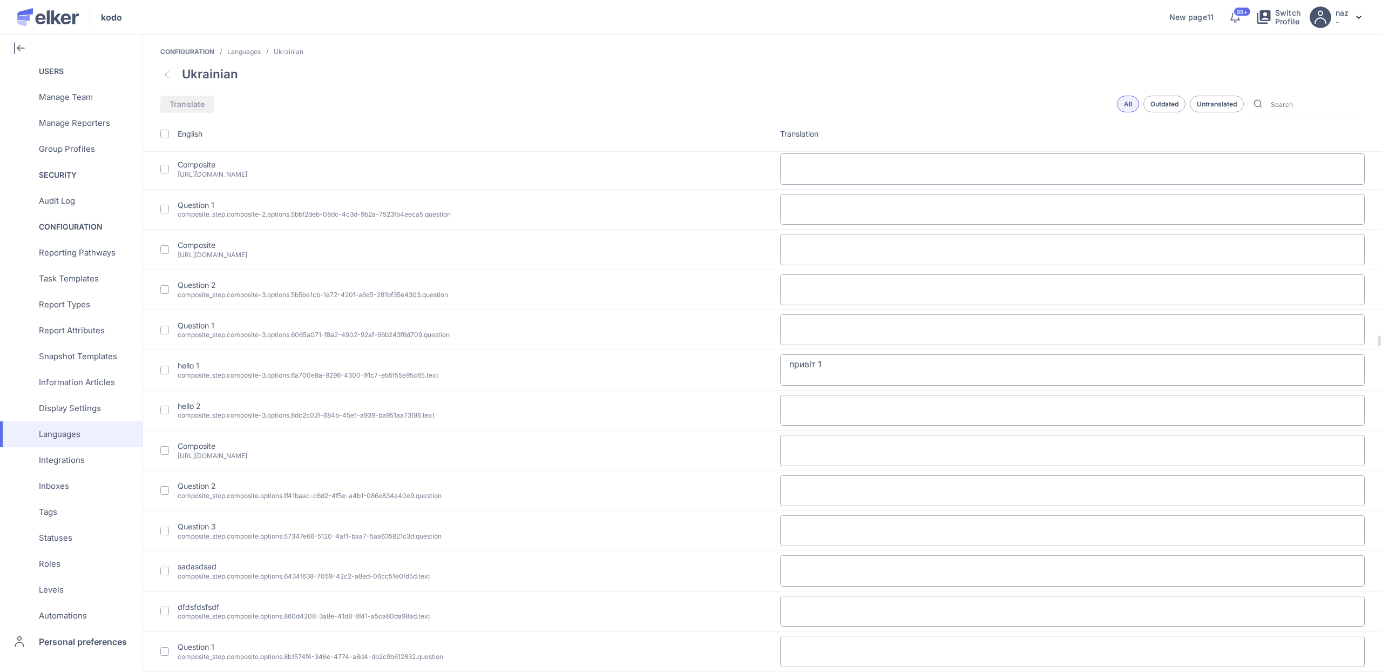
type textarea "Будь ласка, зробіть вибір"
type textarea "Потрібен новий контакт"
type textarea "Попередній контакт"
type textarea "Поділитися {reportName} | {reportId}"
type textarea "Безстроково"
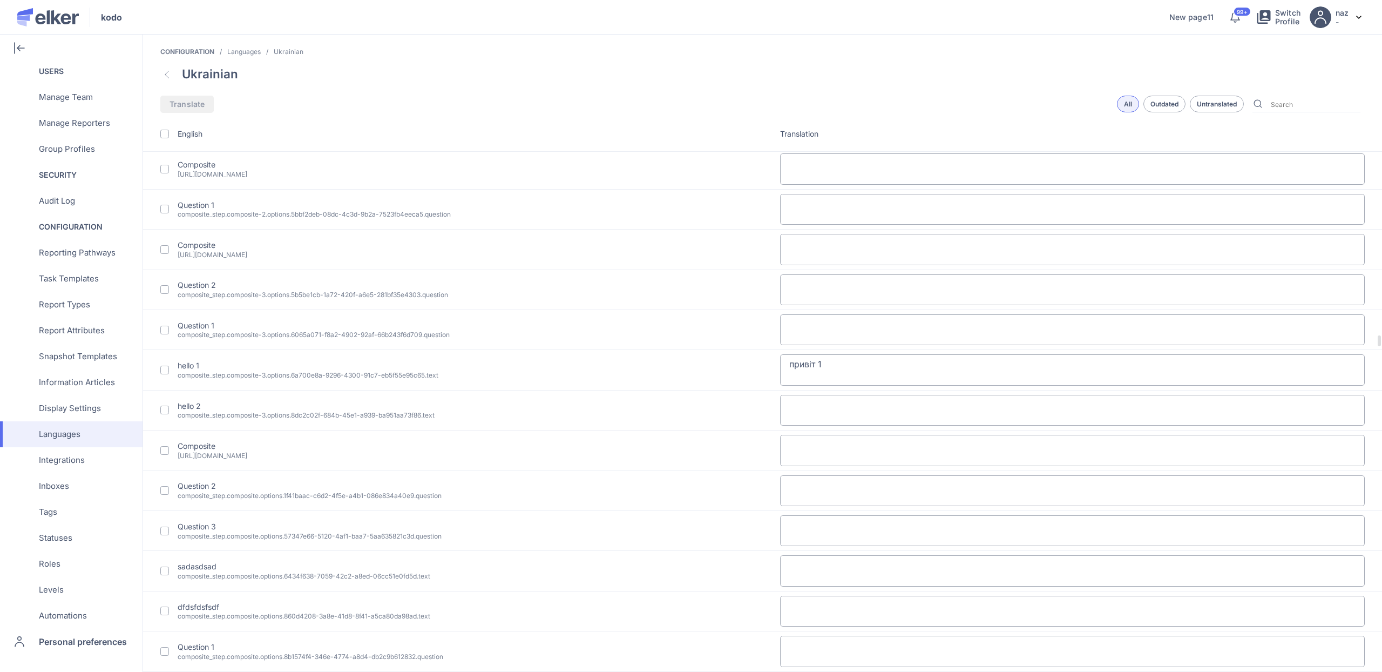
type textarea "Очікує відповіді"
type textarea "Відповіли"
type textarea "Опитування"
type textarea "Відсутній {date}"
type textarea "Вони можуть не відповідати на повідомлення або не перевіряти."
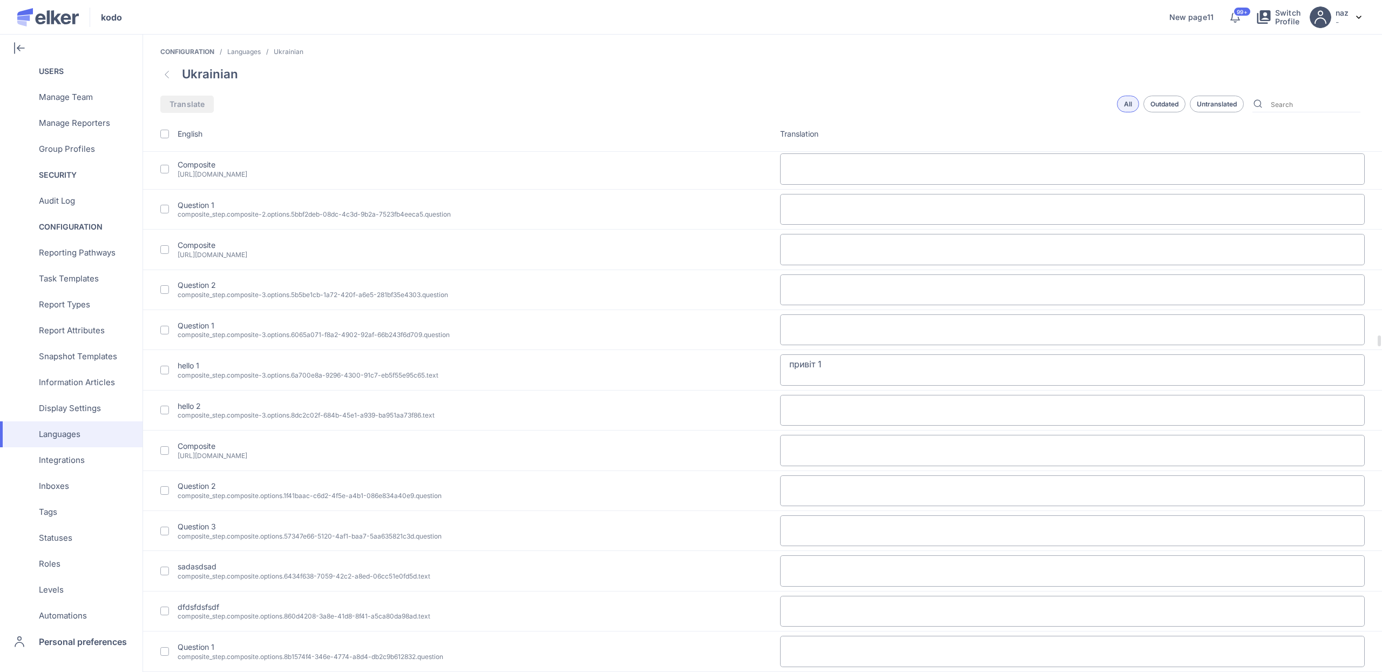
type textarea "Ця особа відсутня {date}"
type textarea "Часовий пояс <strong>{timezone}</strong>."
type textarea "до"
type textarea "Дізнатися більше"
type textarea "Початок"
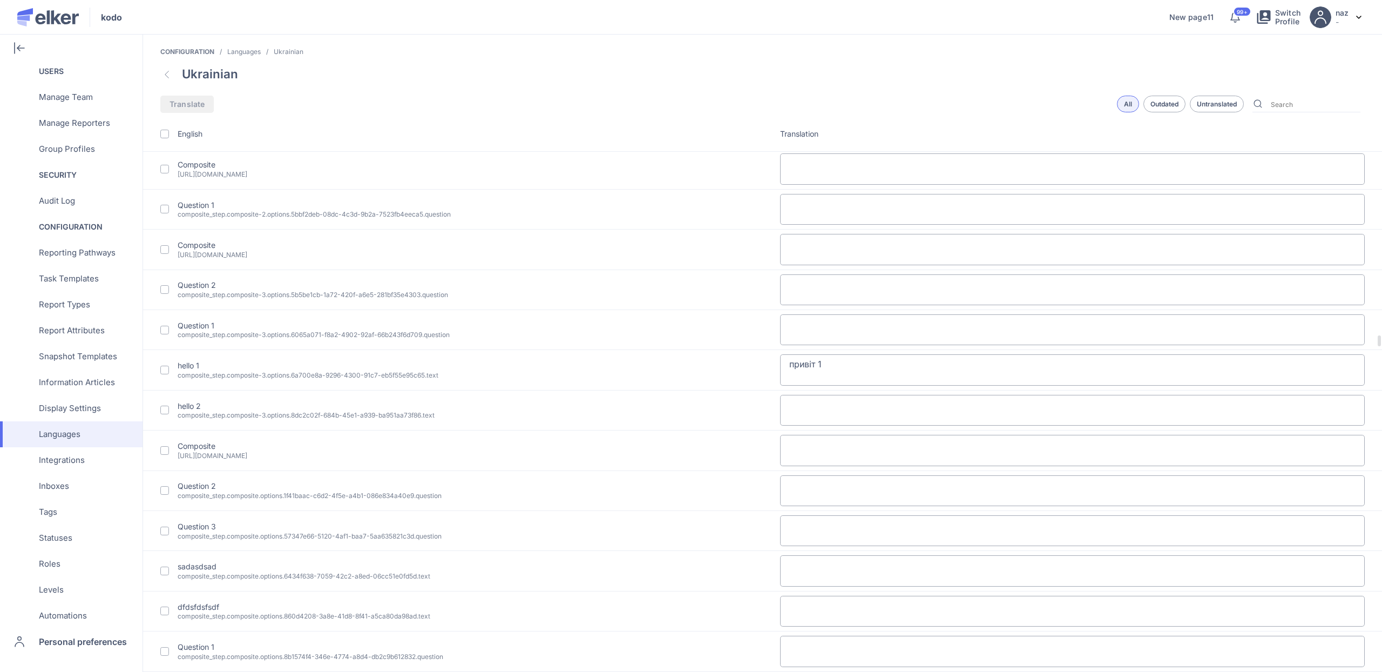
type textarea "Повідомлення від відправника:"
type textarea "Немає доступних потоків. Будь ласка, зв'яжіться з адміністратором."
type textarea "Почати"
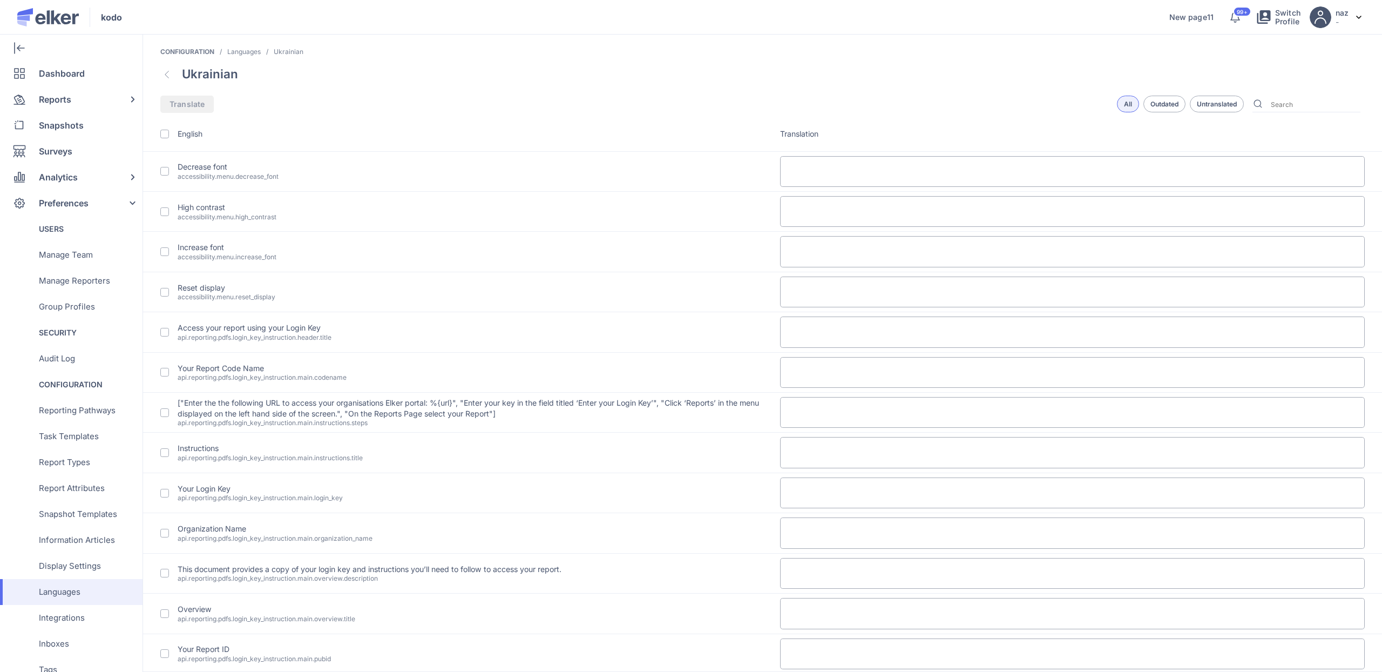
type textarea "Яка ваша причина для спілкування з нами сьогодні?"
type textarea "Будь ласка, завершіть цей шлях"
type textarea "Ви не маєте дозволу на завершення цього шляху. Можливо, вам потрібно увійти в с…"
type textarea "Цей шлях недоступний або не існує"
type textarea "Ви вже подали цей шлях"
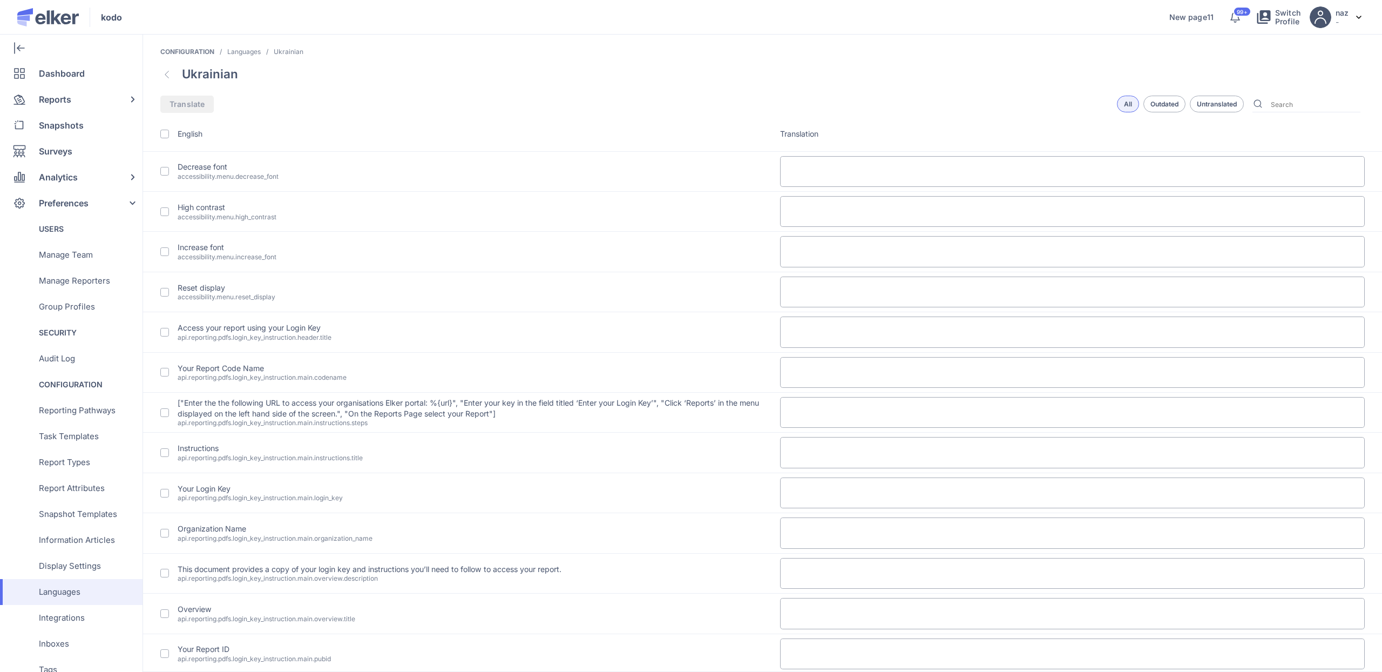
type textarea "Байдужий"
type textarea "Негативний"
type textarea "Позитивний"
type textarea "Настрій"
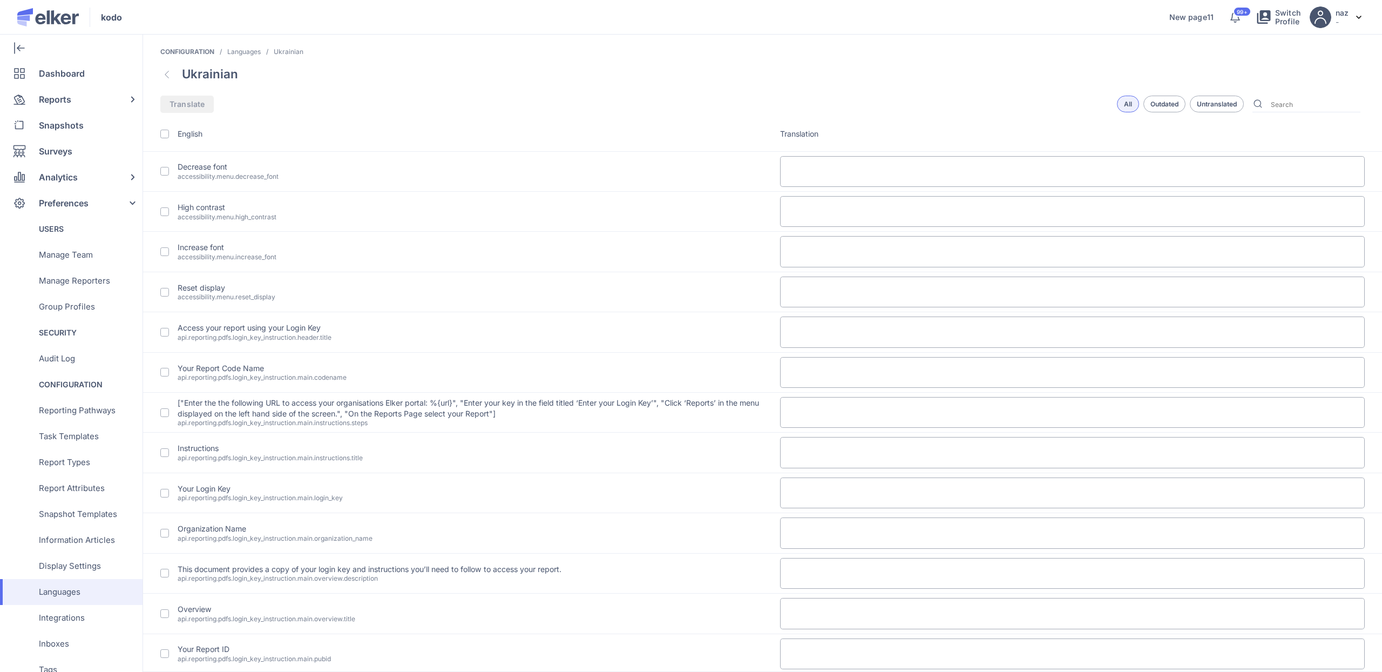
type textarea "Настрій"
type textarea "Чернетки"
type textarea "Налаштування"
type textarea "Приватні нотатки"
type textarea "Звіти"
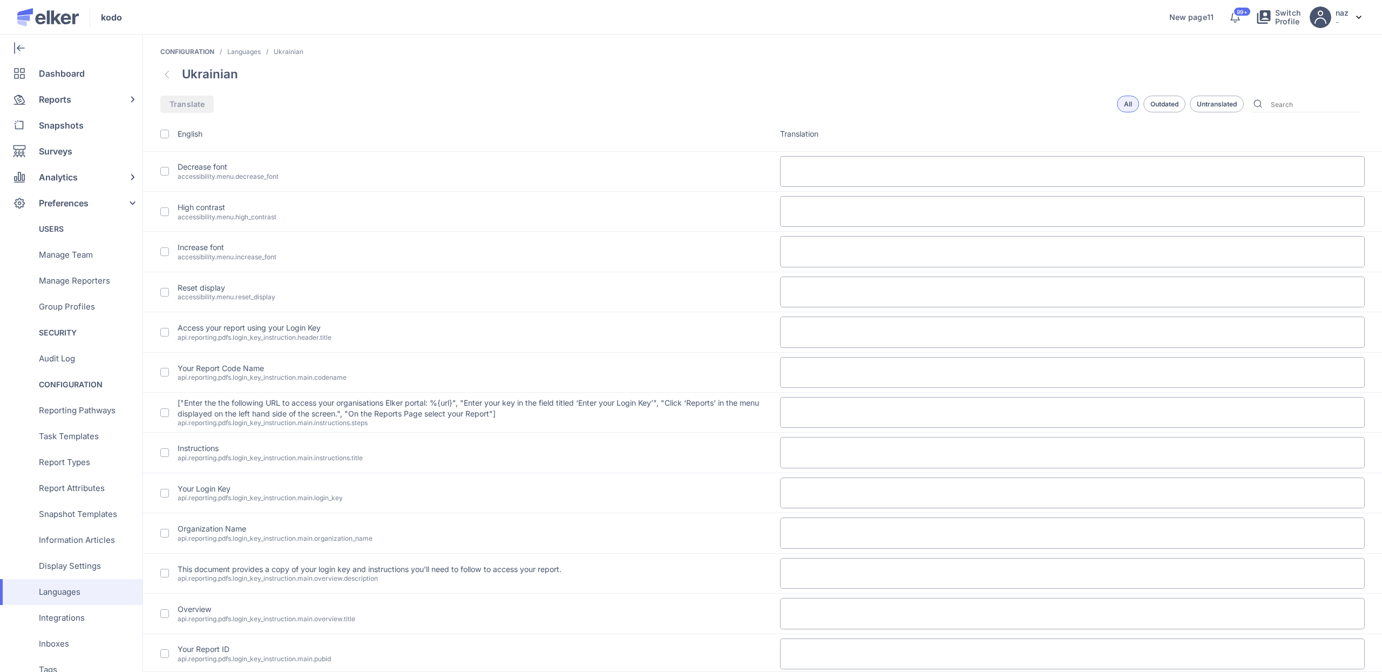
type textarea "Сніпшоти"
type textarea "Опитування"
type textarea "Завантажити новий файл"
type textarea "Переглянути цю версію"
type textarea "Перегляд цієї версії"
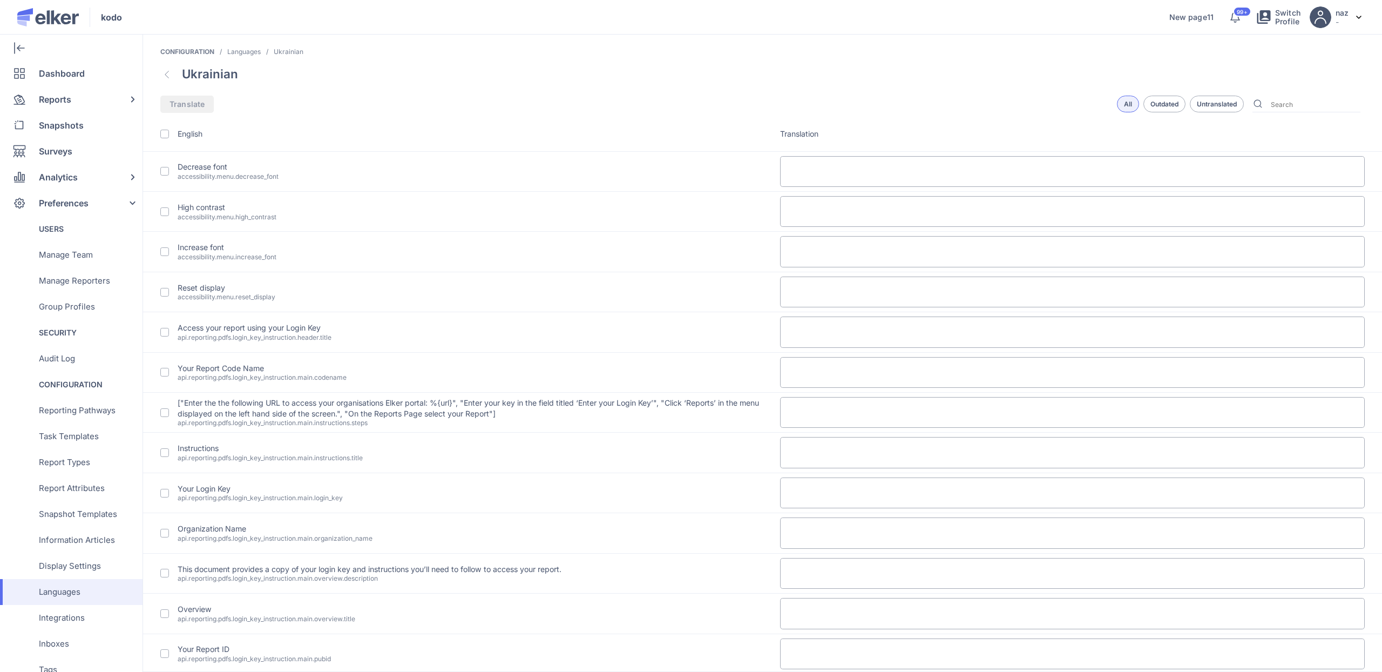
type textarea "Історія сніпшотів"
type textarea "Сніпшоти"
type textarea "<p>sdfgdsf sdff sdfds sdf dsfsd fsdfsdf sfsd</p>"
type textarea "Очікується"
type textarea "Очікує відповіді"
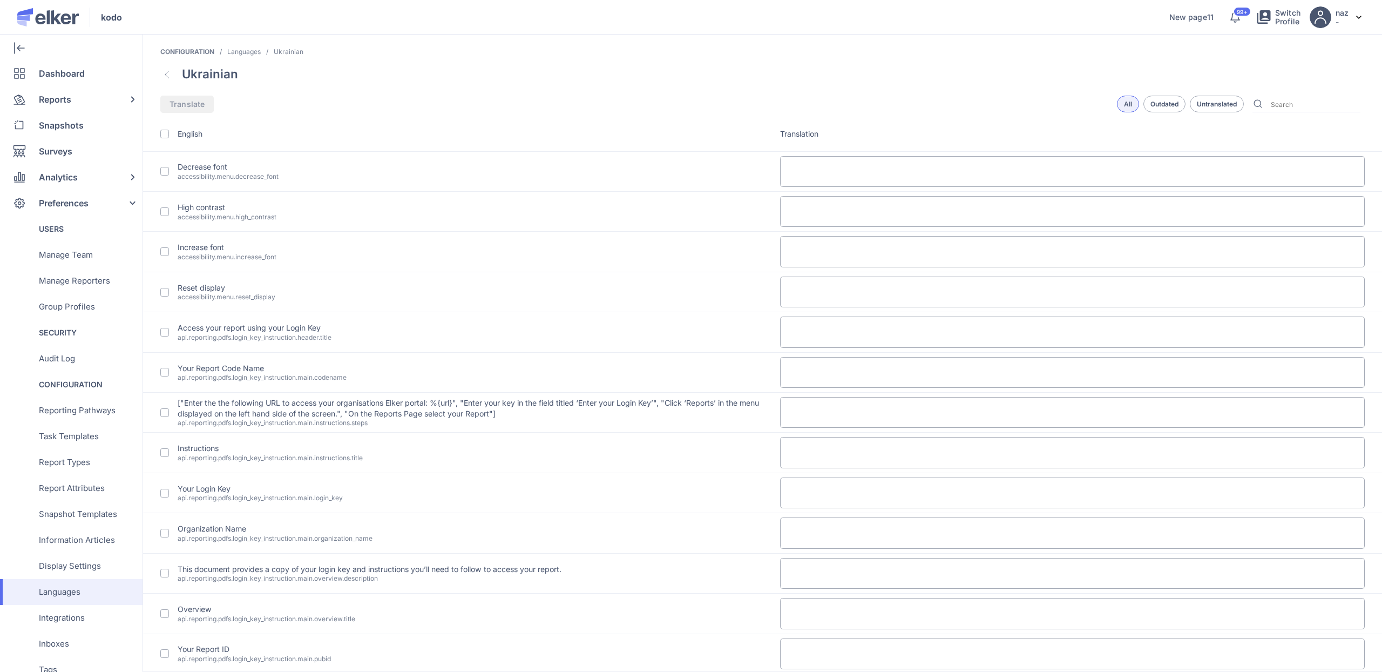
type textarea "В процесі"
type textarea "Виконано"
type textarea "ssdfsdf1"
type textarea "Загальний підсумок"
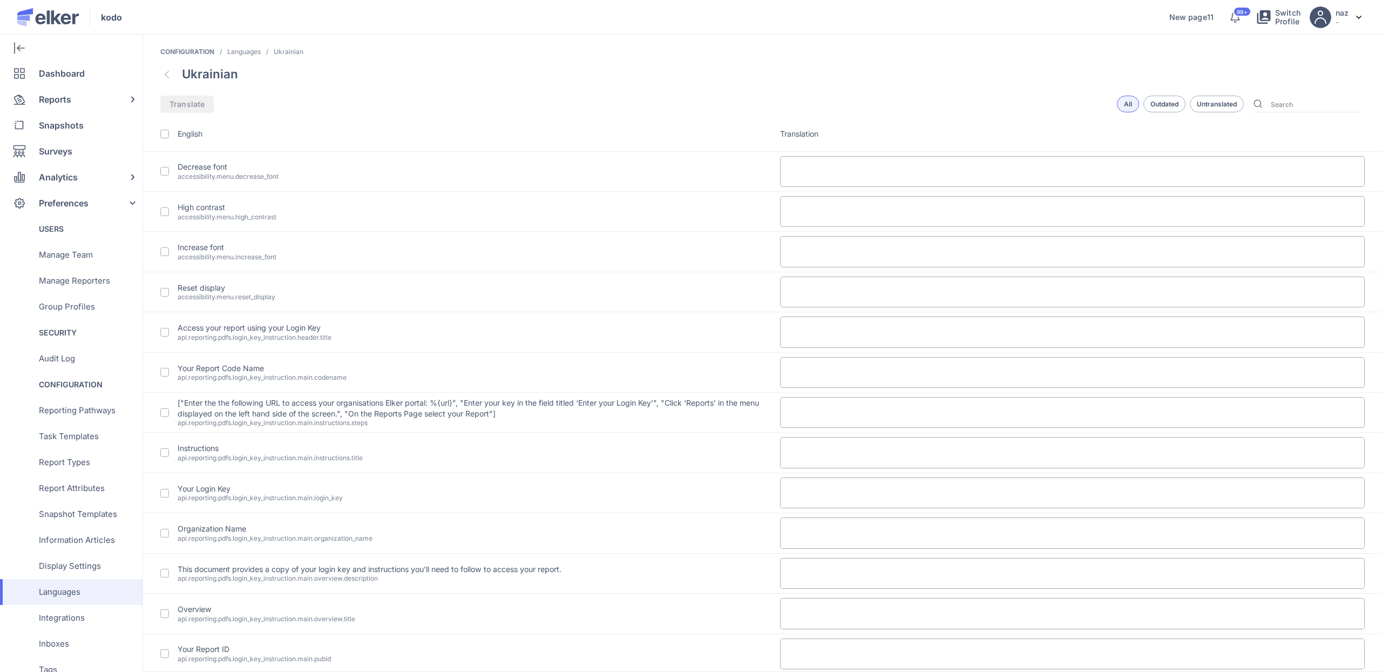
type textarea "Загальний підсумок"
type textarea "Загальний підсумок,,,"
type textarea "Загальний підсумок"
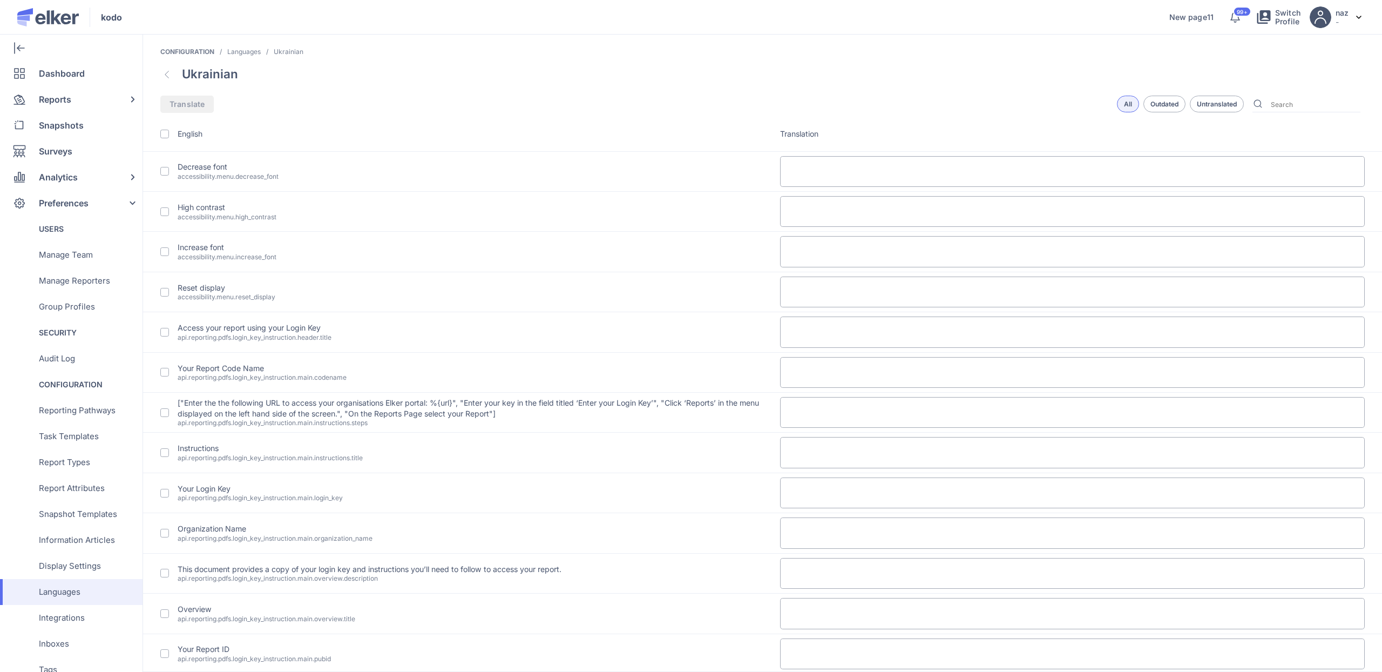
type textarea "Загальний підсумок"
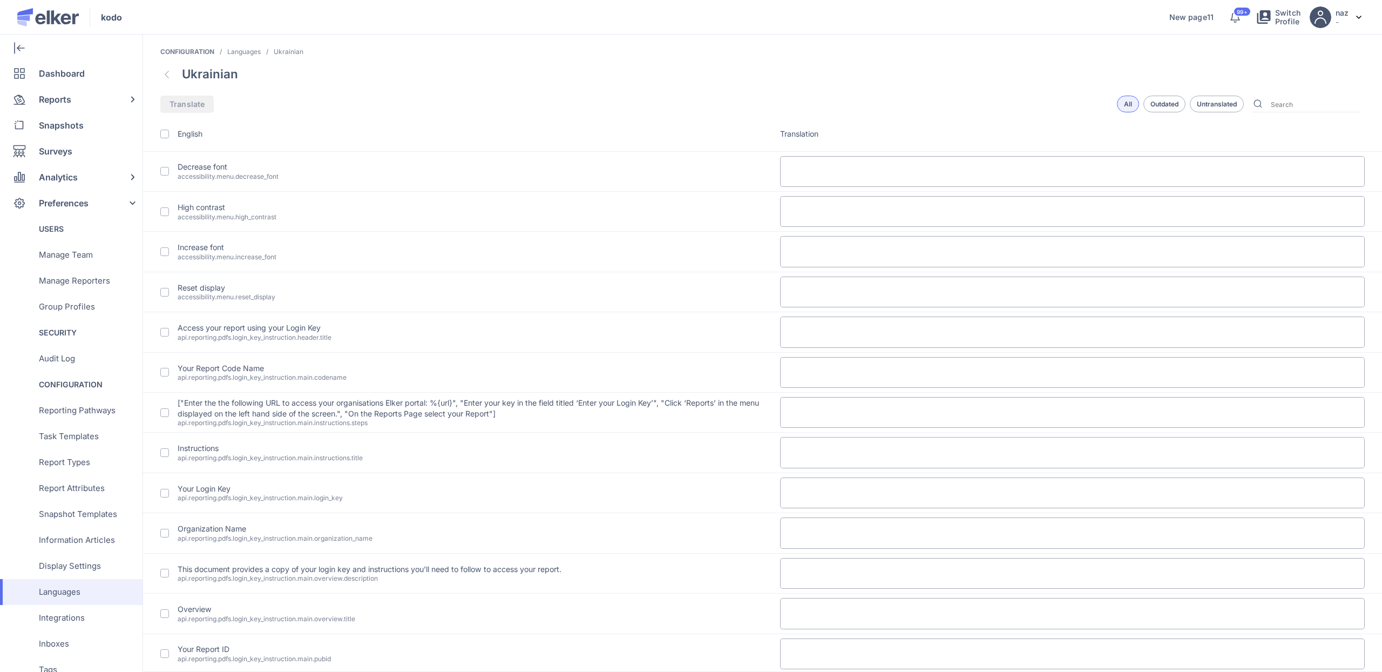
type textarea "Загальний підсумок"
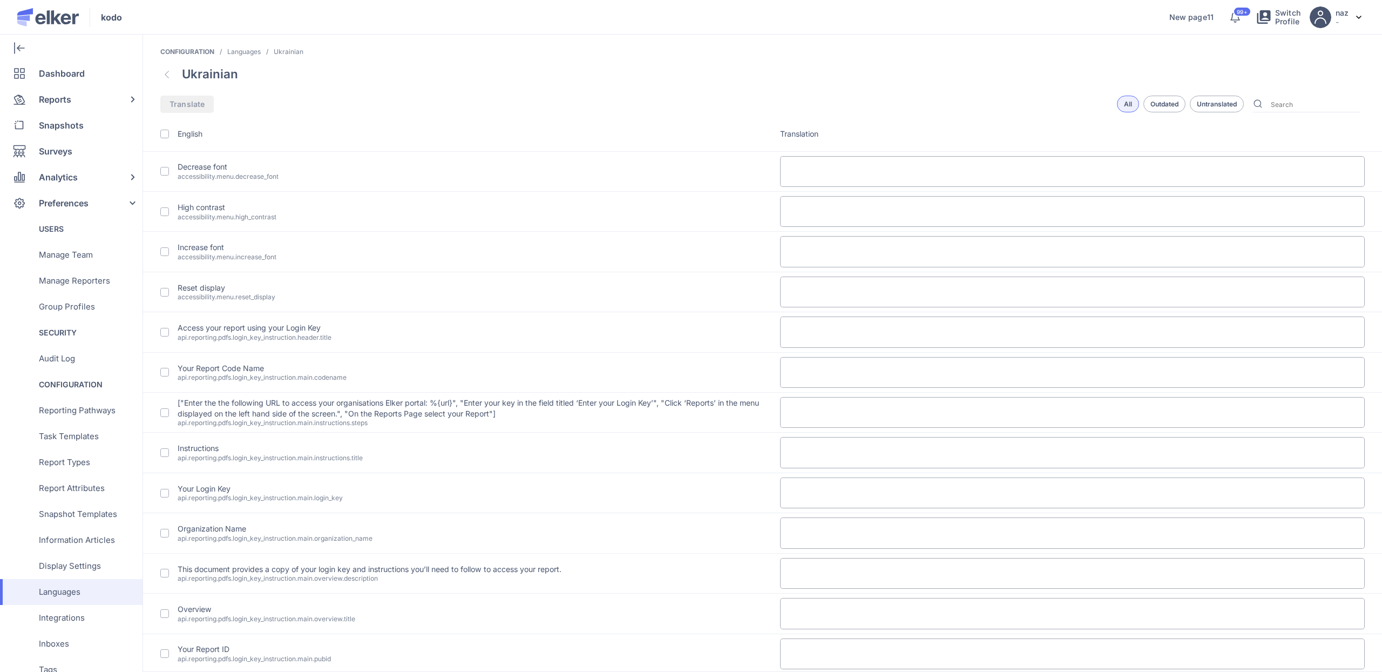
type textarea "Загальний підсумок"
type textarea "fdfdfdf"
type textarea "Нове опитування 123"
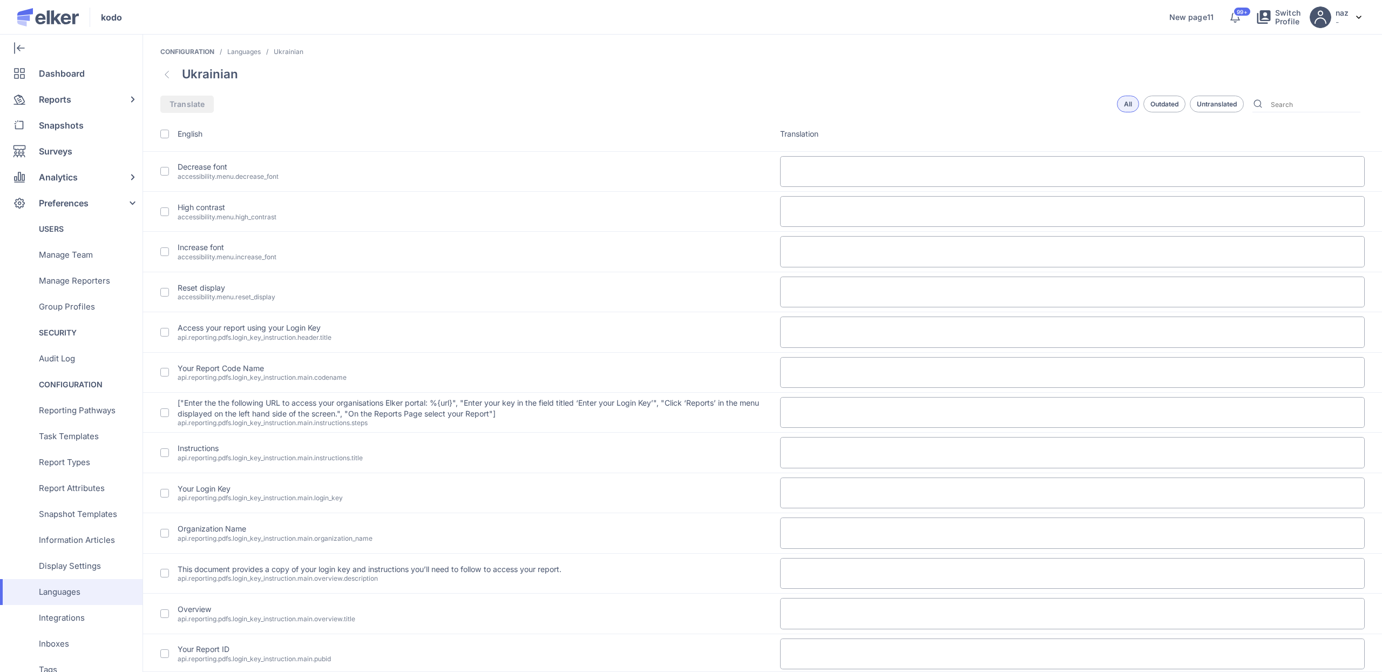
type textarea "ваава"
type textarea "Нове дослідження"
type textarea "dfgddf"
type textarea "2Нове дослідження"
type textarea "dsfsdfdsf"
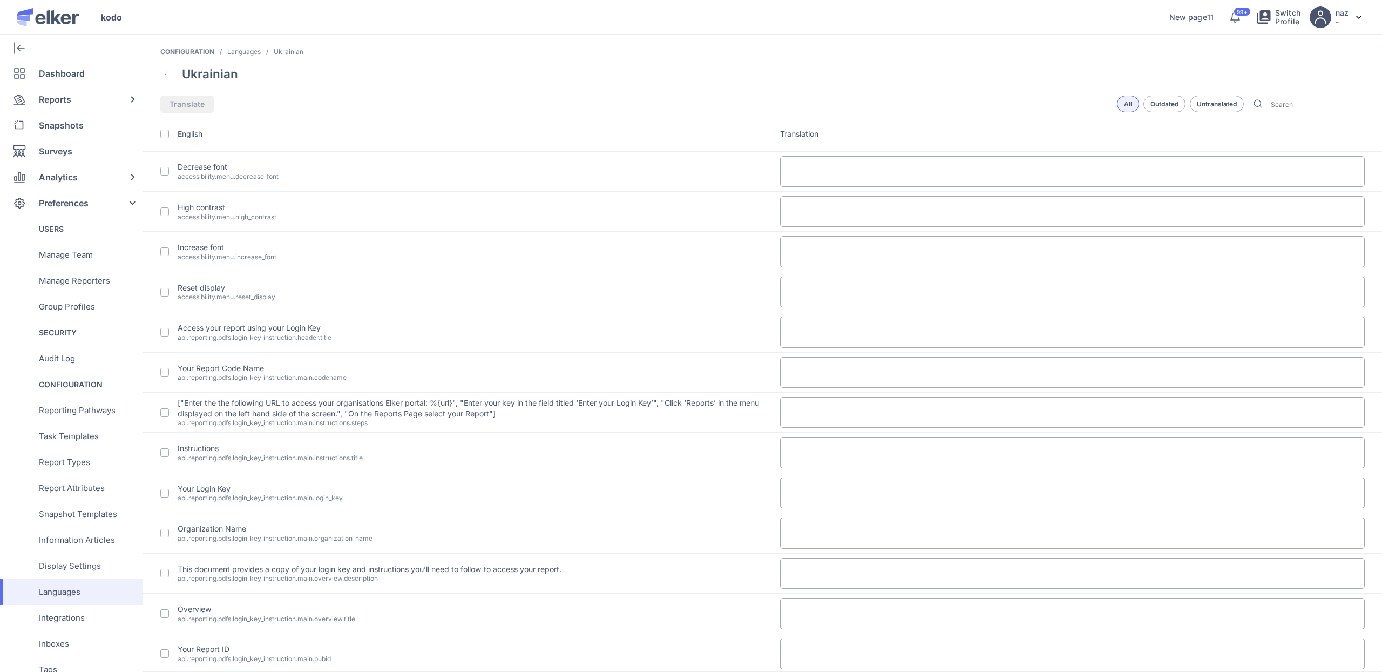
type textarea "Нове дослідження"
type textarea ",,,,,"
type textarea "Нове дослідження"
type textarea "dfgddf"
type textarea "3Нове дослідження"
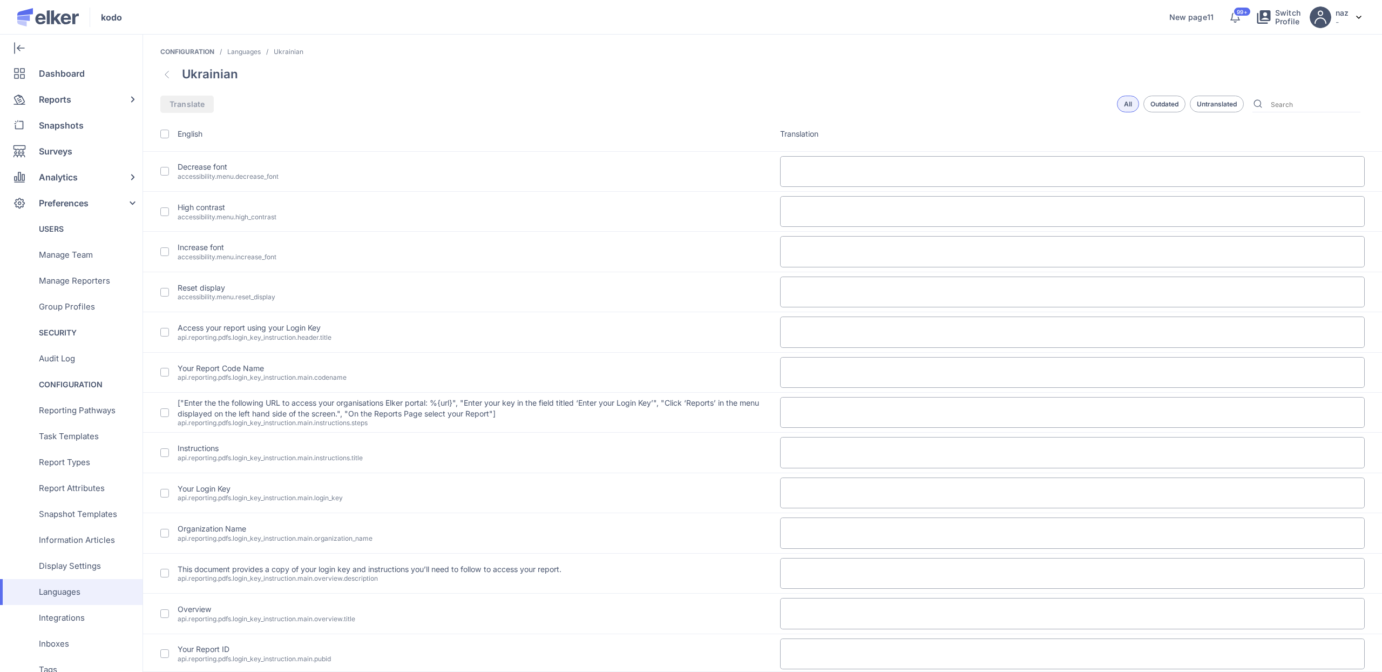
type textarea "sdfsdf"
type textarea "Нове дослідження Бух"
type textarea "xcvxcvxcv"
type textarea "Нове дослідження"
type textarea "dfdf"
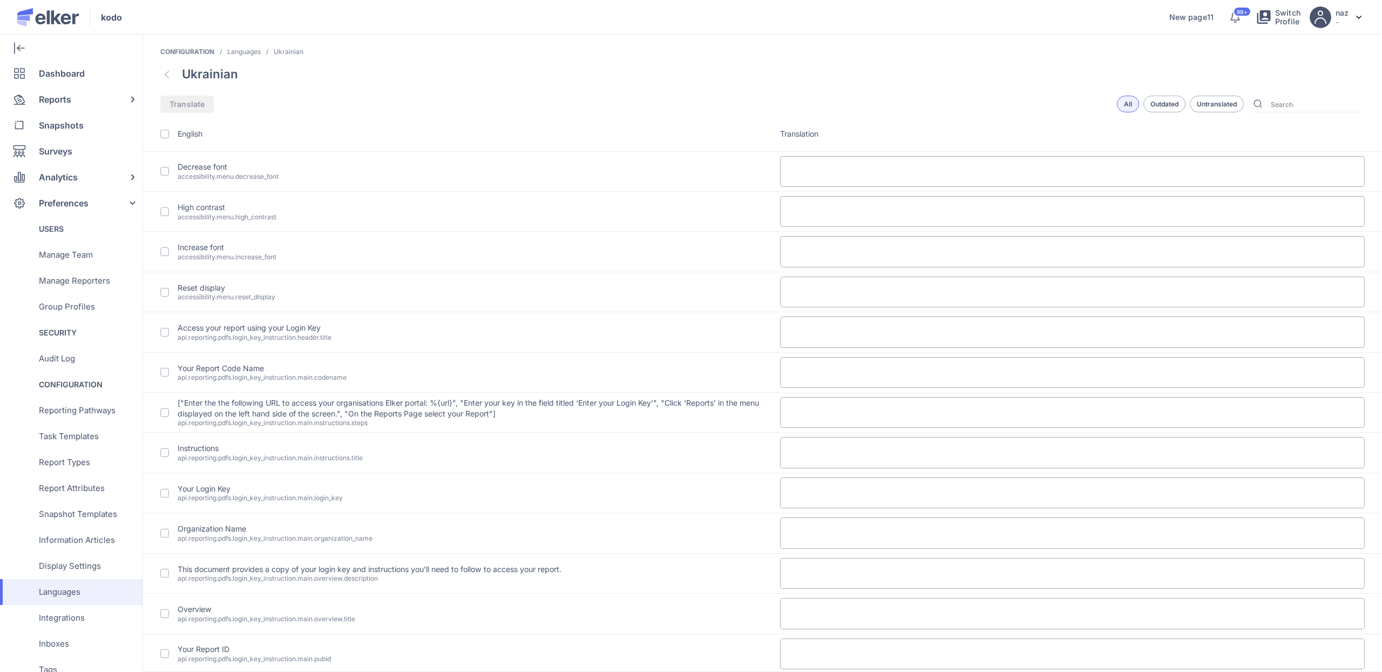
type textarea "Нове дослідження/дата"
type textarea "dfgddf"
type textarea "1Нове дослідження"
type textarea "dsfsdf"
type textarea "Тест"
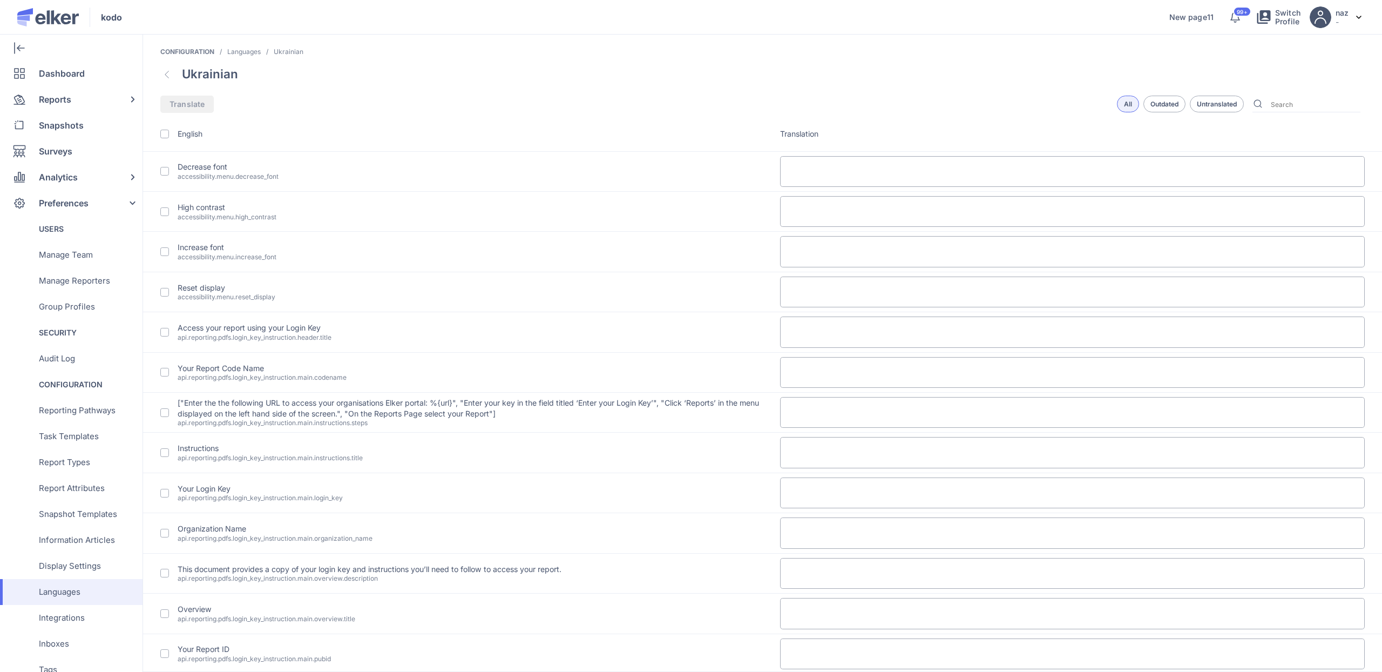
type textarea "fsfdf"
type textarea "Нове дослідження"
type textarea "%{code} - ваш код підтвердження Elker"
type textarea "Недійсна електронна пошта"
type textarea "Електронна пошта повинна бути однаковою"
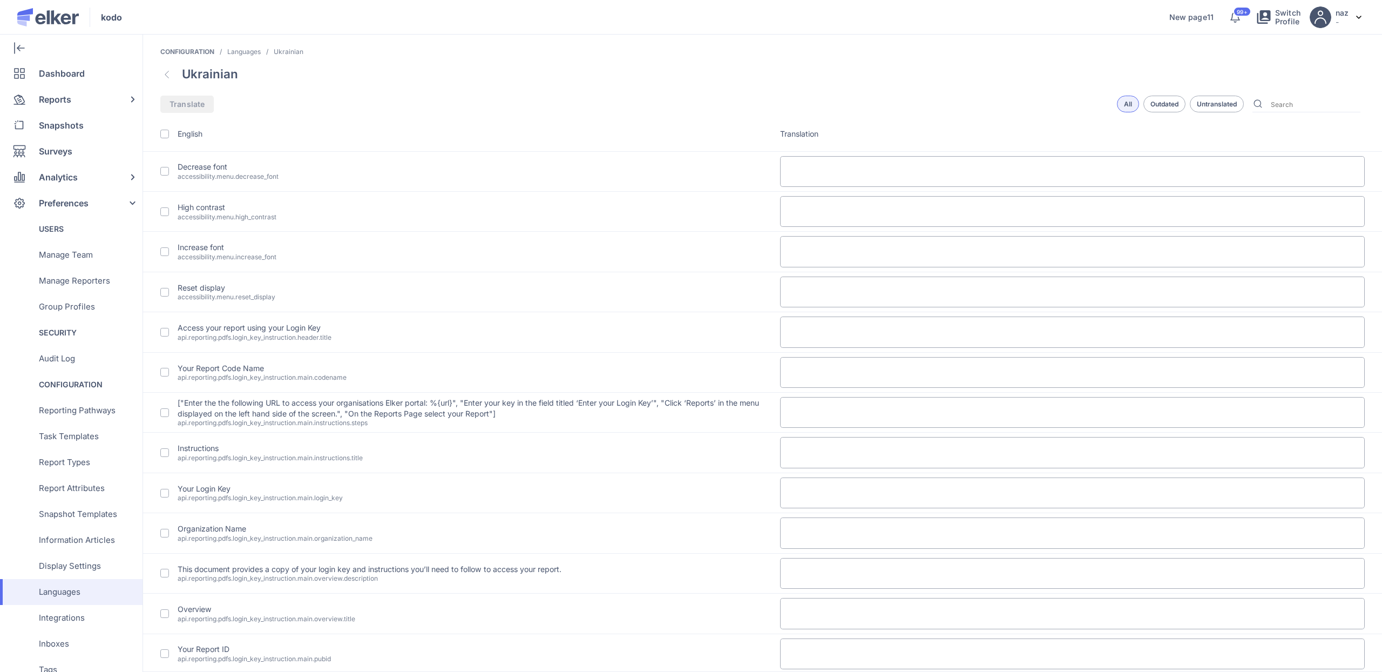
type textarea "Недійсні заголовки"
type textarea "Час завершення повинен бути довше, ніж час початку"
type textarea "Мінімальна довжина пароля - {length} символів"
type textarea "Потрібно вибрати принаймні одне поле"
type textarea "Пароль повинен містити строчну літеру"
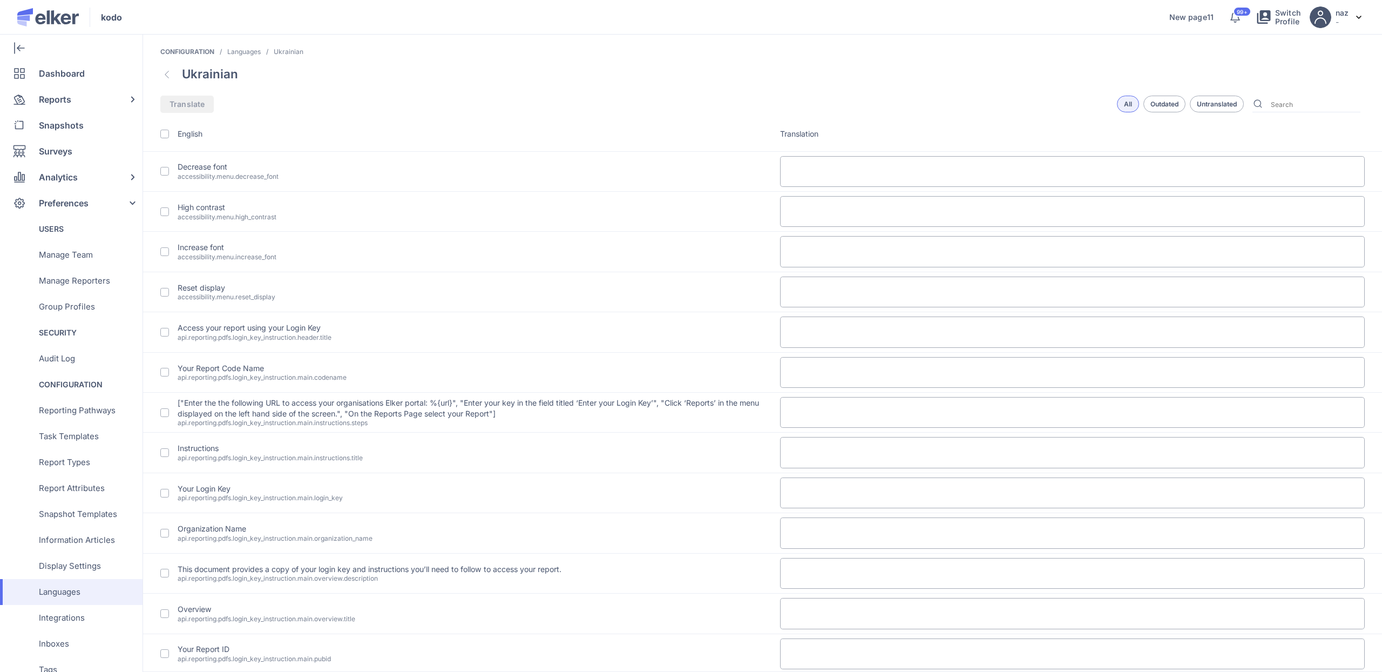
type textarea "Мінімальна довжина пароля - {length} символів"
type textarea "Пароль повинен містити цифру"
type textarea "Паролі повинні бути однаковими"
type textarea "Пароль повинен містити прописну літеру"
type textarea "Недійсний номер телефону"
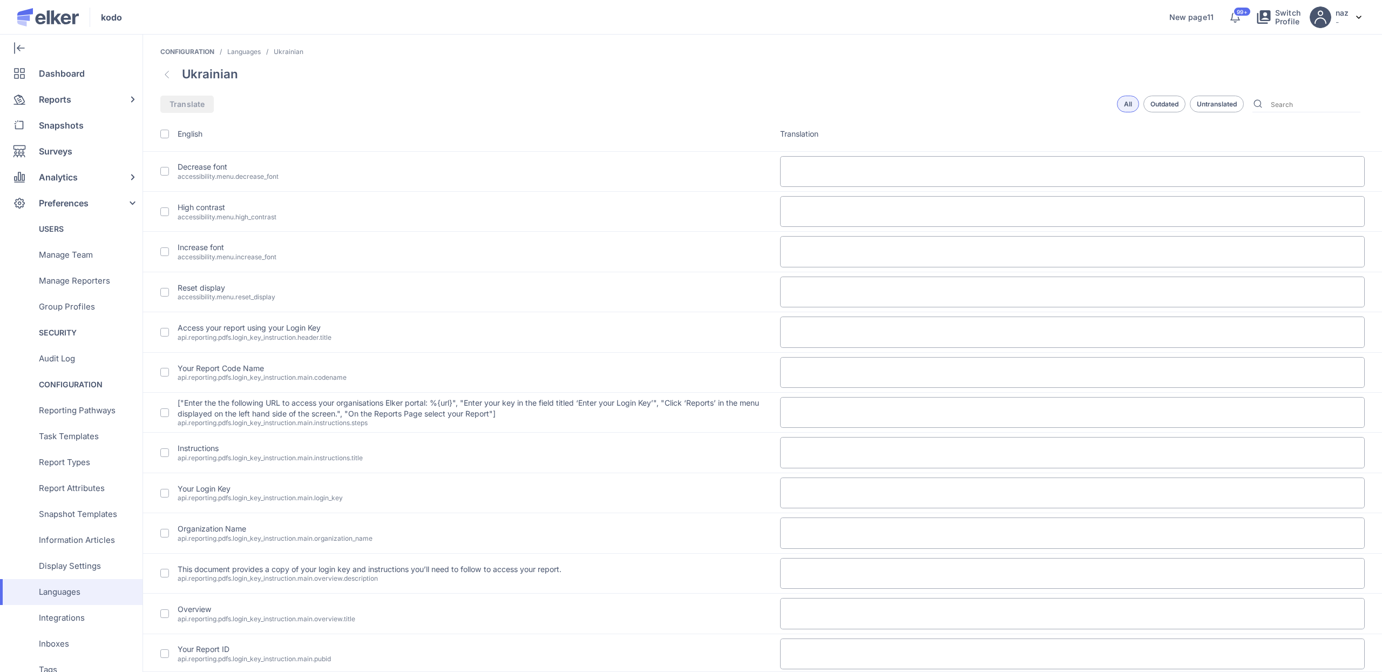
type textarea "Це поле обов'язкове"
type textarea "Недійсний URL"
type textarea "Налаштувати відновлення облікового запису"
type textarea "Без плану ви можете назавжди втратити доступ до свого облікового запису"
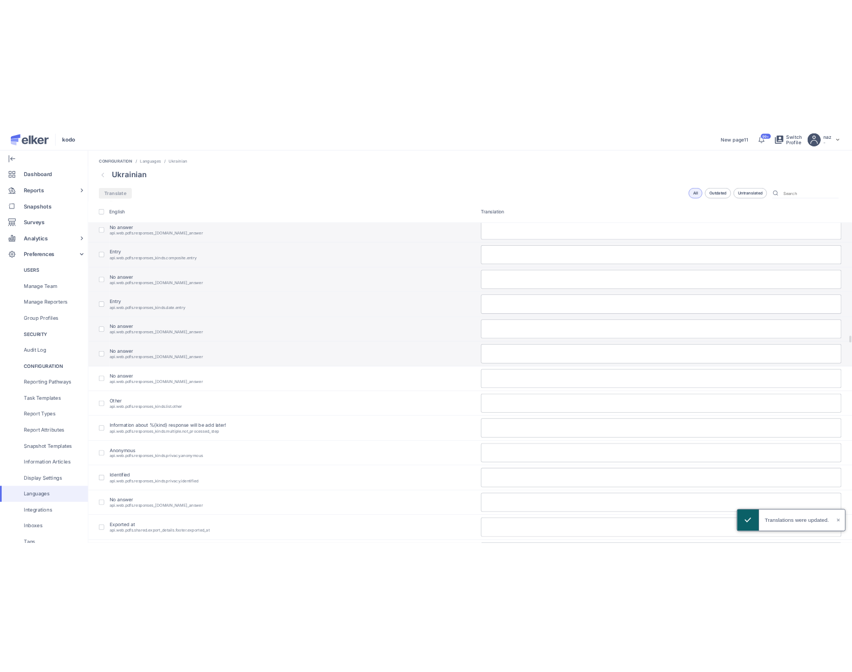
scroll to position [18695, 0]
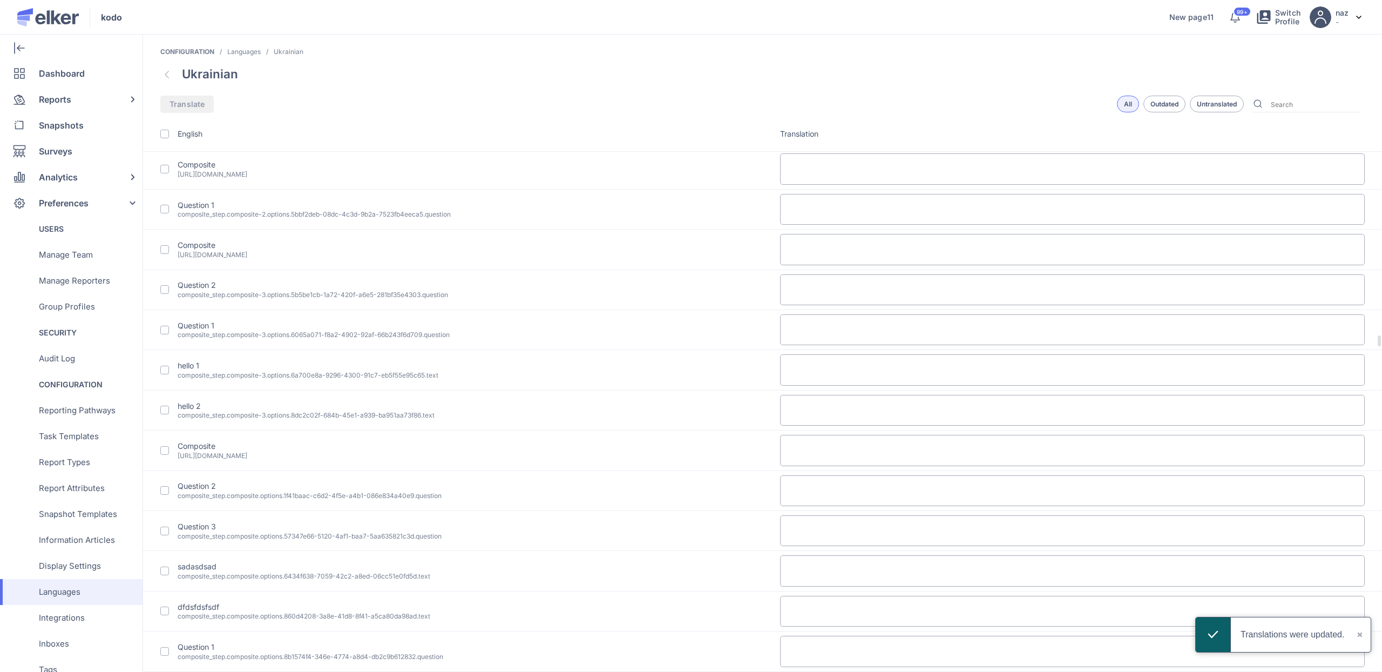
click at [806, 385] on textarea at bounding box center [1072, 369] width 585 height 31
click at [799, 426] on textarea at bounding box center [1072, 410] width 585 height 31
paste textarea "привіт 2"
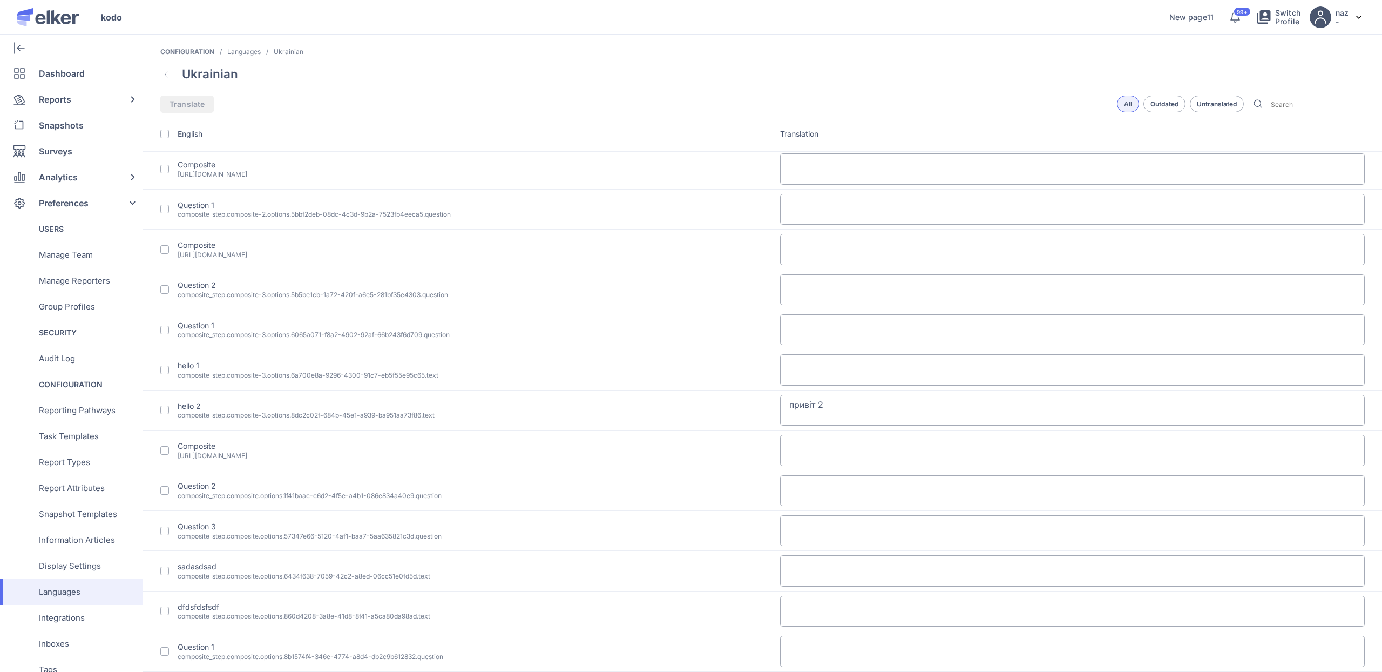
type textarea "привіт 2"
click at [1190, 96] on div "Outdated" at bounding box center [1217, 104] width 54 height 17
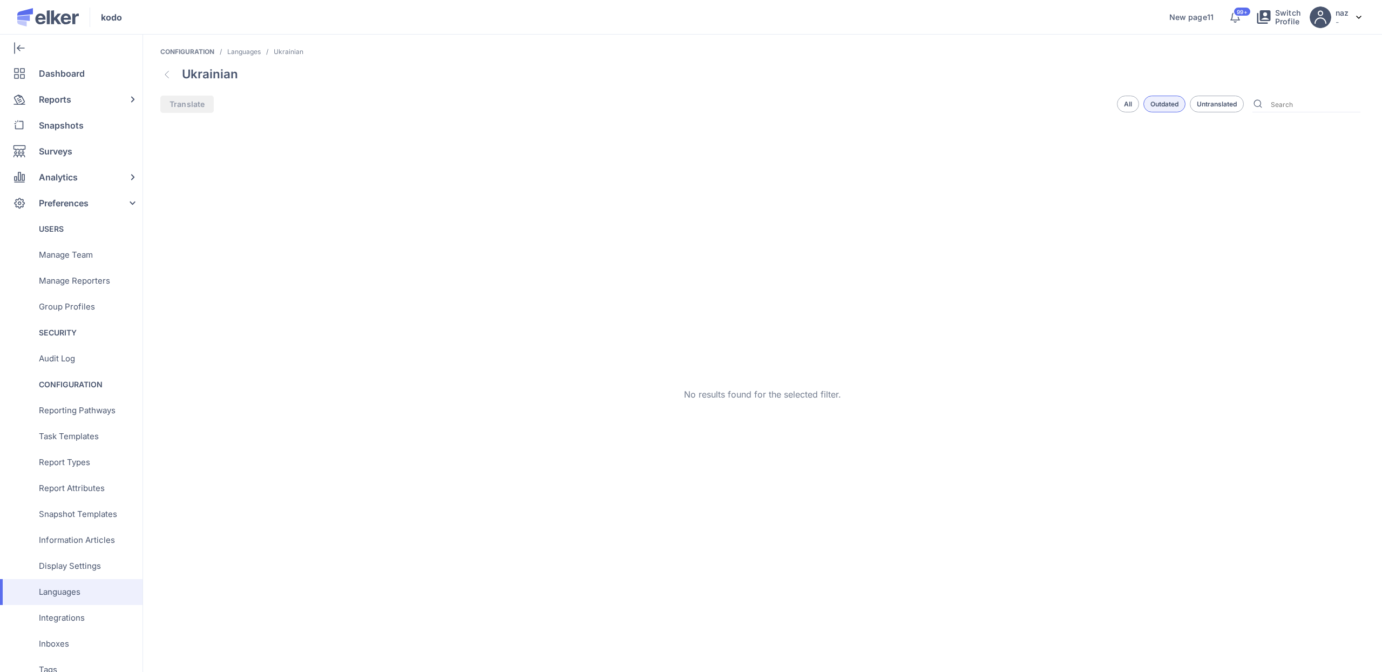
click at [1213, 107] on div "Untranslated" at bounding box center [1217, 104] width 54 height 17
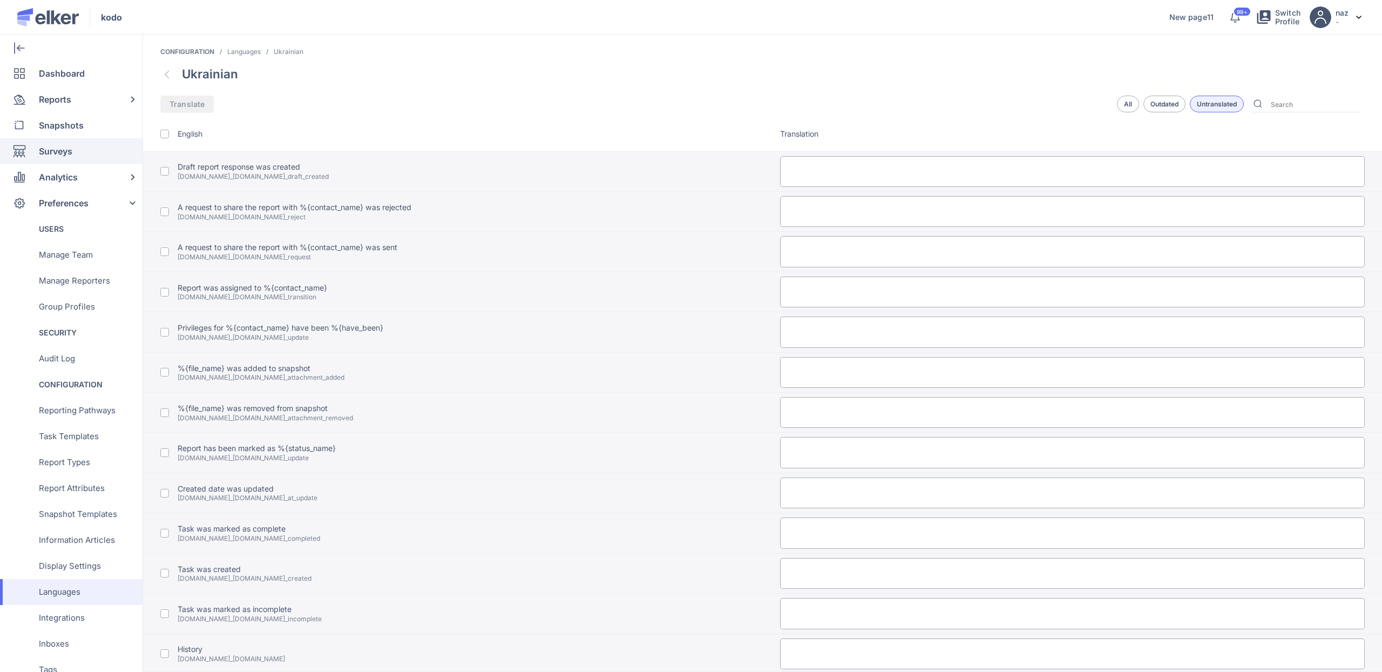
click at [60, 146] on span "Surveys" at bounding box center [55, 151] width 33 height 26
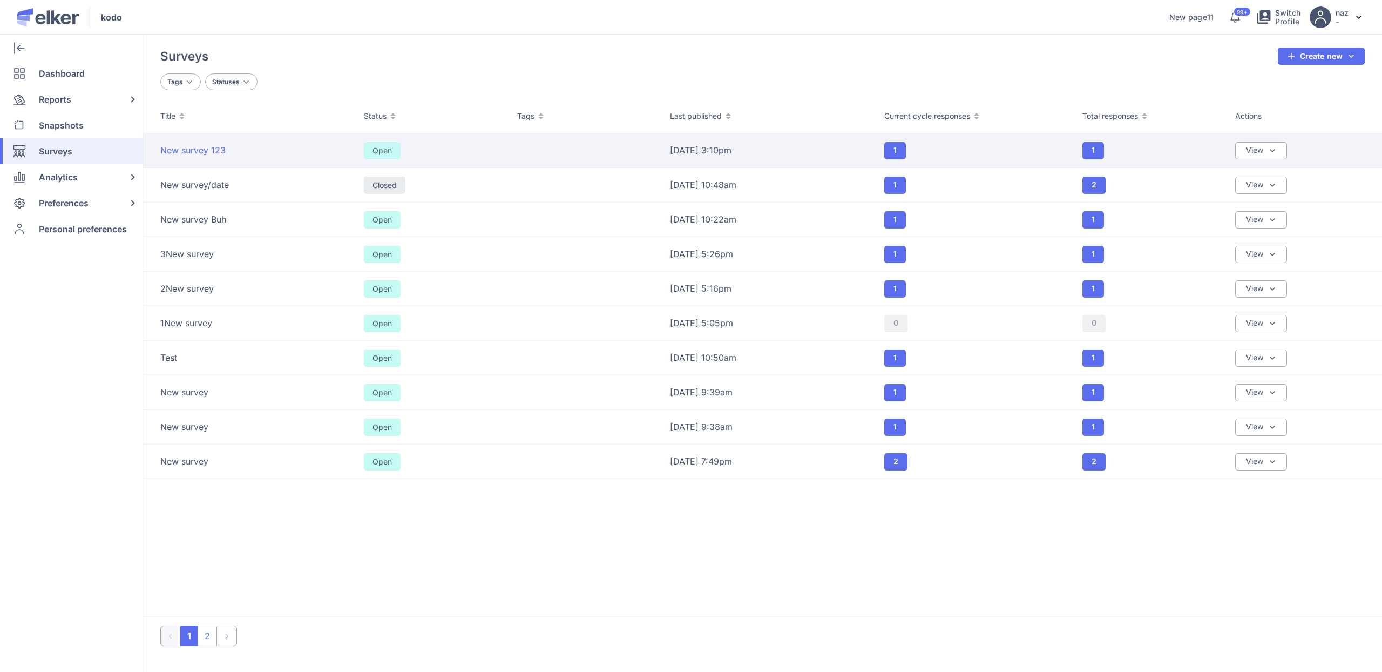
click at [203, 152] on span "New survey 123" at bounding box center [192, 150] width 65 height 12
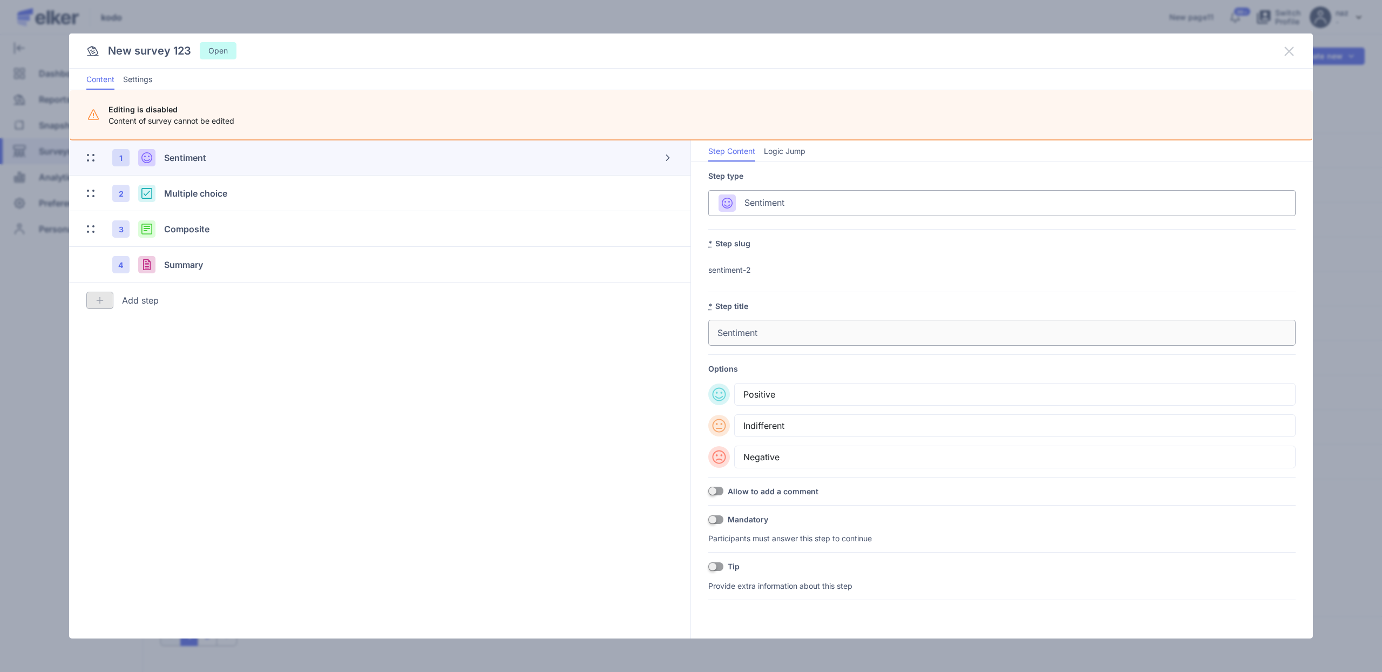
click at [1288, 52] on icon at bounding box center [1289, 51] width 9 height 9
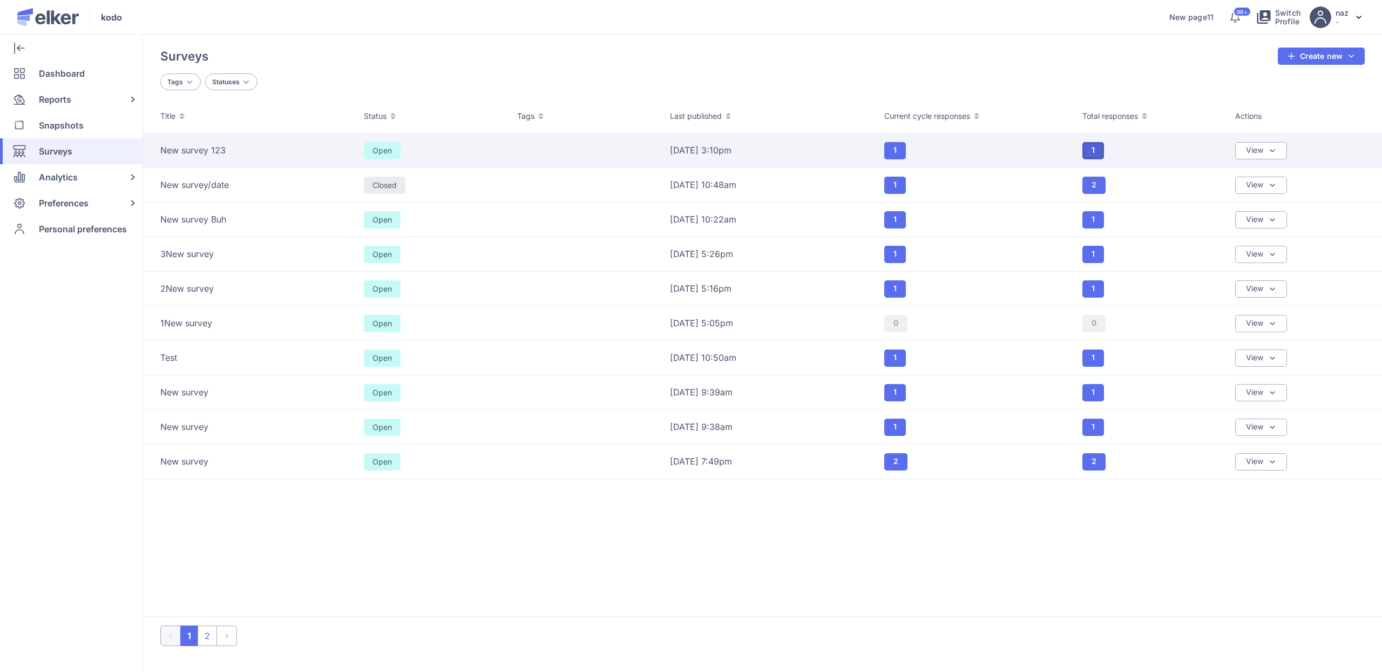
click at [1097, 147] on button "1" at bounding box center [1094, 150] width 22 height 17
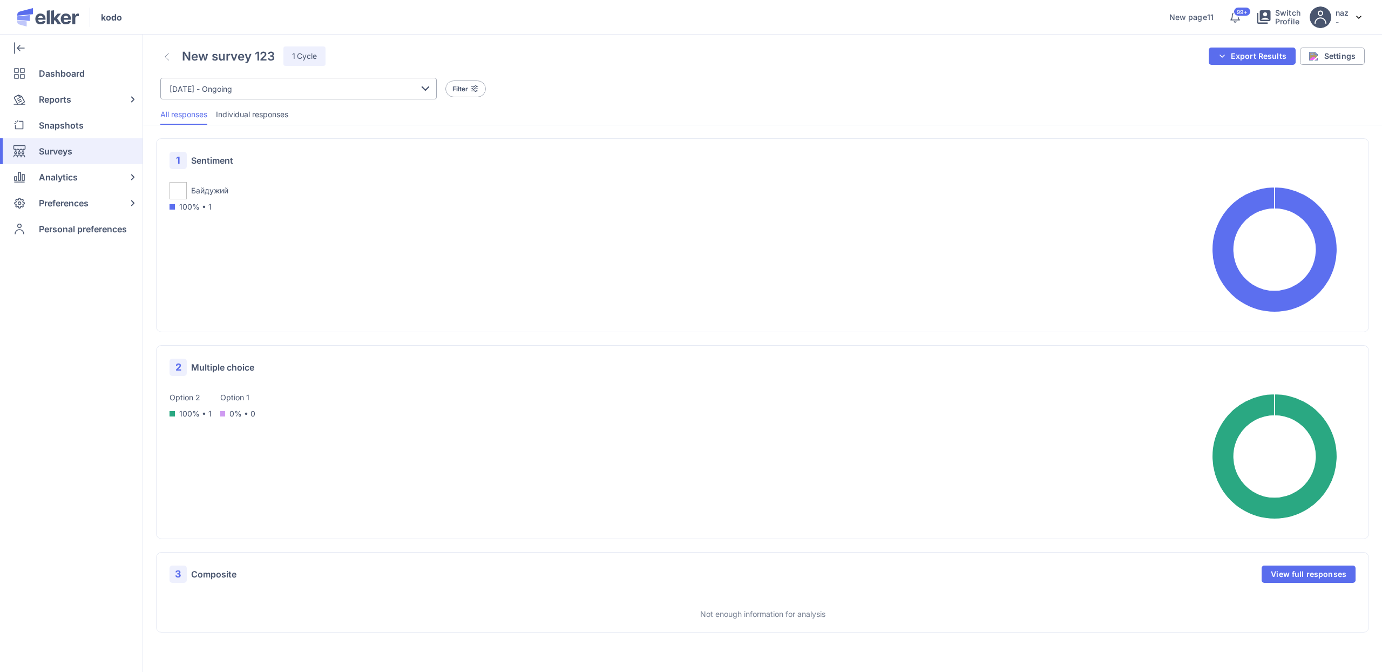
click at [244, 114] on span "Individual responses" at bounding box center [252, 114] width 72 height 11
